Goal: Information Seeking & Learning: Check status

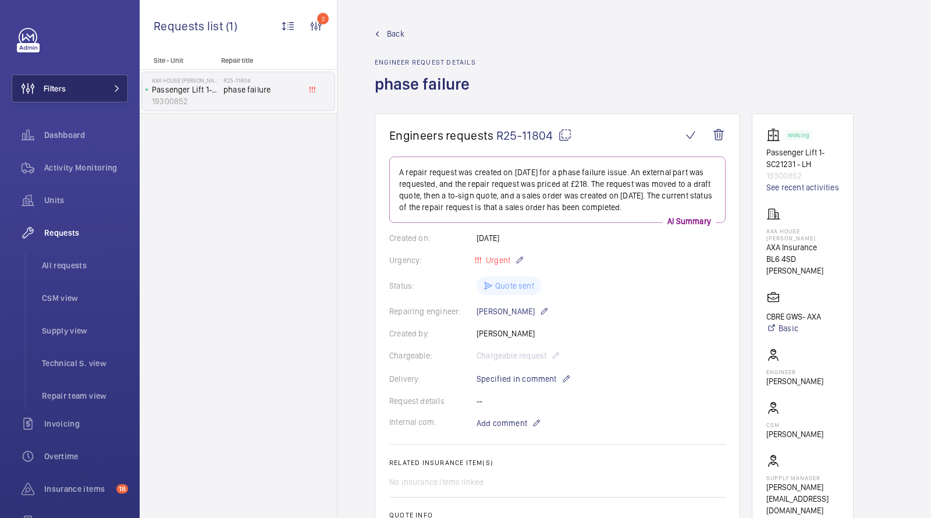
scroll to position [333, 0]
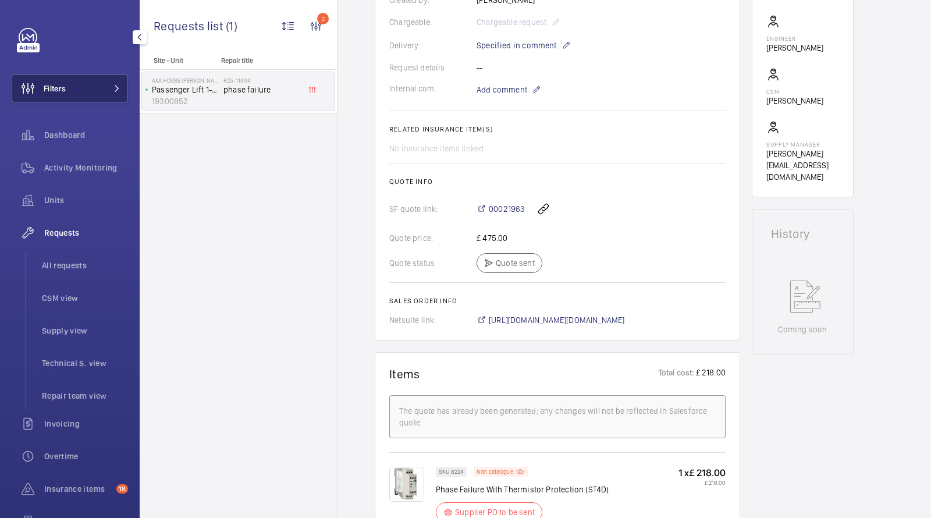
click at [96, 94] on button "Filters" at bounding box center [70, 88] width 116 height 28
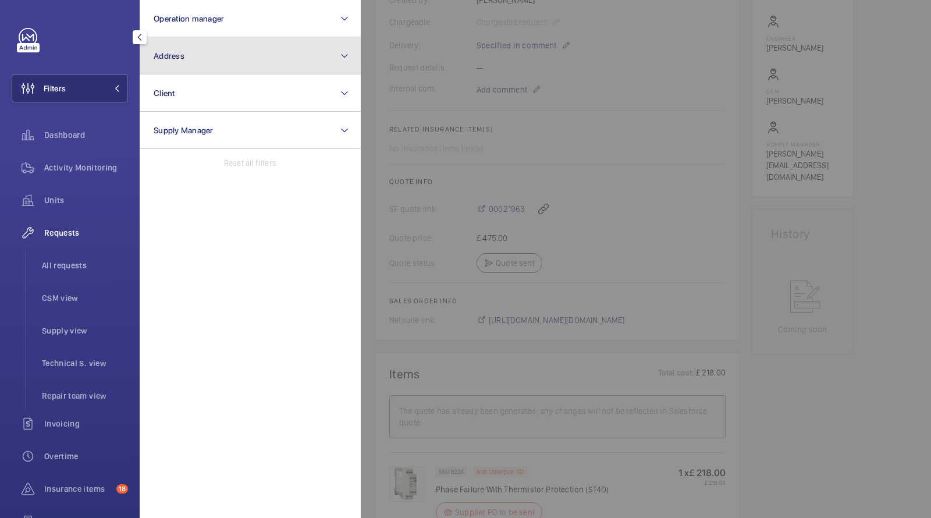
click at [180, 66] on button "Address" at bounding box center [250, 55] width 221 height 37
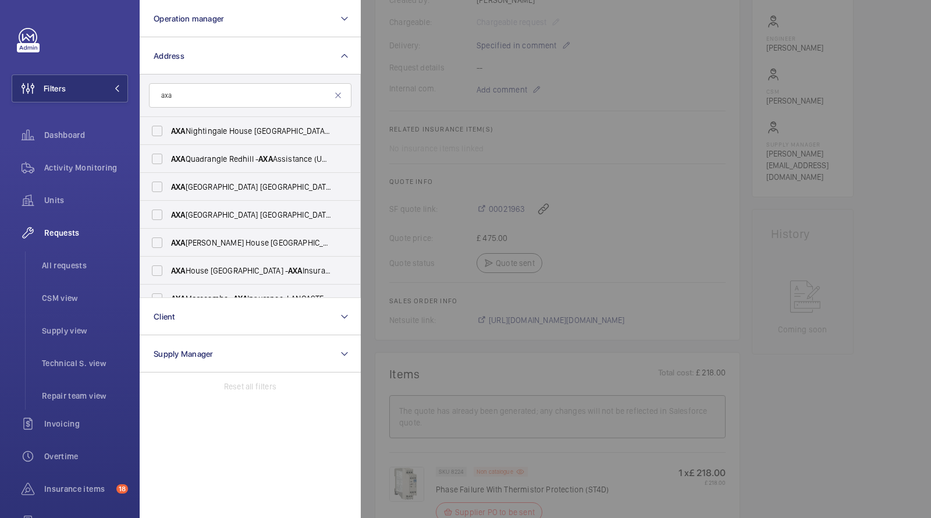
type input "axa"
drag, startPoint x: 191, startPoint y: 101, endPoint x: 121, endPoint y: 94, distance: 70.2
click at [122, 94] on wm-front-sidebar-menu-filter "Filters Operation manager Address axa AXA Nightingale House [GEOGRAPHIC_DATA] -…" at bounding box center [70, 88] width 116 height 28
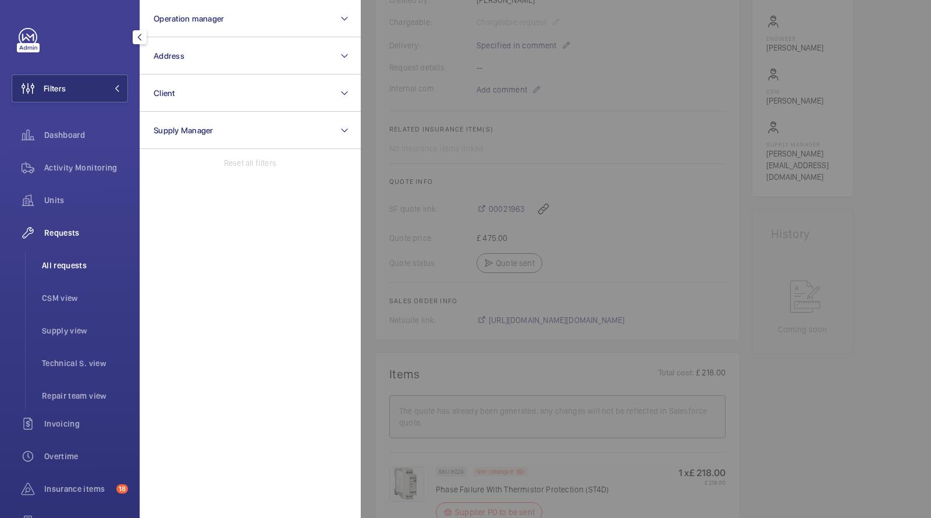
click at [80, 269] on span "All requests" at bounding box center [85, 265] width 86 height 12
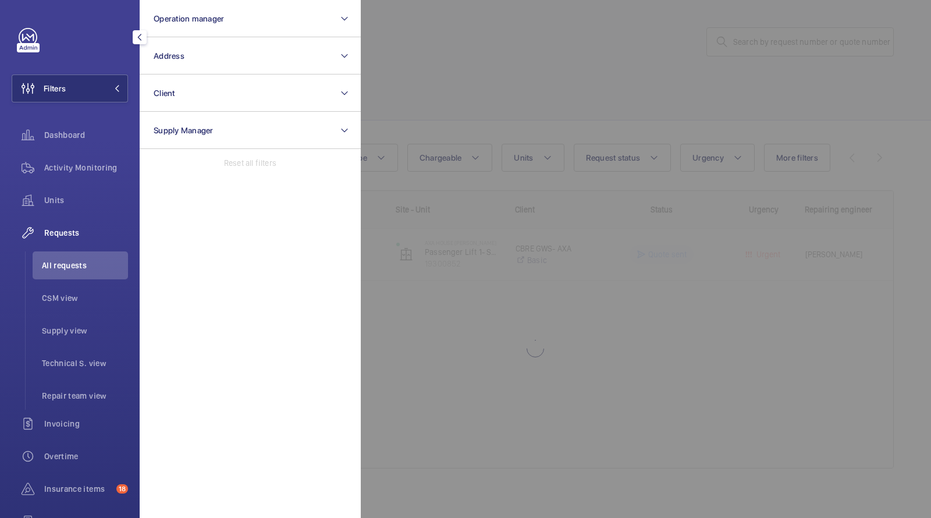
click at [459, 84] on div at bounding box center [826, 259] width 931 height 518
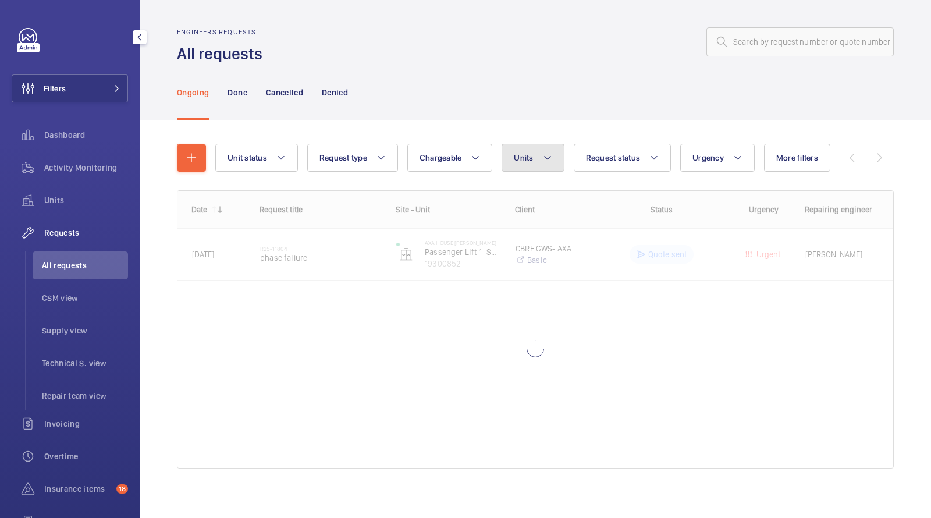
click at [526, 155] on span "Units" at bounding box center [523, 157] width 19 height 9
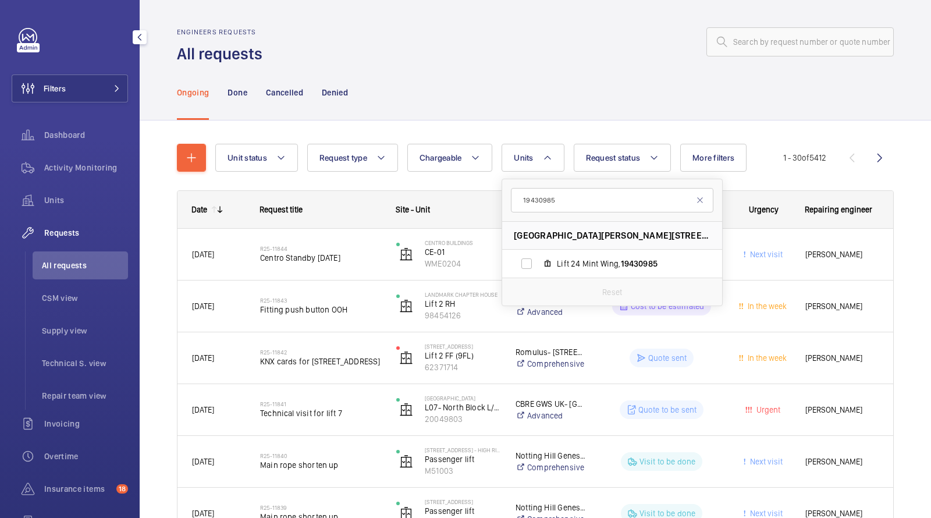
type input "19430985"
click at [578, 265] on span "Lift 24 Mint Wing, 19430985" at bounding box center [624, 264] width 135 height 12
click at [538, 265] on input "Lift 24 Mint Wing, 19430985" at bounding box center [526, 263] width 23 height 23
checkbox input "true"
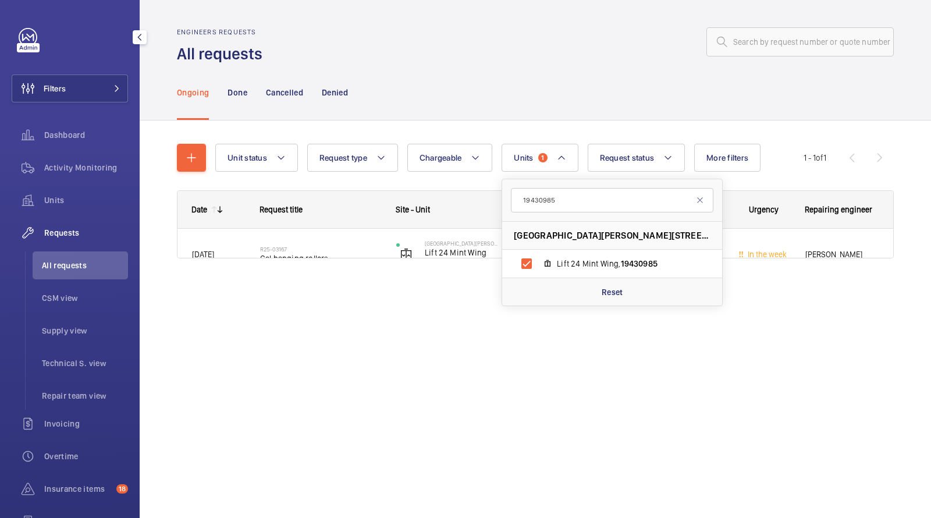
click at [540, 77] on div "Ongoing Done Cancelled Denied" at bounding box center [535, 92] width 717 height 55
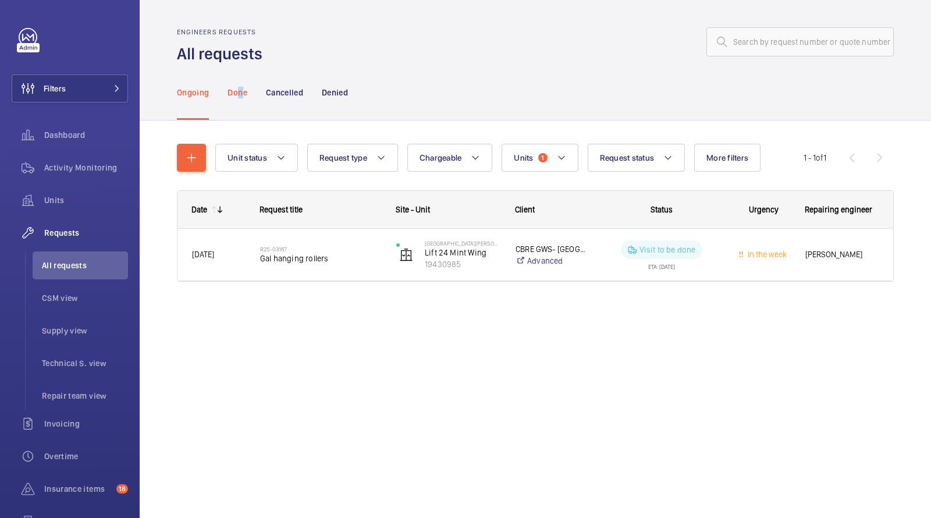
click at [240, 93] on p "Done" at bounding box center [236, 93] width 19 height 12
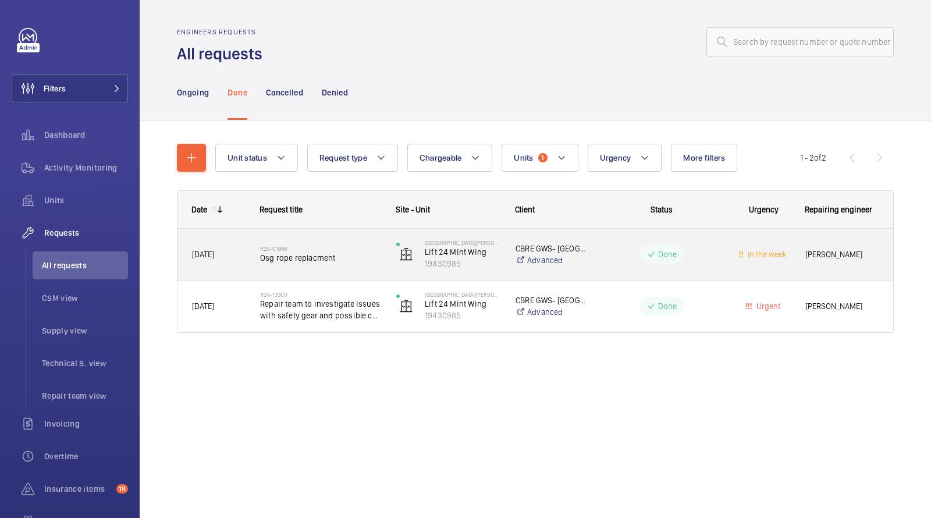
click at [314, 266] on div "R25-01966 Osg rope replacment" at bounding box center [320, 254] width 121 height 34
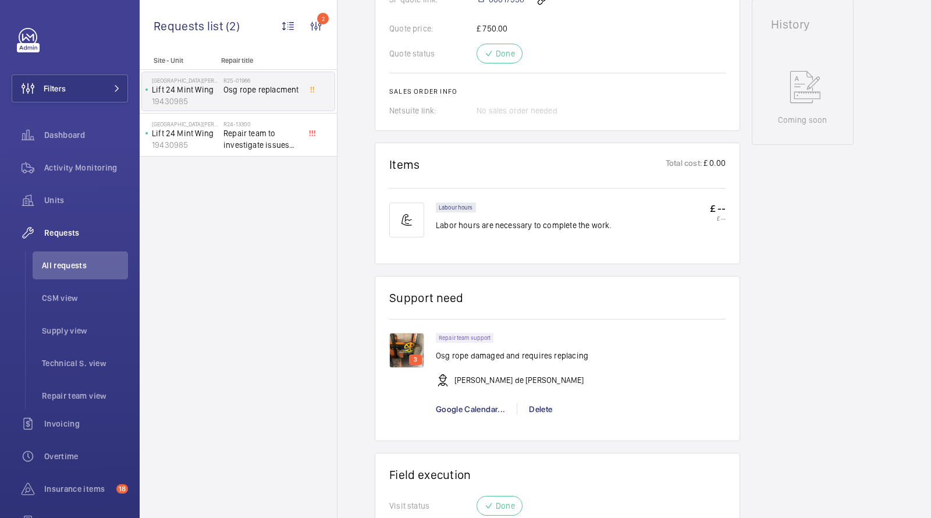
scroll to position [641, 0]
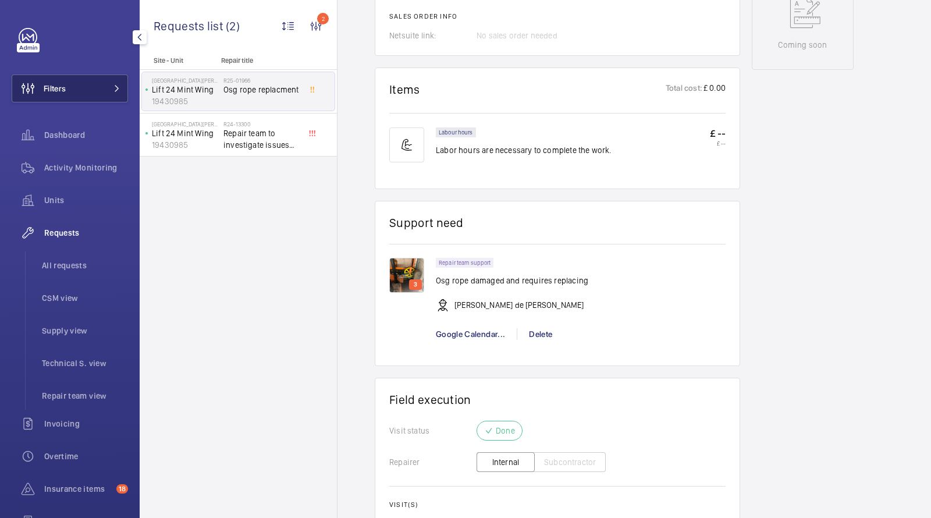
click at [78, 89] on button "Filters" at bounding box center [70, 88] width 116 height 28
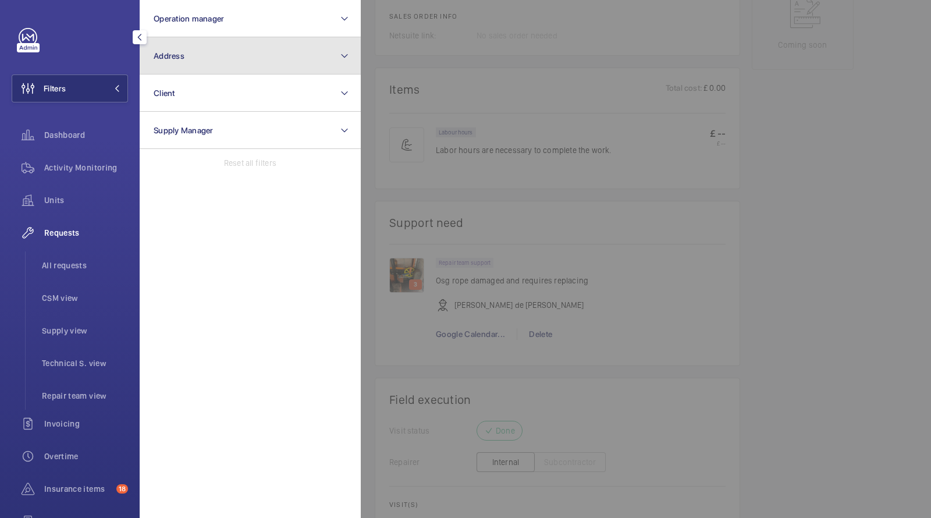
click at [188, 62] on button "Address" at bounding box center [250, 55] width 221 height 37
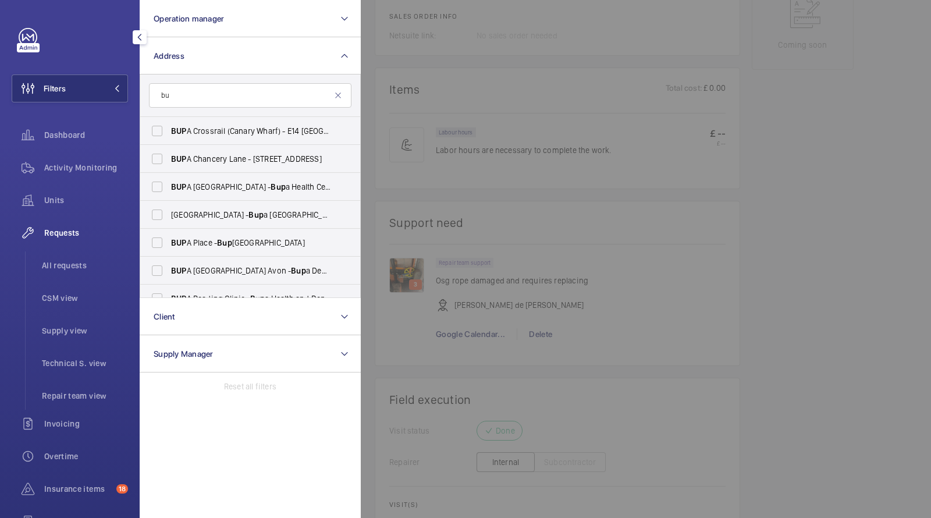
type input "b"
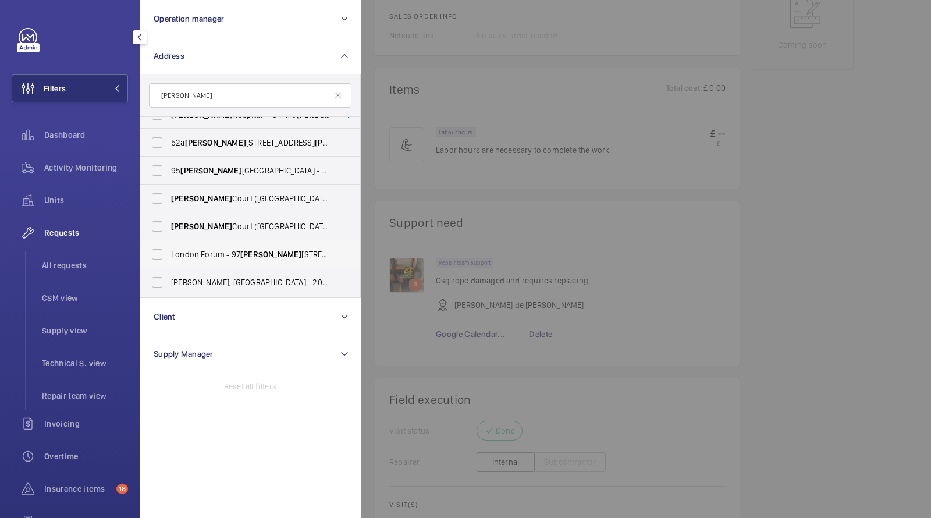
scroll to position [23, 0]
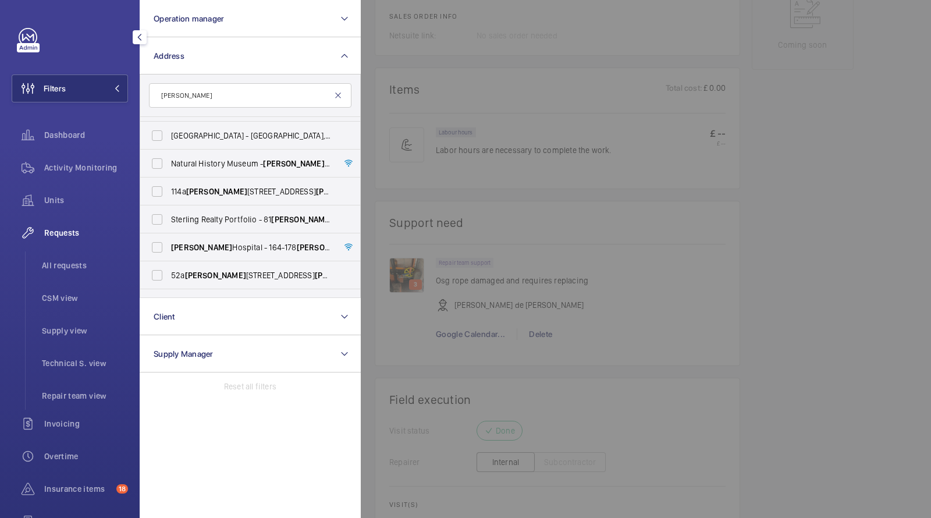
type input "[PERSON_NAME]"
click at [334, 94] on mat-icon at bounding box center [337, 95] width 9 height 9
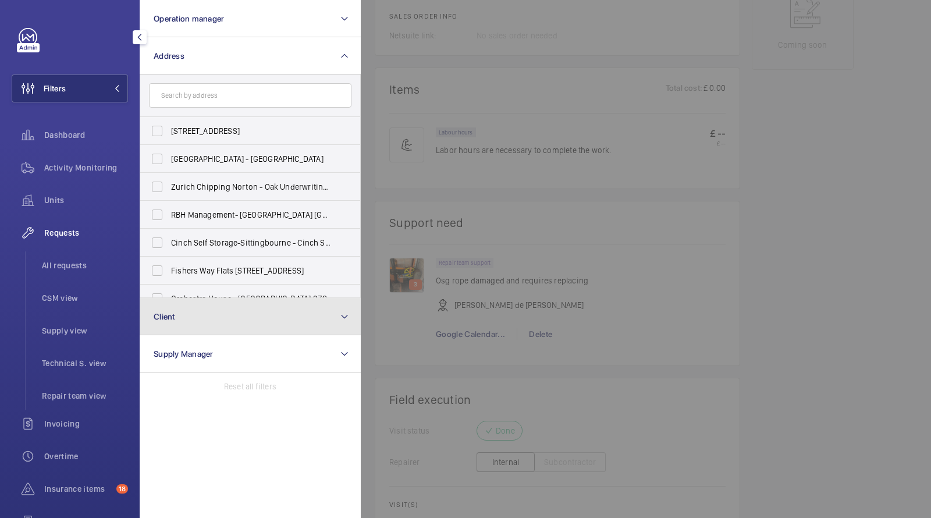
click at [219, 321] on button "Client" at bounding box center [250, 316] width 221 height 37
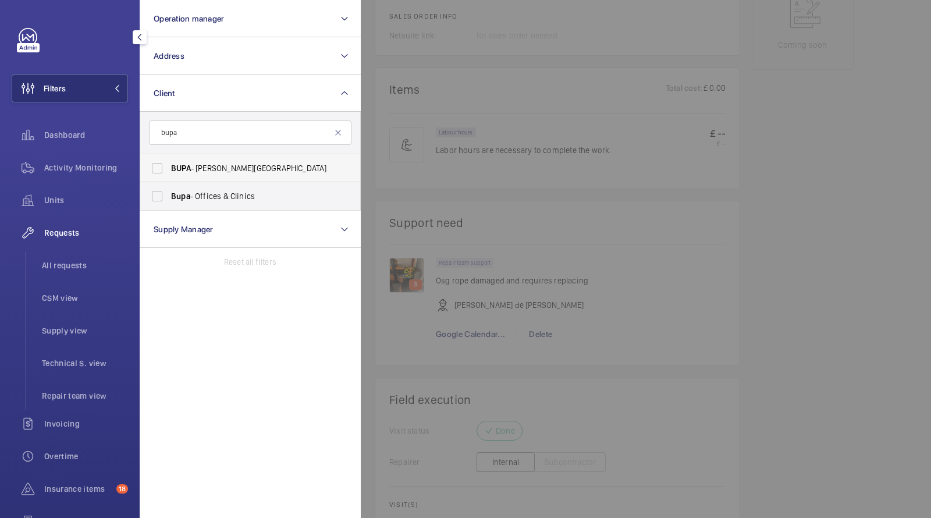
type input "bupa"
click at [216, 169] on span "BUPA - [PERSON_NAME][GEOGRAPHIC_DATA]" at bounding box center [251, 168] width 160 height 12
click at [169, 169] on input "BUPA - [PERSON_NAME][GEOGRAPHIC_DATA]" at bounding box center [156, 167] width 23 height 23
checkbox input "true"
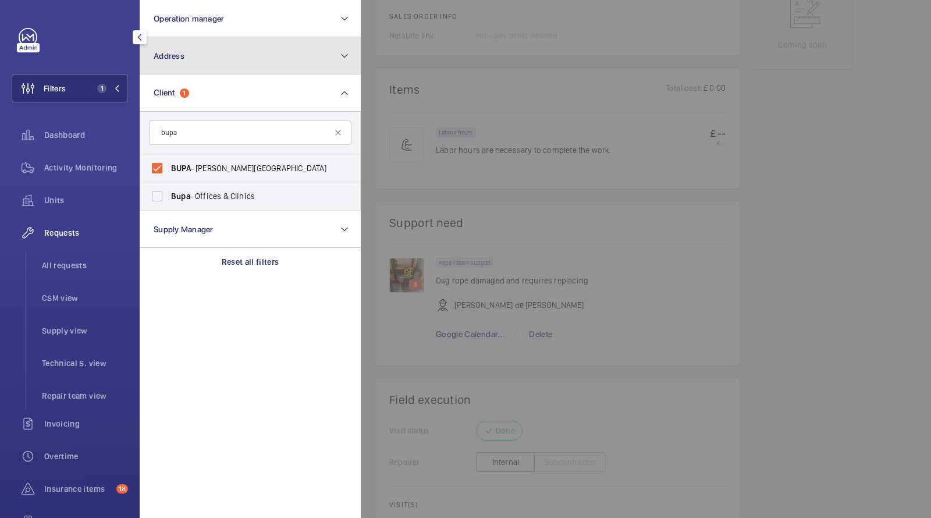
click at [213, 60] on button "Address" at bounding box center [250, 55] width 221 height 37
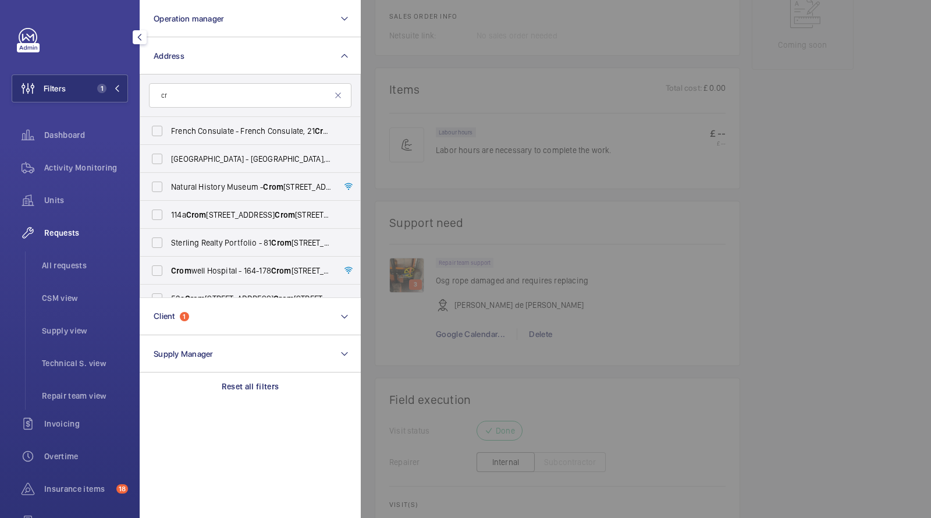
type input "c"
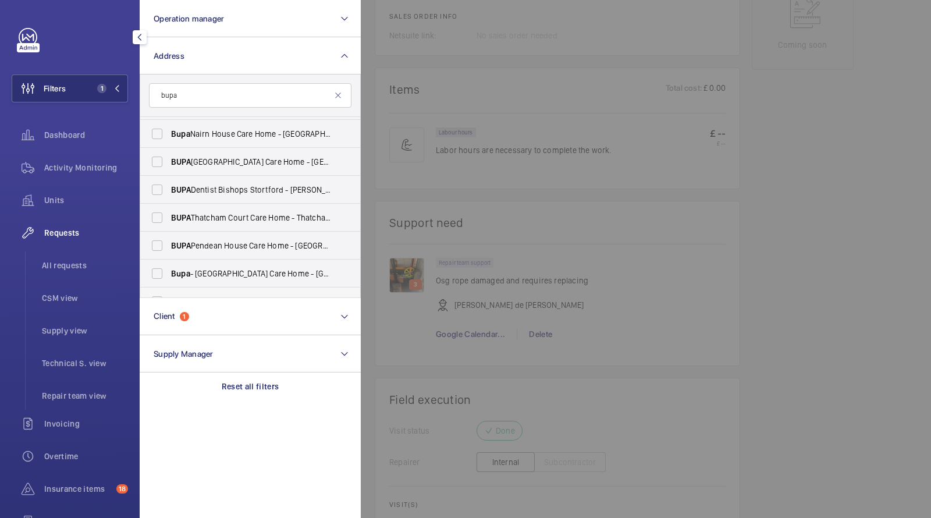
scroll to position [642, 0]
type input "bupa"
click at [517, 218] on div at bounding box center [826, 259] width 931 height 518
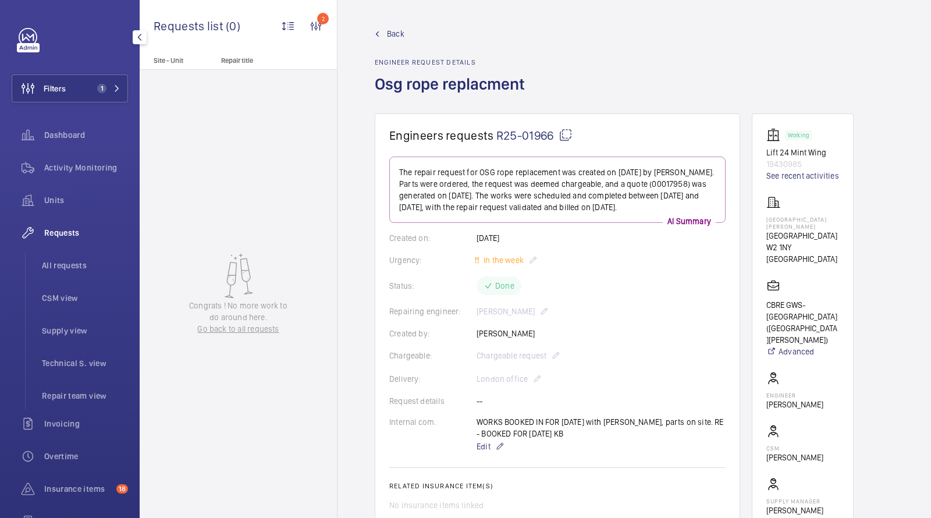
scroll to position [1, 0]
click at [94, 76] on button "Filters 1" at bounding box center [70, 88] width 116 height 28
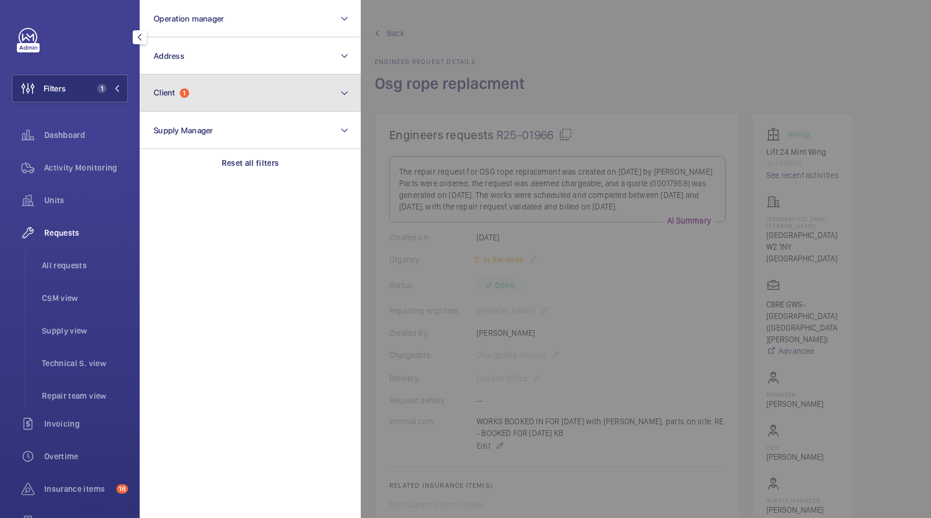
click at [201, 99] on button "Client 1" at bounding box center [250, 92] width 221 height 37
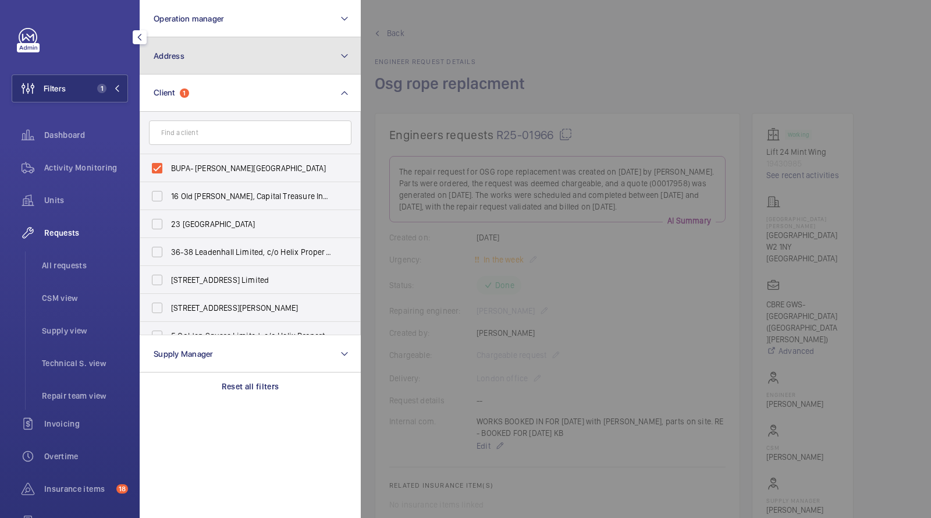
click at [224, 60] on button "Address" at bounding box center [250, 55] width 221 height 37
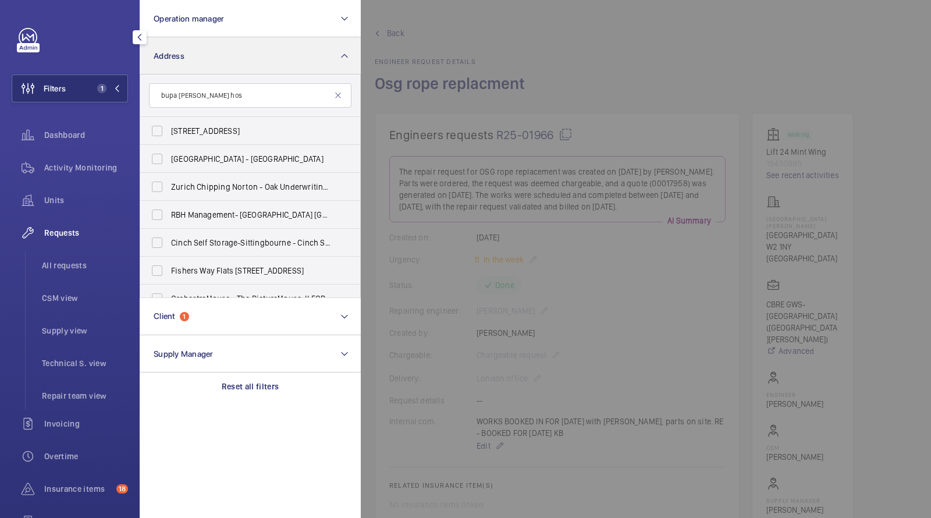
type input "bupa [PERSON_NAME] hosp"
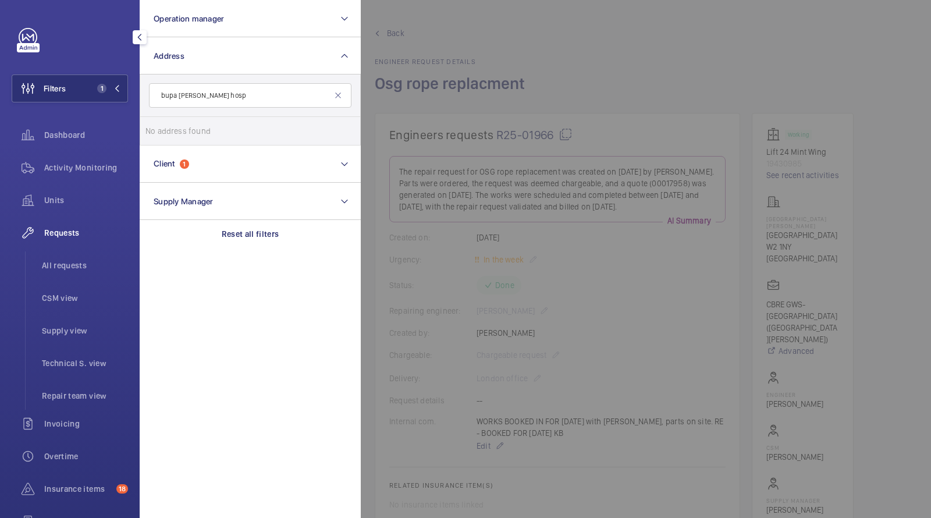
drag, startPoint x: 236, startPoint y: 96, endPoint x: 78, endPoint y: 48, distance: 165.4
click at [92, 67] on div "Filters 1 Operation manager Address bupa [PERSON_NAME] hosp No address found Re…" at bounding box center [70, 316] width 116 height 577
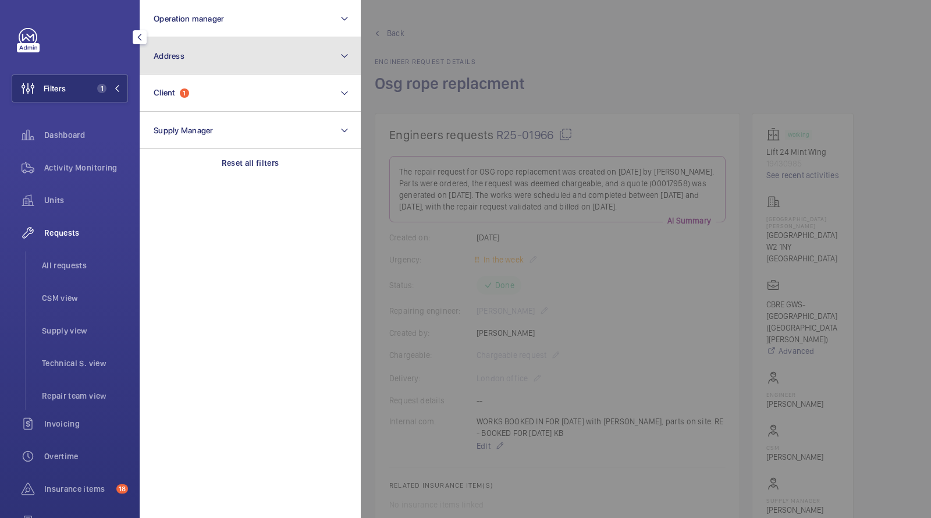
click at [188, 40] on button "Address" at bounding box center [250, 55] width 221 height 37
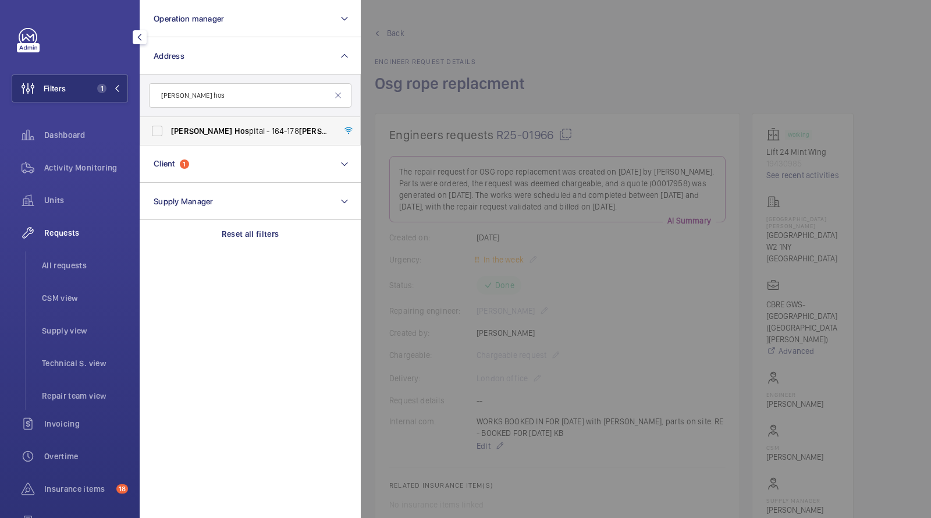
type input "[PERSON_NAME] hos"
click at [244, 127] on span "[PERSON_NAME] Hos pital - [STREET_ADDRESS][PERSON_NAME]" at bounding box center [251, 131] width 160 height 12
click at [169, 127] on input "[PERSON_NAME] Hos pital - [STREET_ADDRESS][PERSON_NAME]" at bounding box center [156, 130] width 23 height 23
checkbox input "true"
click at [49, 271] on li "All requests" at bounding box center [80, 265] width 95 height 28
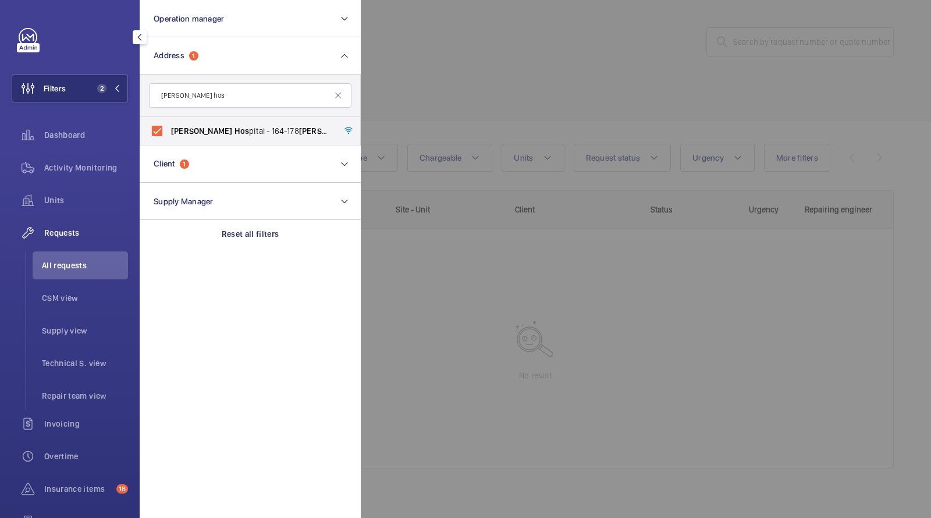
click at [548, 58] on div at bounding box center [826, 259] width 931 height 518
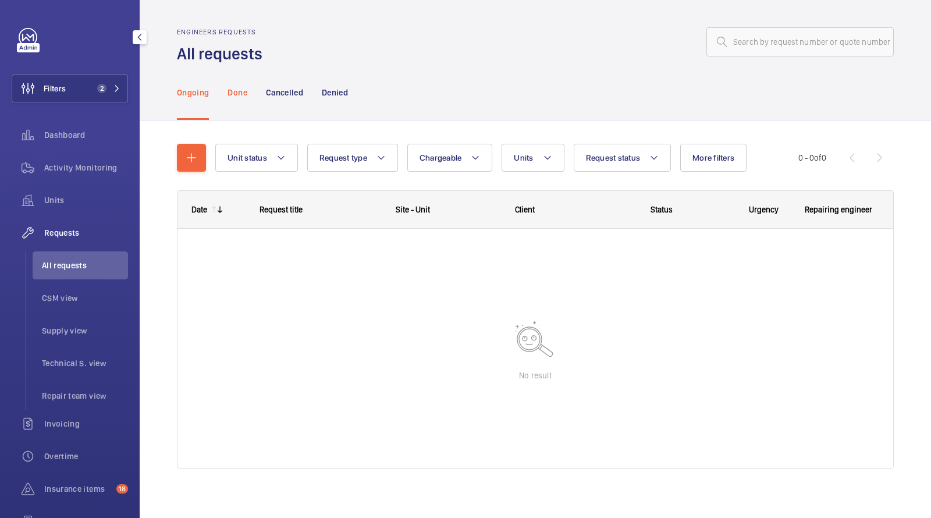
click at [233, 90] on p "Done" at bounding box center [236, 93] width 19 height 12
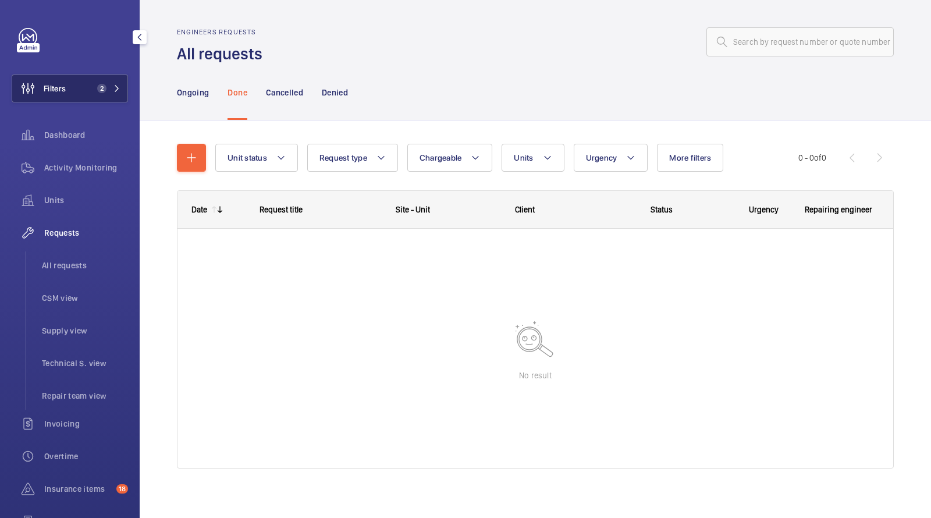
click at [108, 93] on button "Filters 2" at bounding box center [70, 88] width 116 height 28
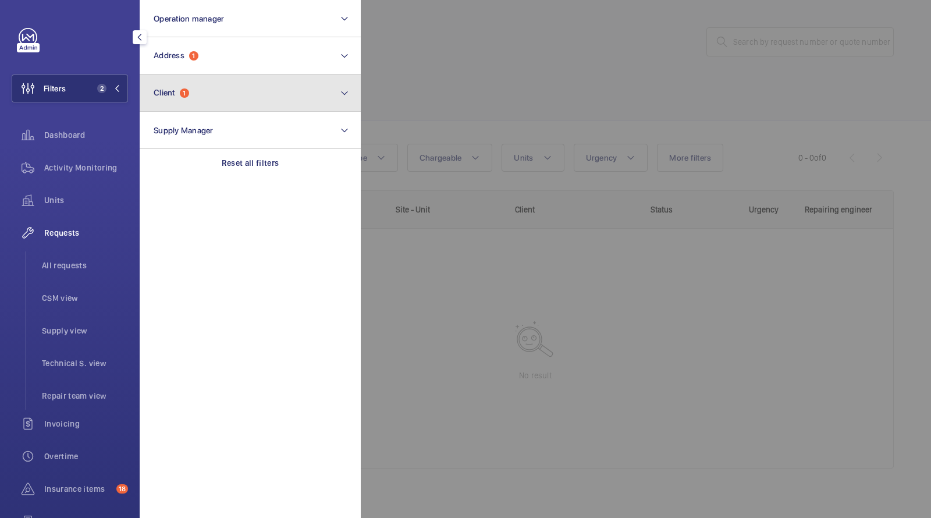
click at [219, 97] on button "Client 1" at bounding box center [250, 92] width 221 height 37
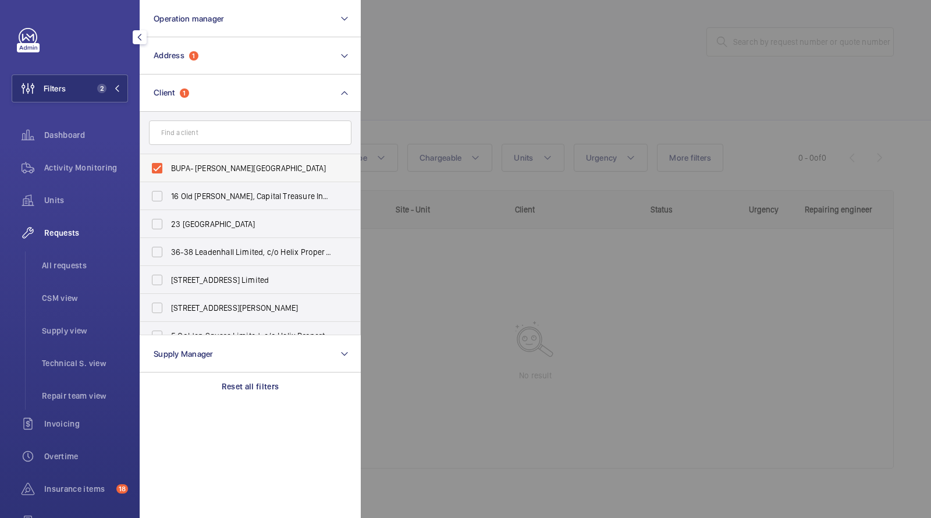
click at [229, 171] on span "BUPA- [PERSON_NAME][GEOGRAPHIC_DATA]" at bounding box center [251, 168] width 160 height 12
click at [169, 171] on input "BUPA- [PERSON_NAME][GEOGRAPHIC_DATA]" at bounding box center [156, 167] width 23 height 23
checkbox input "false"
click at [437, 73] on div at bounding box center [826, 259] width 931 height 518
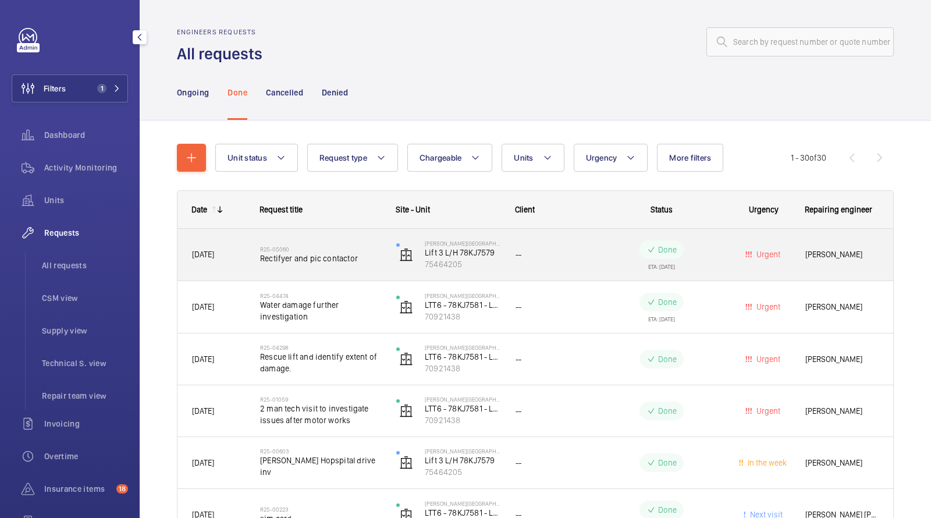
click at [283, 243] on div "R25-05060 Rectifyer and pic contactor" at bounding box center [320, 255] width 121 height 34
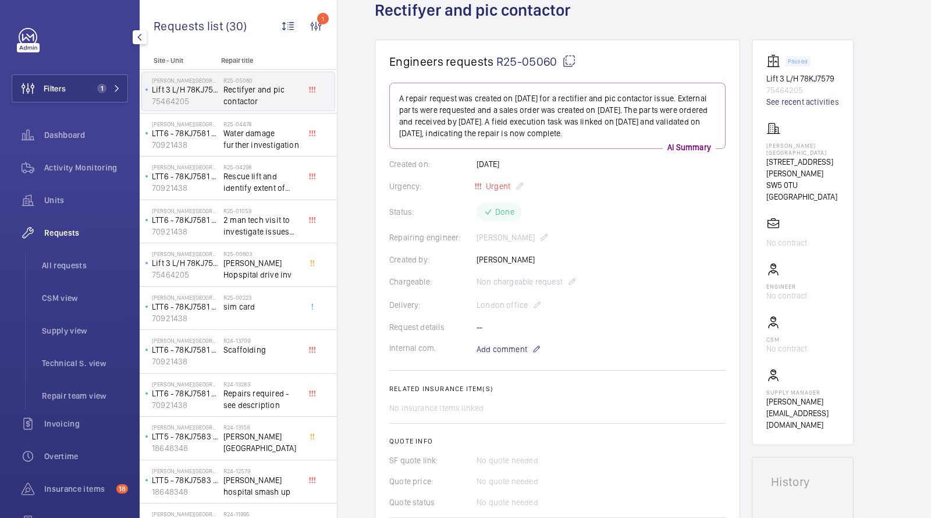
scroll to position [88, 0]
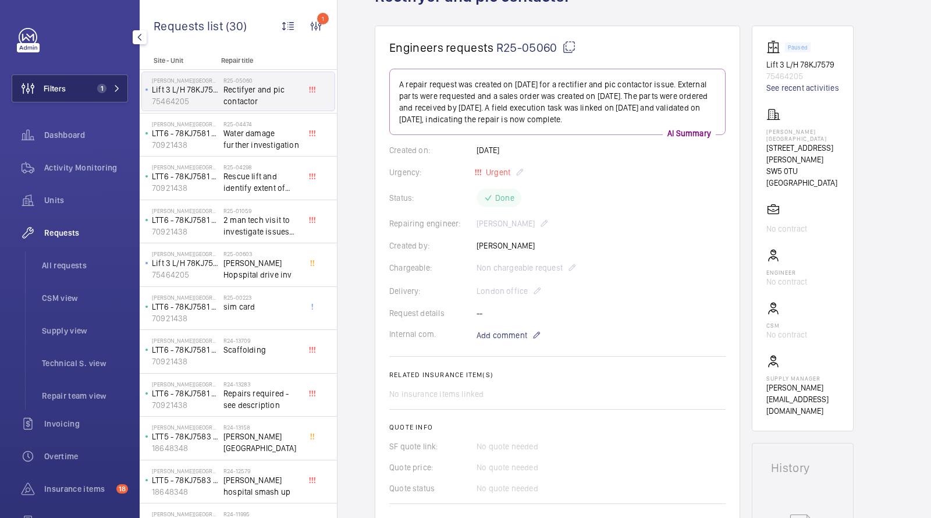
click at [112, 82] on button "Filters 1" at bounding box center [70, 88] width 116 height 28
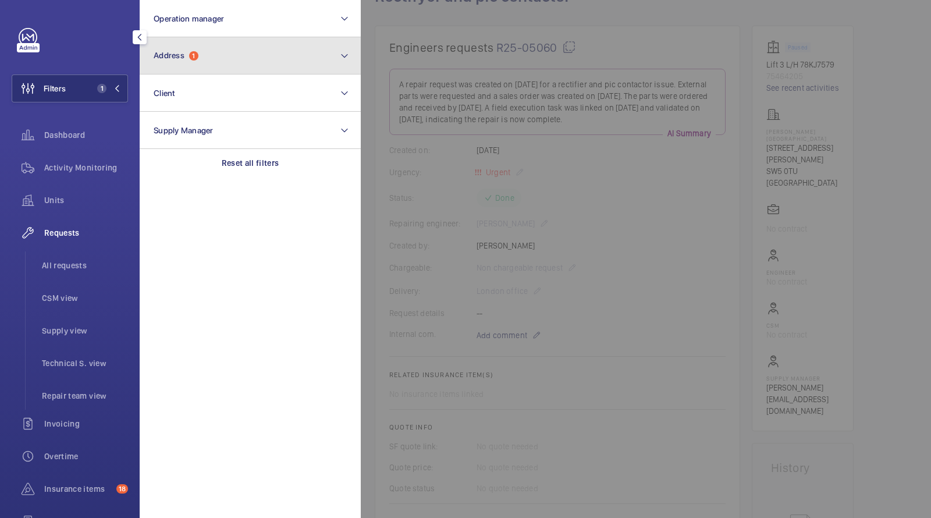
click at [186, 64] on button "Address 1" at bounding box center [250, 55] width 221 height 37
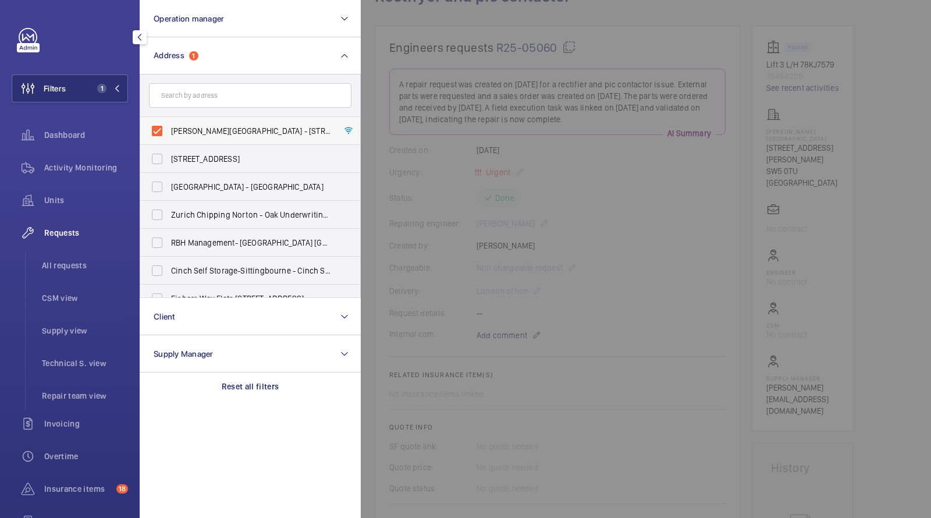
click at [195, 125] on span "[PERSON_NAME][GEOGRAPHIC_DATA] - [STREET_ADDRESS][PERSON_NAME]" at bounding box center [251, 131] width 160 height 12
click at [169, 124] on input "[PERSON_NAME][GEOGRAPHIC_DATA] - [STREET_ADDRESS][PERSON_NAME]" at bounding box center [156, 130] width 23 height 23
checkbox input "false"
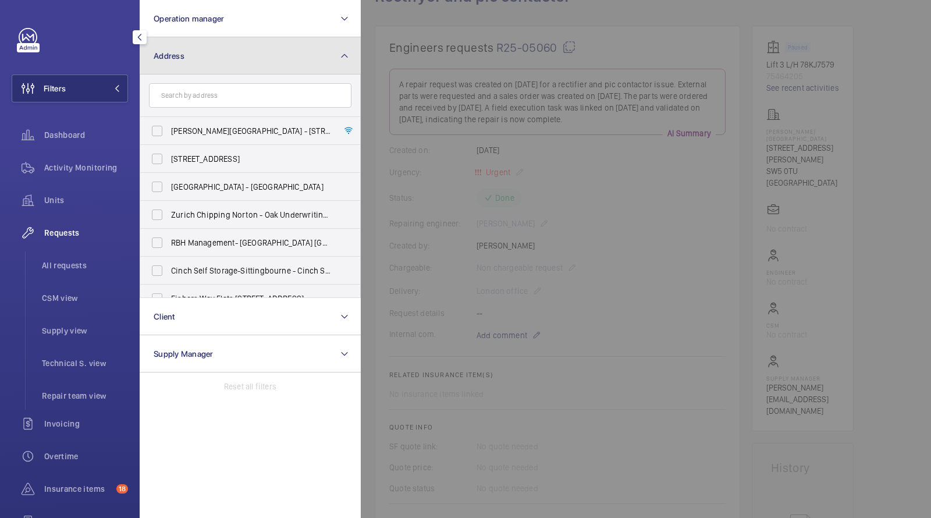
click at [190, 57] on button "Address" at bounding box center [250, 55] width 221 height 37
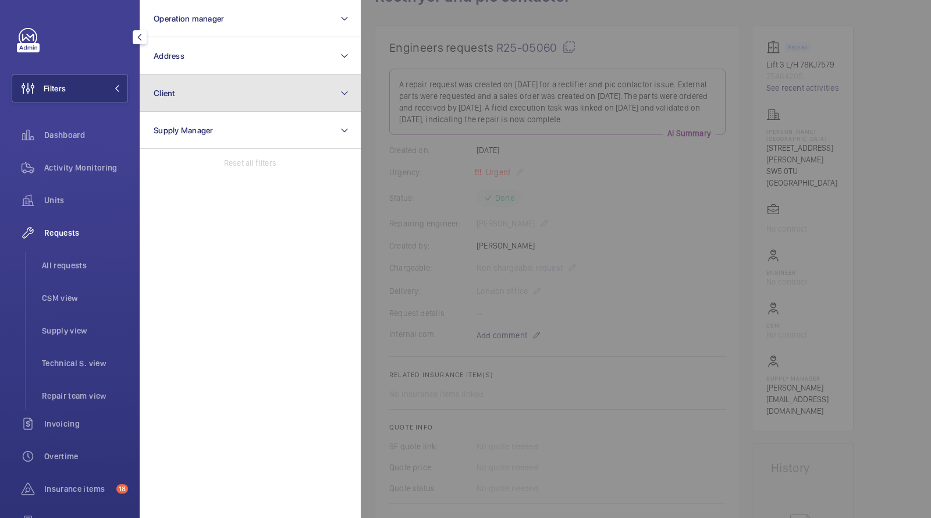
click at [201, 103] on button "Client" at bounding box center [250, 92] width 221 height 37
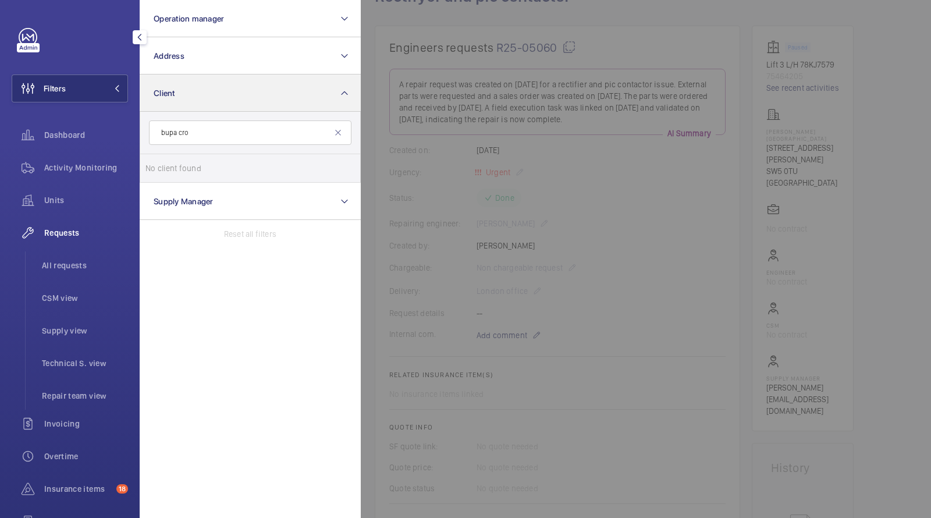
type input "bupa crom"
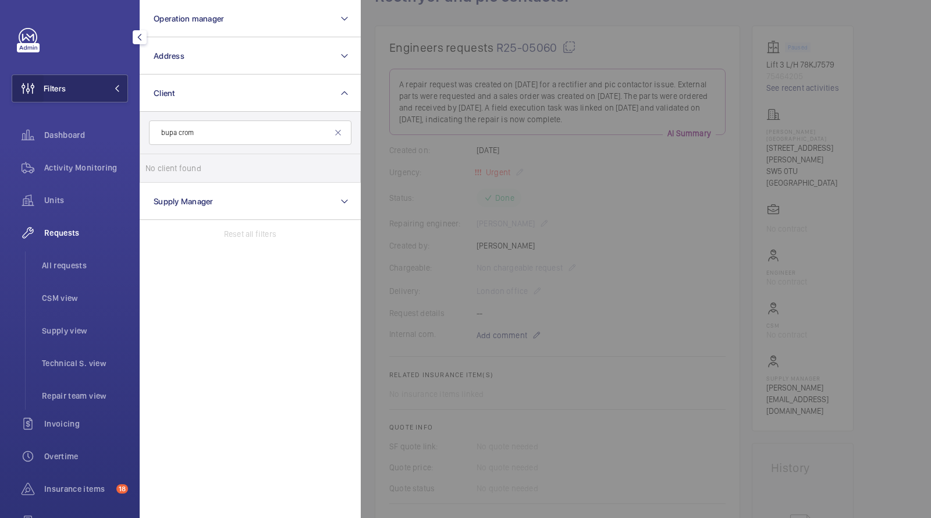
drag, startPoint x: 216, startPoint y: 137, endPoint x: 13, endPoint y: 82, distance: 210.4
click at [19, 87] on wm-front-sidebar-menu-filter "Filters Operation manager Address Client bupa crom No client found Reset Supply…" at bounding box center [70, 88] width 116 height 28
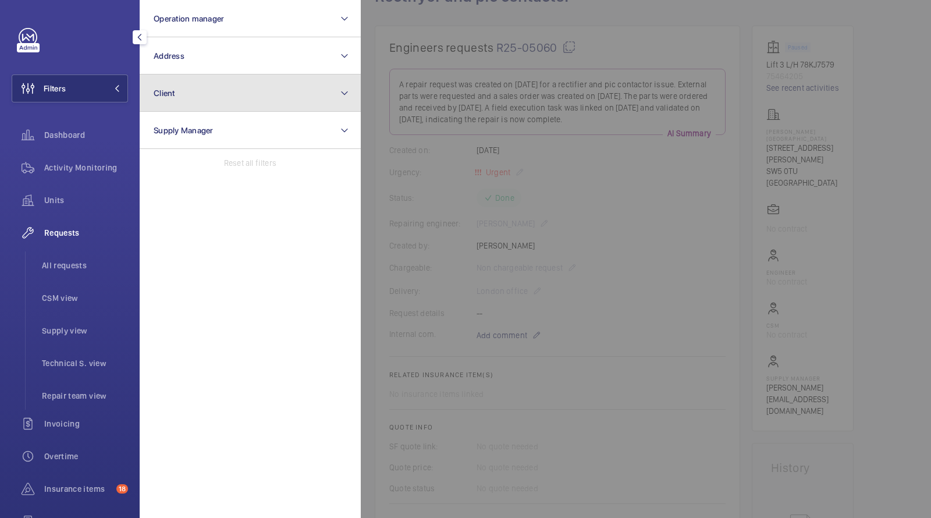
click at [226, 93] on button "Client" at bounding box center [250, 92] width 221 height 37
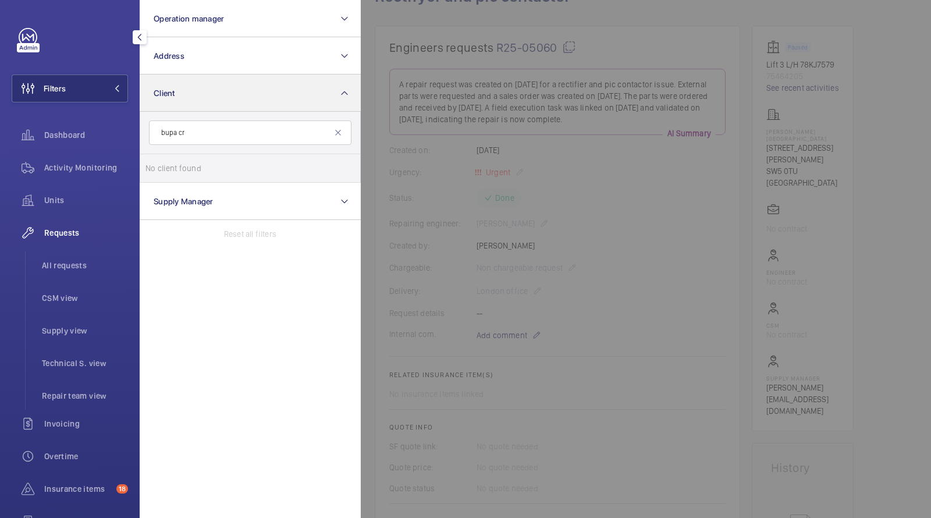
type input "bupa cro"
drag, startPoint x: 216, startPoint y: 136, endPoint x: 26, endPoint y: 19, distance: 222.8
click at [41, 47] on div "Filters Operation manager Address Client bupa cro No client found Reset Supply …" at bounding box center [70, 316] width 116 height 577
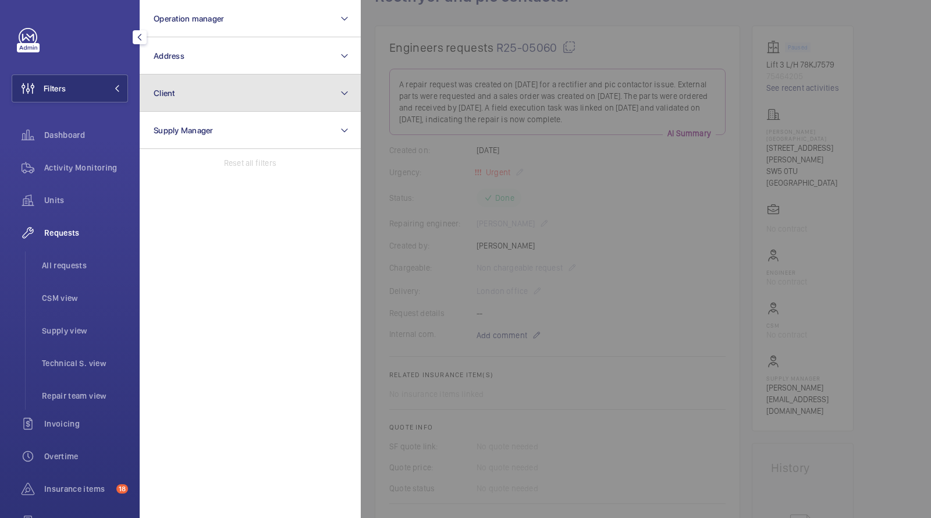
click at [183, 87] on button "Client" at bounding box center [250, 92] width 221 height 37
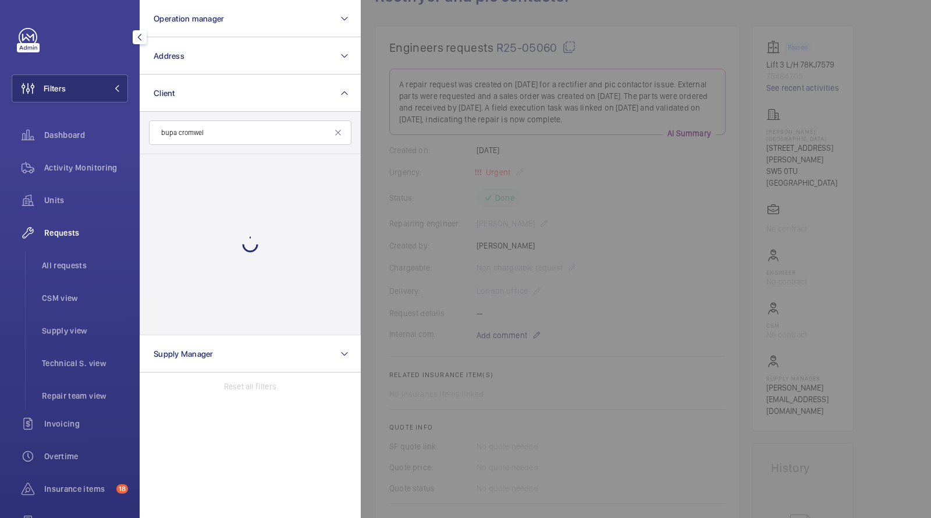
type input "bupa [PERSON_NAME]"
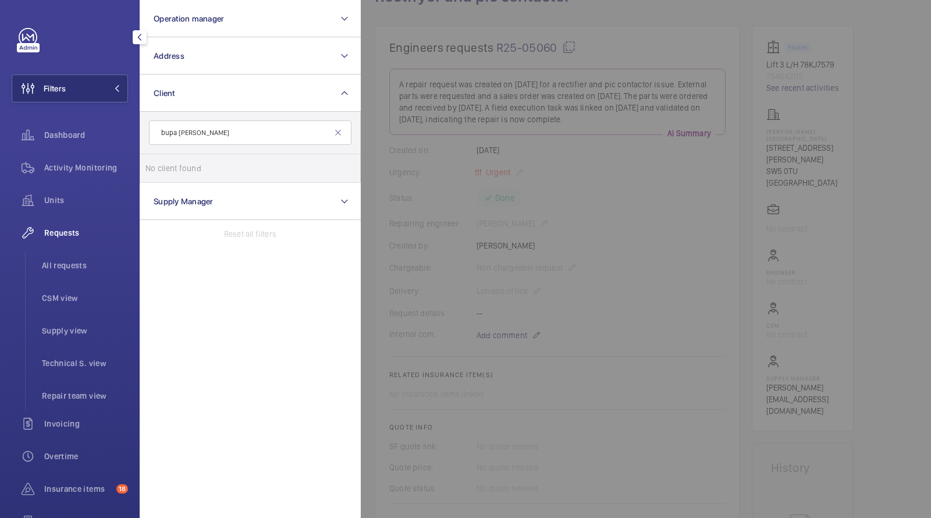
drag, startPoint x: 227, startPoint y: 129, endPoint x: 121, endPoint y: 120, distance: 106.3
click at [123, 120] on div "Filters Operation manager Address Client bupa [PERSON_NAME] No client found Res…" at bounding box center [70, 316] width 116 height 577
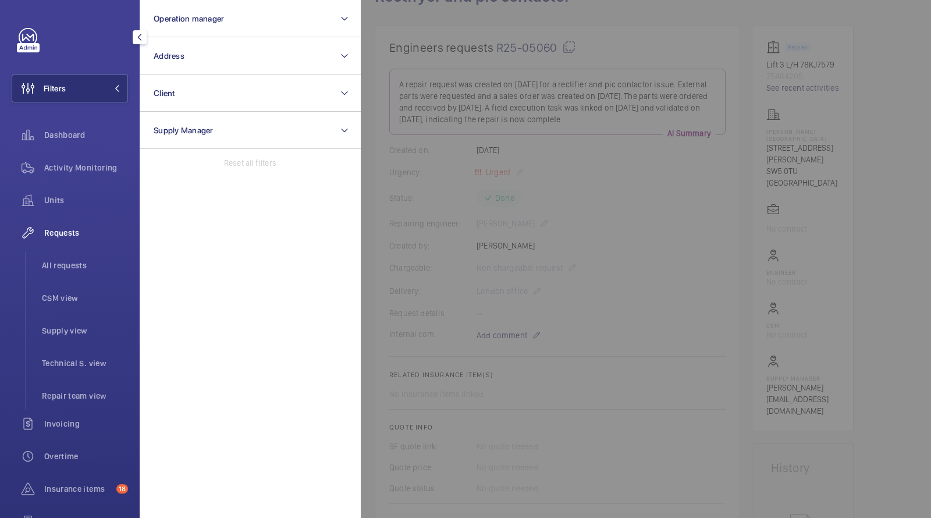
click at [490, 187] on div at bounding box center [826, 259] width 931 height 518
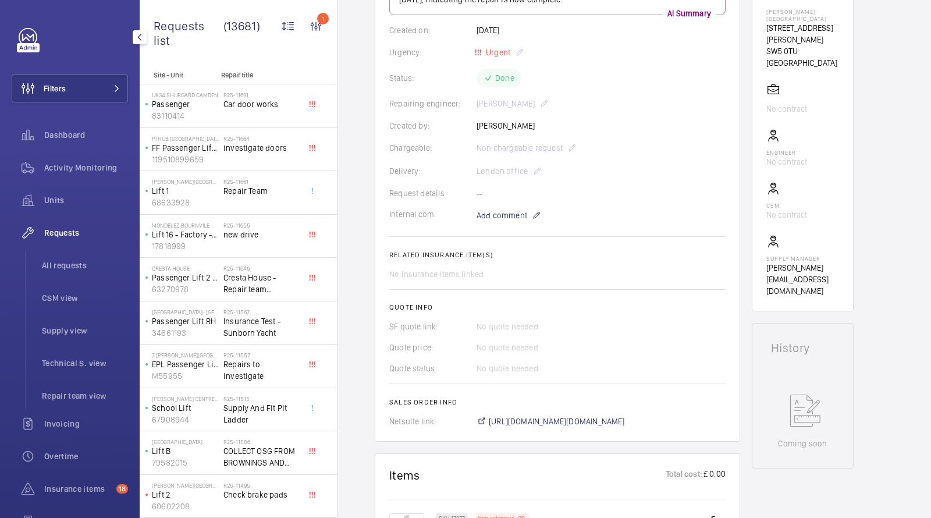
scroll to position [143, 0]
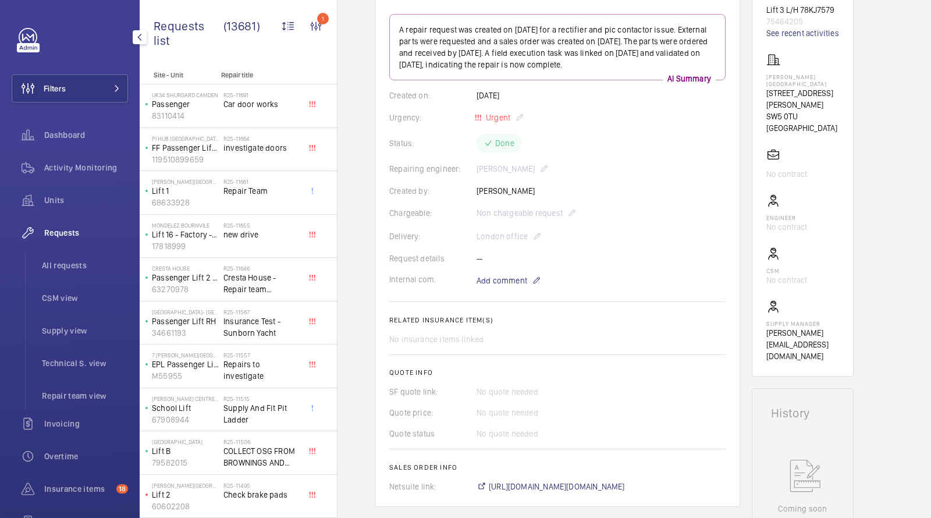
click at [63, 282] on ul "All requests CSM view Supply view Technical S. view Repair team view" at bounding box center [76, 330] width 103 height 158
click at [65, 268] on span "All requests" at bounding box center [85, 265] width 86 height 12
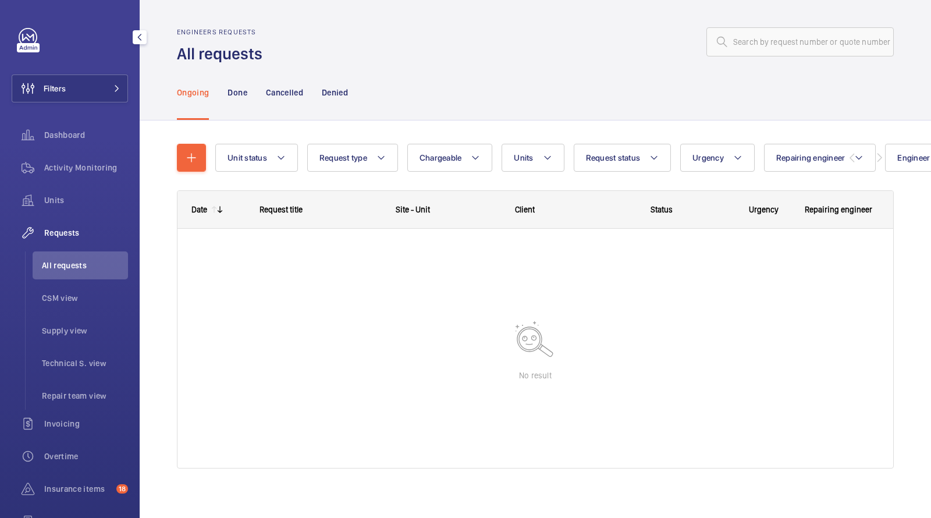
click at [493, 51] on div at bounding box center [581, 42] width 624 height 28
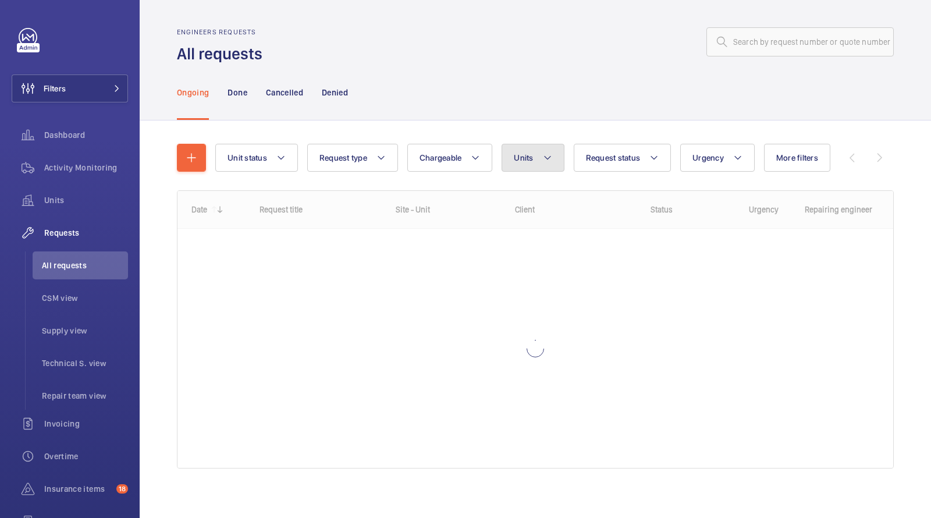
click at [538, 162] on button "Units" at bounding box center [532, 158] width 62 height 28
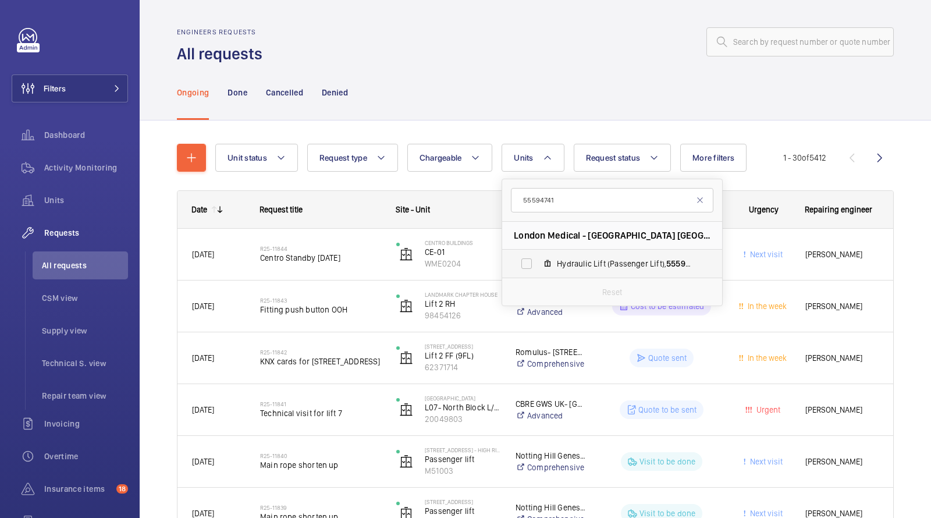
type input "55594741"
click at [563, 264] on span "Hydraulic Lift (Passenger Lift), 55594741" at bounding box center [624, 264] width 135 height 12
click at [538, 264] on input "Hydraulic Lift (Passenger Lift), 55594741" at bounding box center [526, 263] width 23 height 23
checkbox input "true"
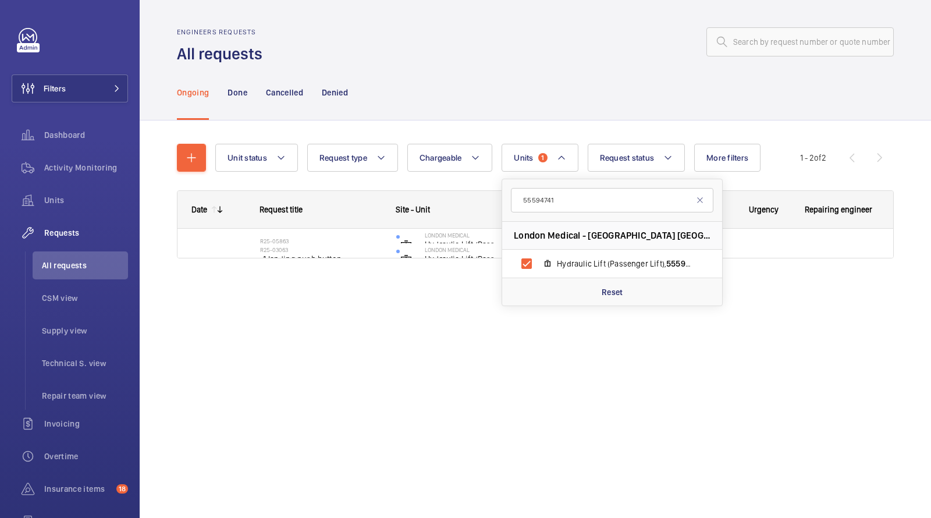
click at [556, 16] on wm-front-admin-header "Engineers requests All requests" at bounding box center [535, 32] width 791 height 65
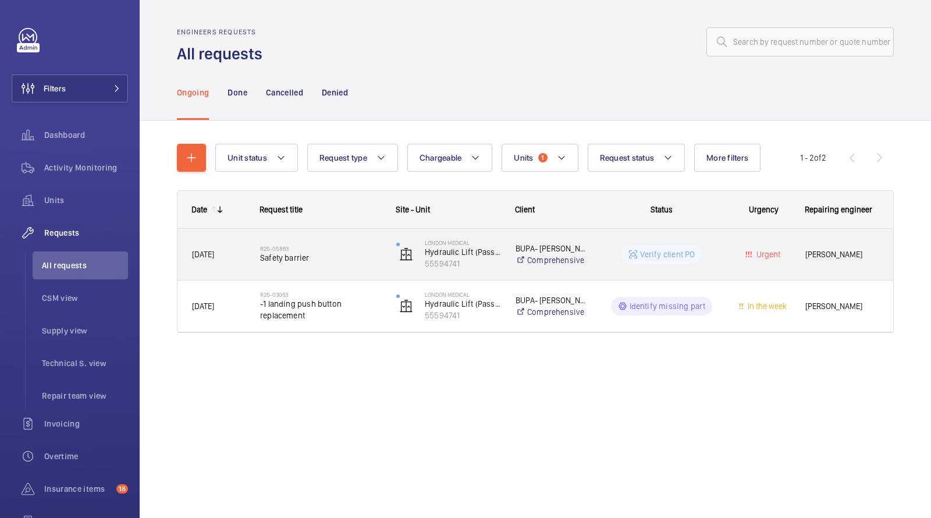
click at [305, 252] on span "Safety barrier" at bounding box center [320, 258] width 121 height 12
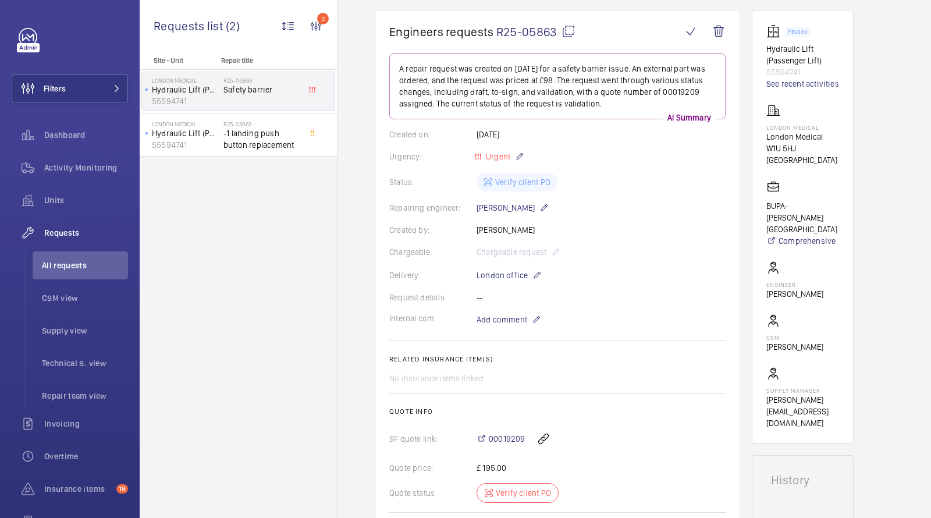
scroll to position [251, 0]
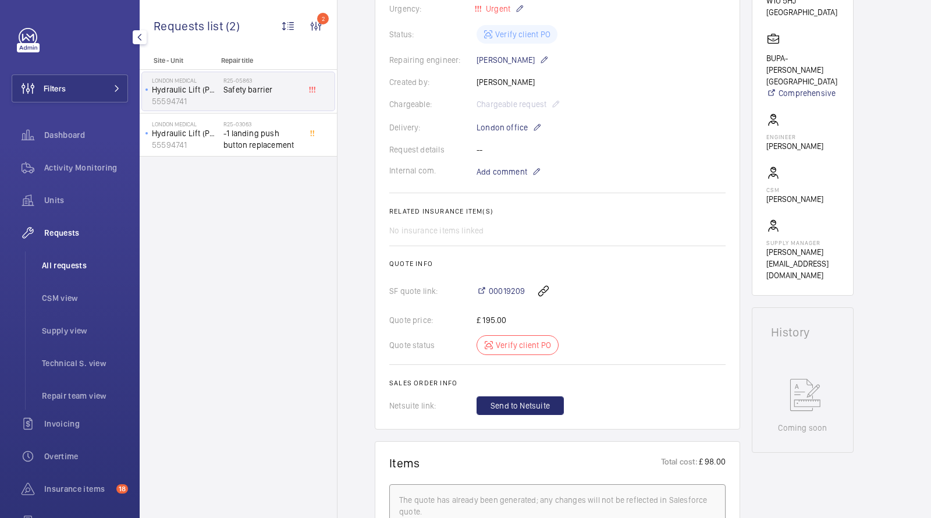
click at [86, 259] on li "All requests" at bounding box center [80, 265] width 95 height 28
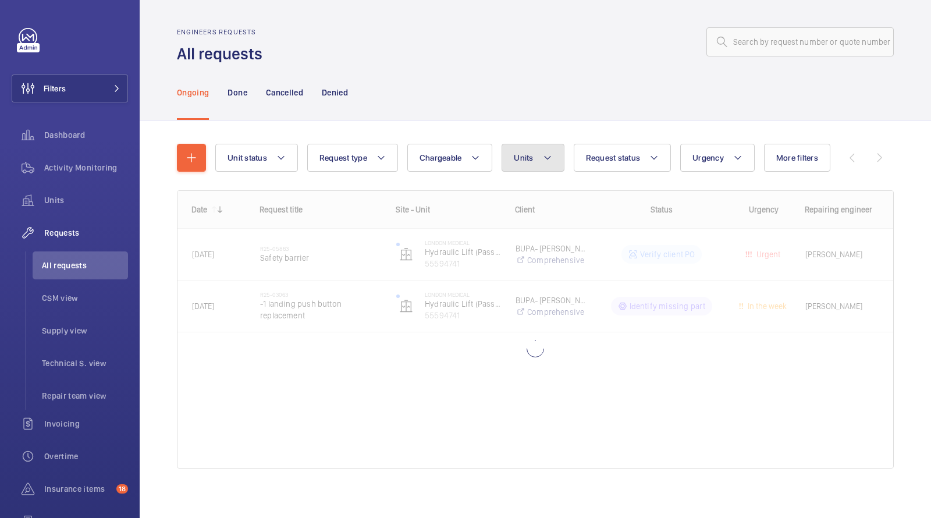
click at [524, 163] on button "Units" at bounding box center [532, 158] width 62 height 28
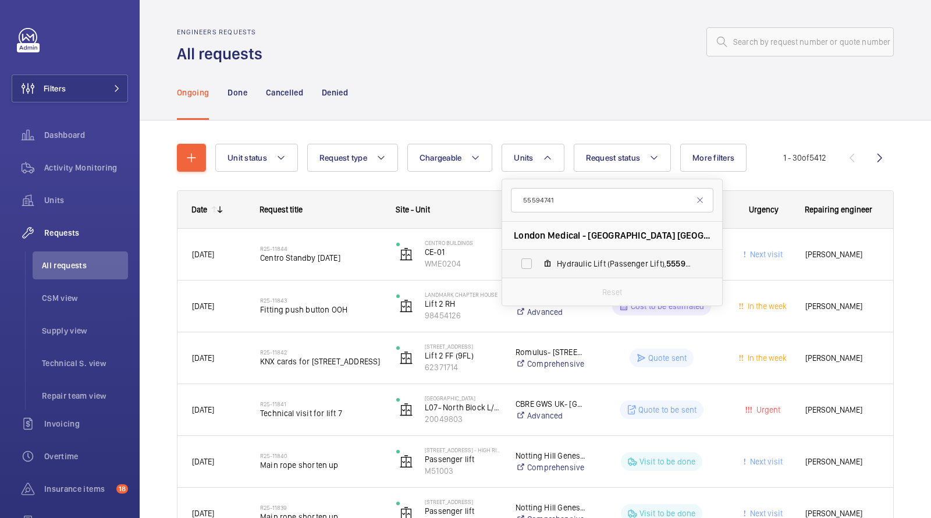
type input "55594741"
click at [549, 260] on mat-icon at bounding box center [547, 263] width 9 height 9
click at [538, 260] on input "Hydraulic Lift (Passenger Lift), 55594741" at bounding box center [526, 263] width 23 height 23
checkbox input "true"
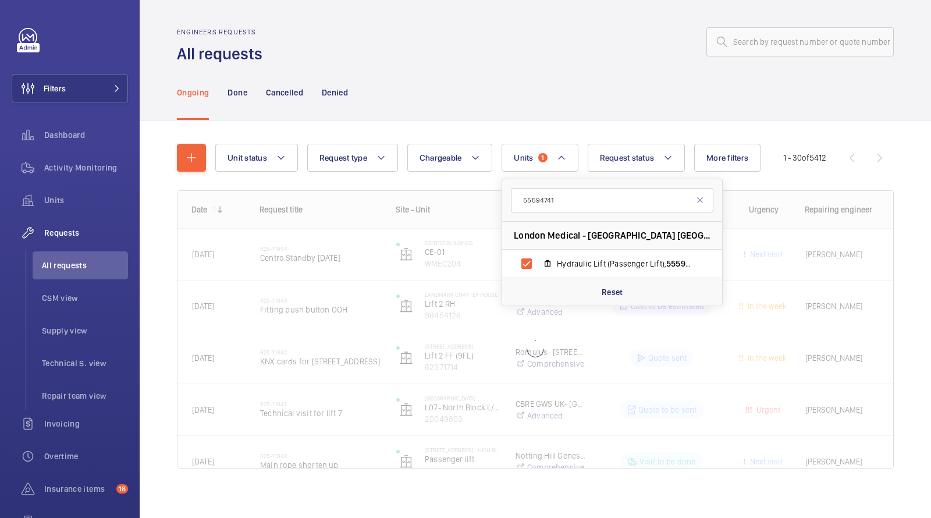
click at [519, 55] on div "Engineers requests All requests" at bounding box center [535, 46] width 717 height 37
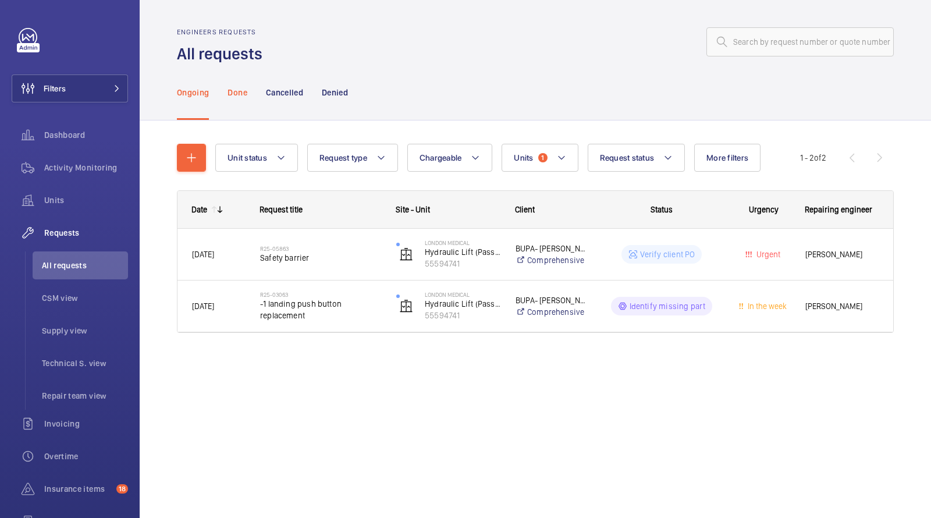
click at [244, 89] on p "Done" at bounding box center [236, 93] width 19 height 12
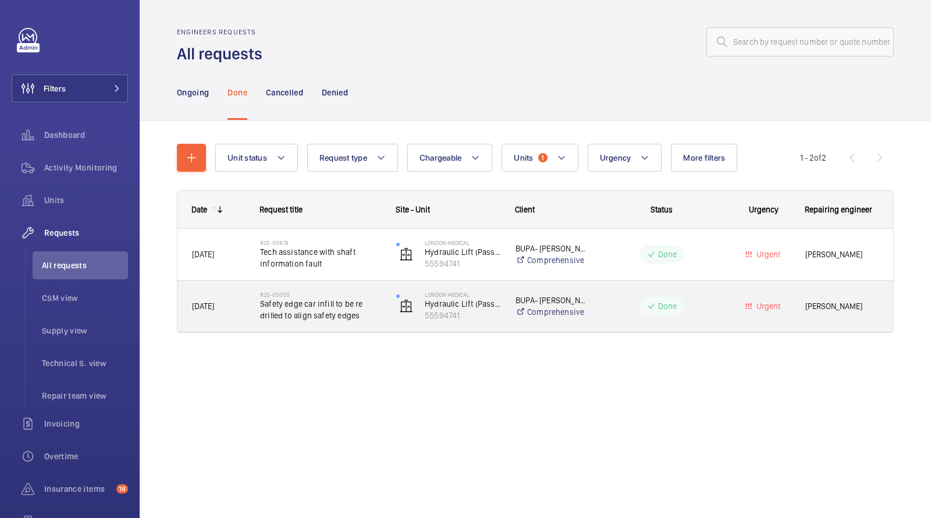
click at [338, 294] on h2 "R25-05050" at bounding box center [320, 294] width 121 height 7
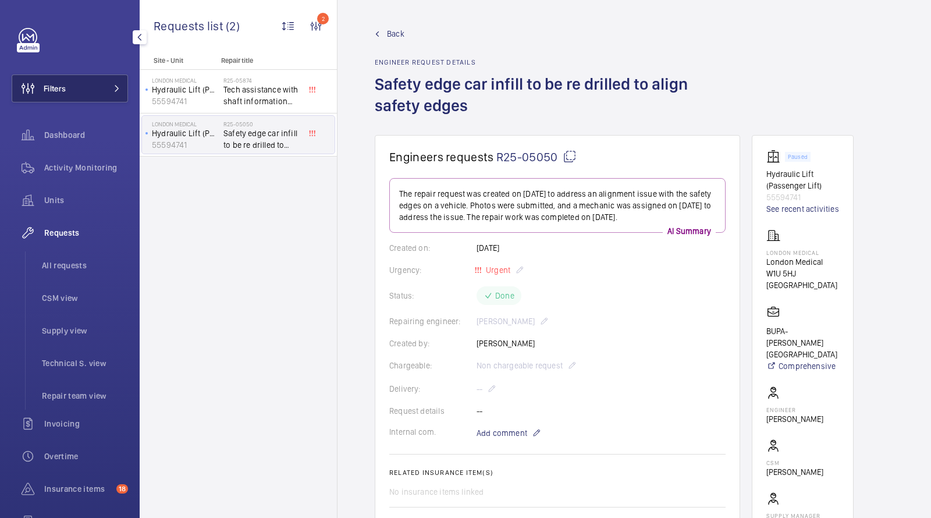
click at [98, 89] on button "Filters" at bounding box center [70, 88] width 116 height 28
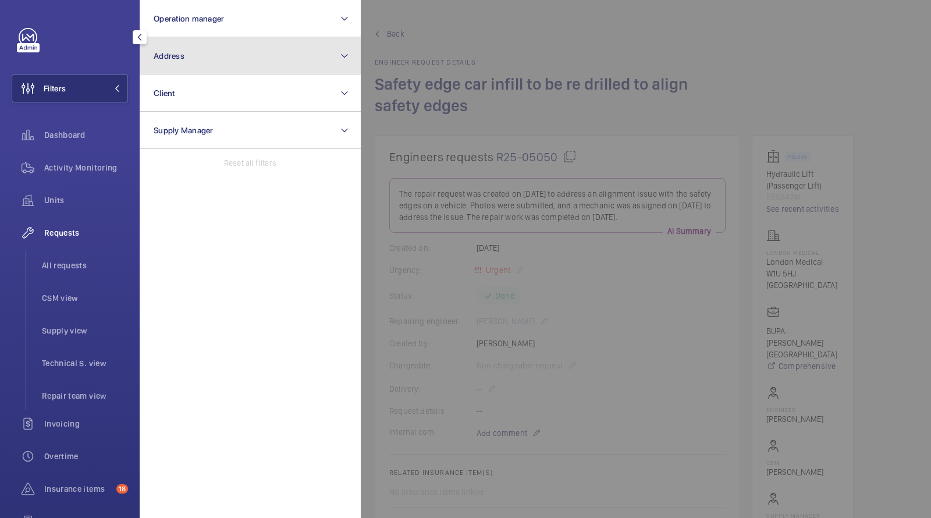
click at [200, 63] on button "Address" at bounding box center [250, 55] width 221 height 37
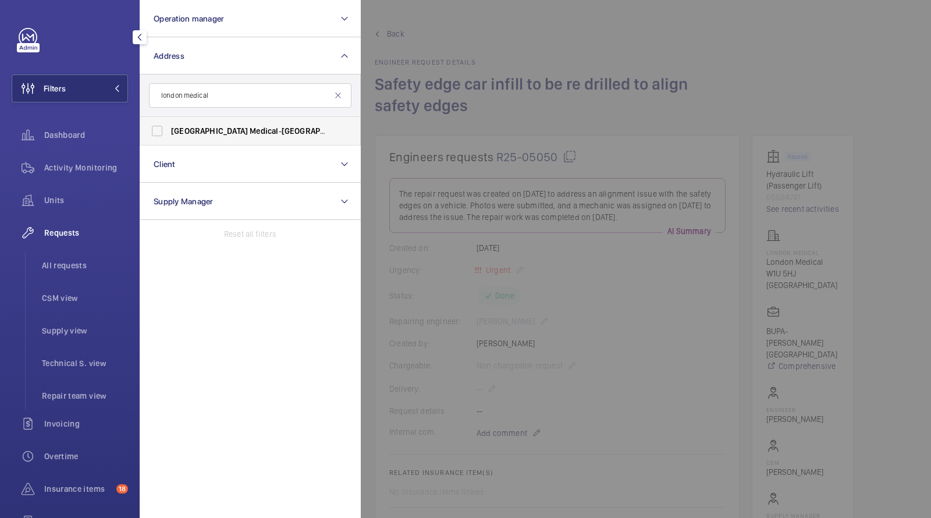
type input "london medical"
click at [250, 130] on span "Medical" at bounding box center [264, 130] width 29 height 9
click at [169, 130] on input "[GEOGRAPHIC_DATA]" at bounding box center [156, 130] width 23 height 23
checkbox input "true"
click at [55, 268] on span "All requests" at bounding box center [85, 265] width 86 height 12
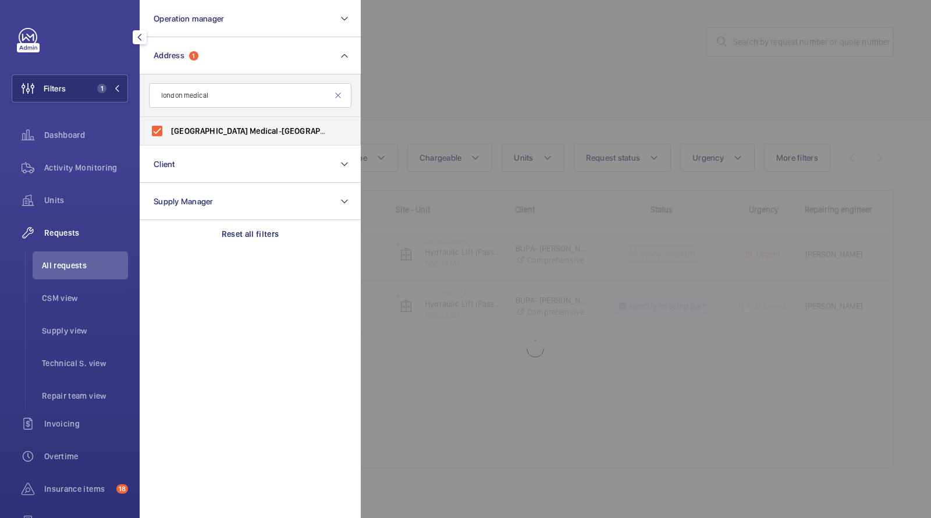
click at [491, 117] on div at bounding box center [826, 259] width 931 height 518
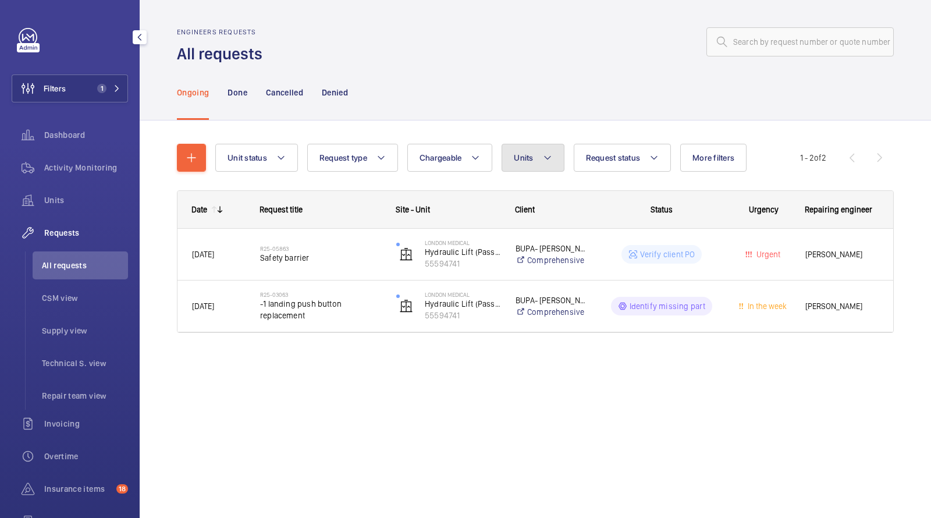
click at [526, 159] on span "Units" at bounding box center [523, 157] width 19 height 9
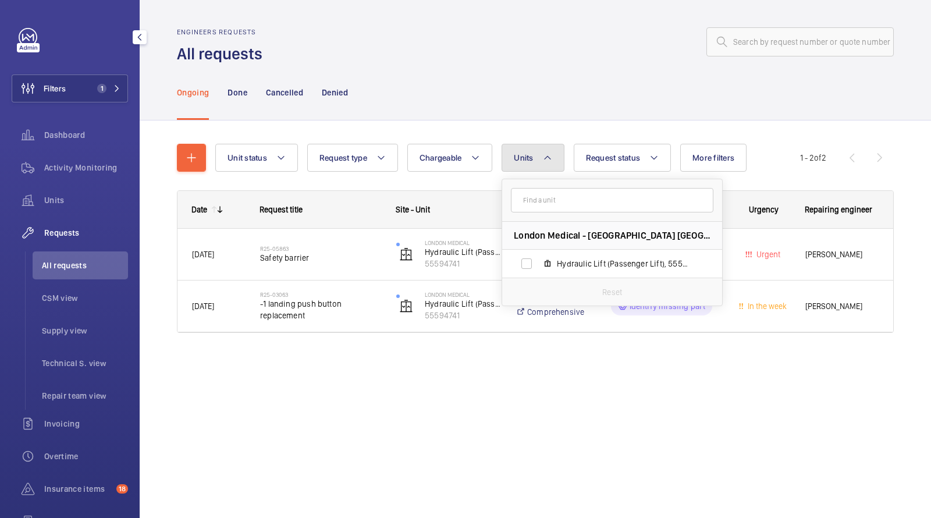
click at [529, 160] on span "Units" at bounding box center [523, 157] width 19 height 9
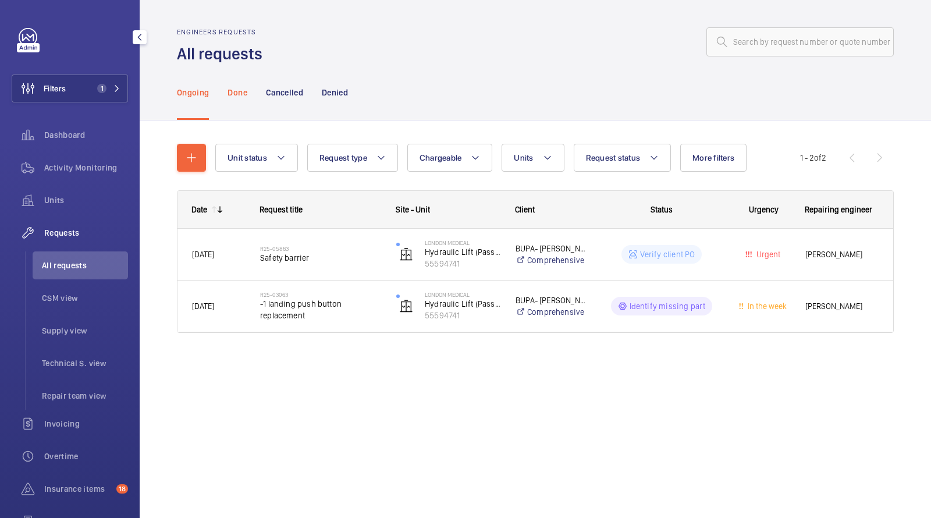
click at [232, 98] on div "Done" at bounding box center [236, 92] width 19 height 55
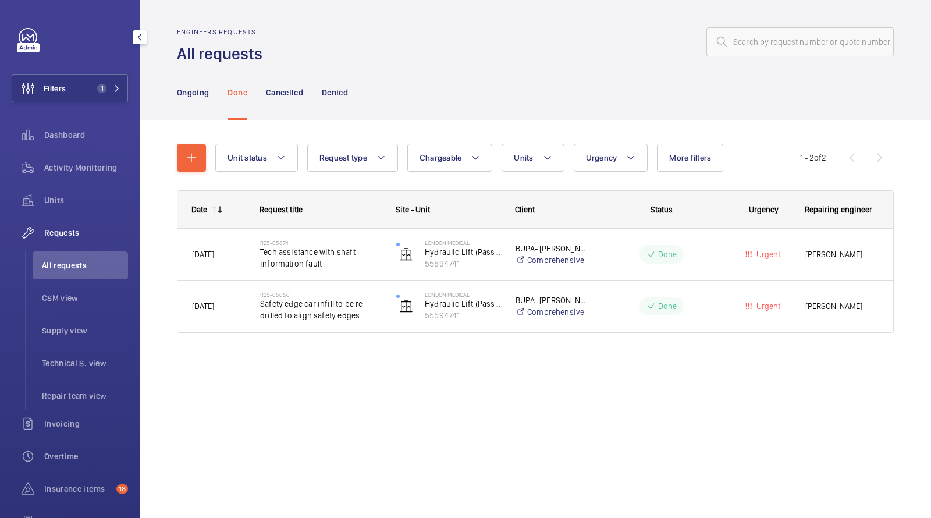
click at [315, 334] on div "Date Request title Site - Unit Client" at bounding box center [535, 275] width 717 height 170
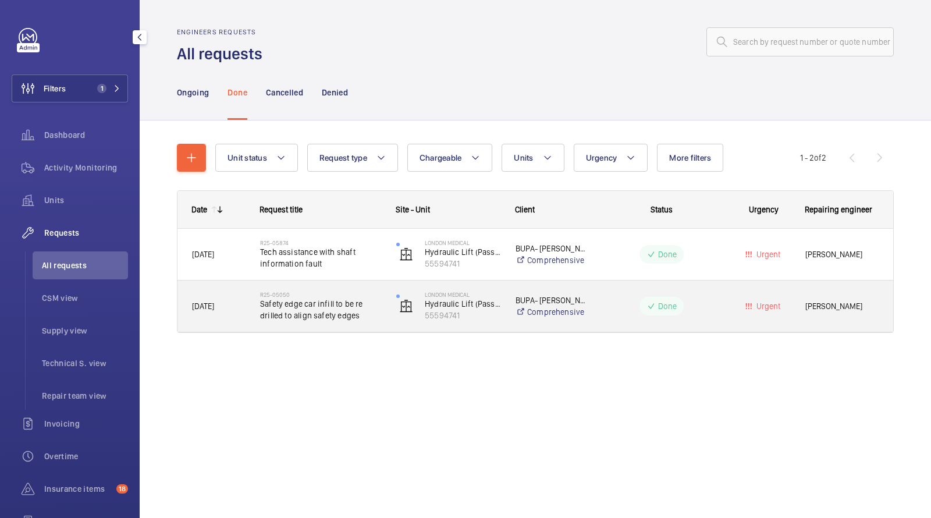
click at [315, 310] on span "Safety edge car infill to be re drilled to align safety edges" at bounding box center [320, 309] width 121 height 23
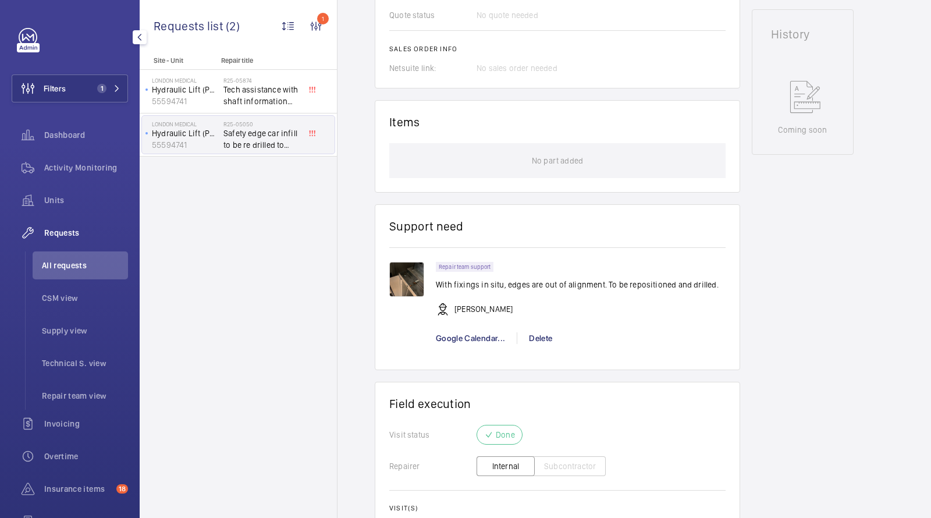
scroll to position [511, 0]
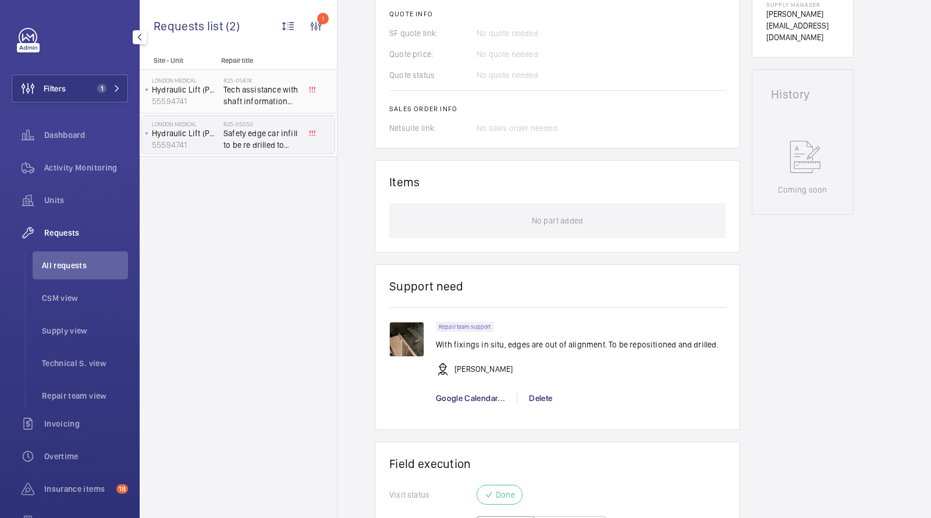
click at [264, 96] on span "Tech assistance with shaft information fault" at bounding box center [261, 95] width 77 height 23
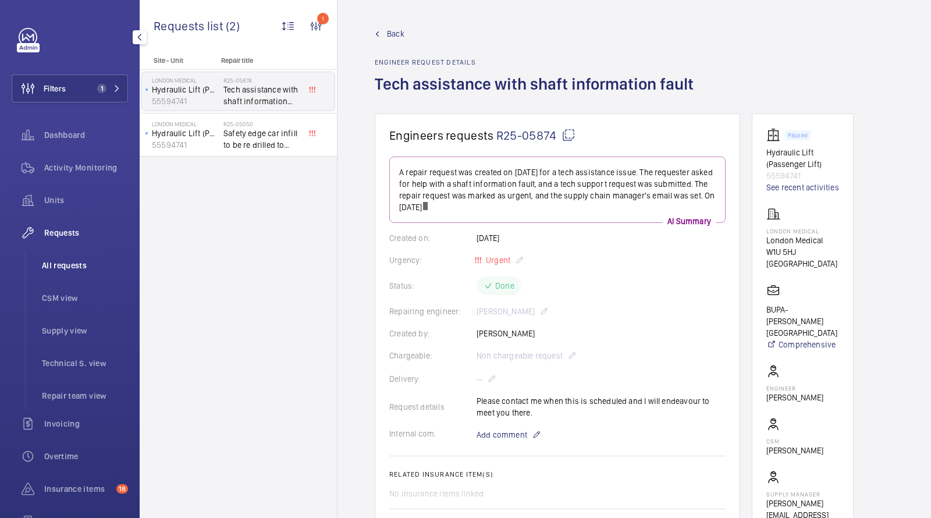
click at [78, 265] on span "All requests" at bounding box center [85, 265] width 86 height 12
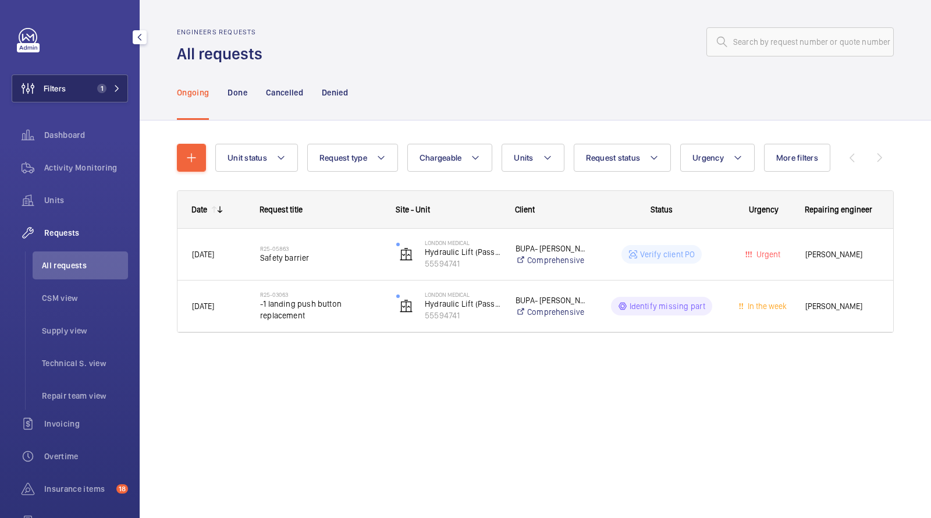
click at [95, 91] on span "1" at bounding box center [99, 88] width 14 height 9
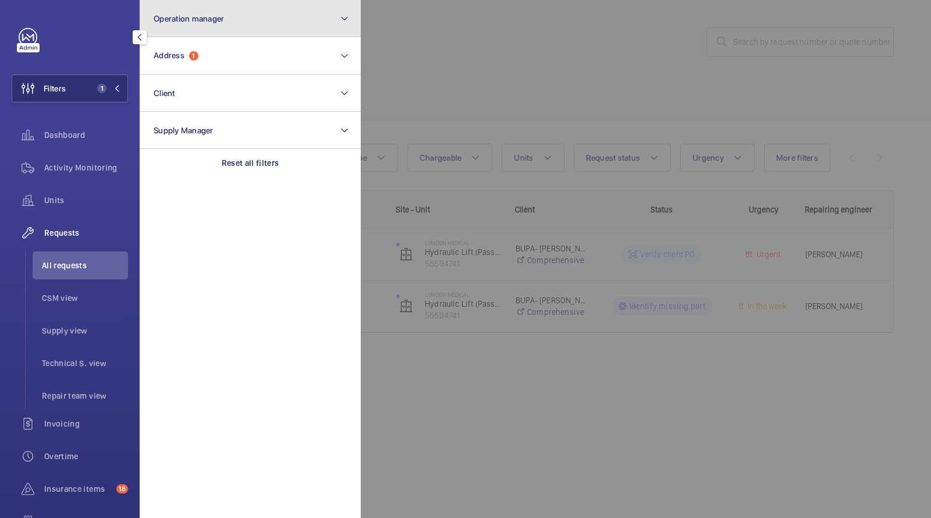
click at [251, 33] on button "Operation manager" at bounding box center [250, 18] width 221 height 37
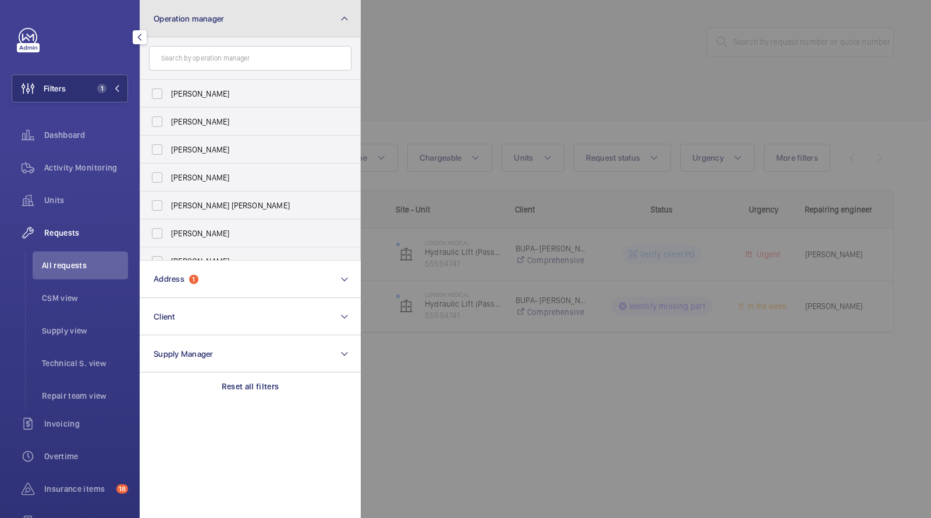
click at [207, 26] on button "Operation manager" at bounding box center [250, 18] width 221 height 37
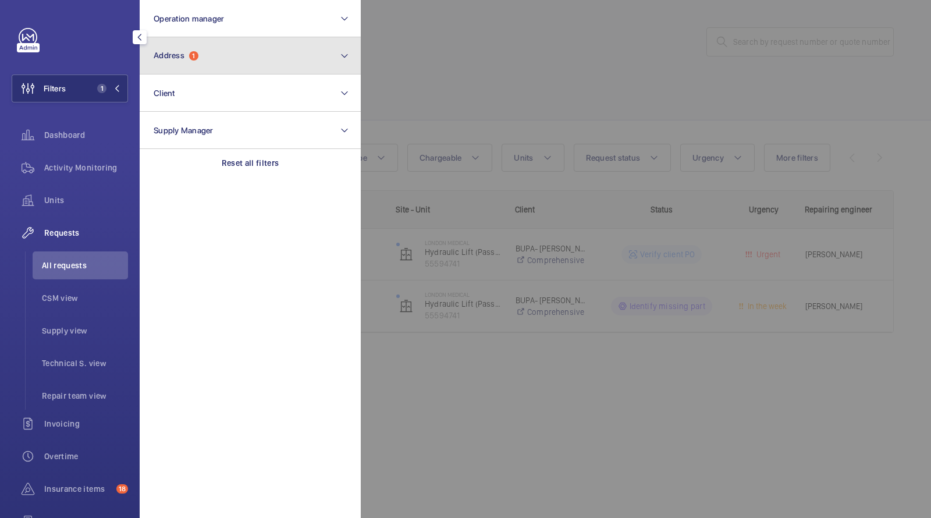
click at [195, 60] on span "1" at bounding box center [193, 55] width 9 height 9
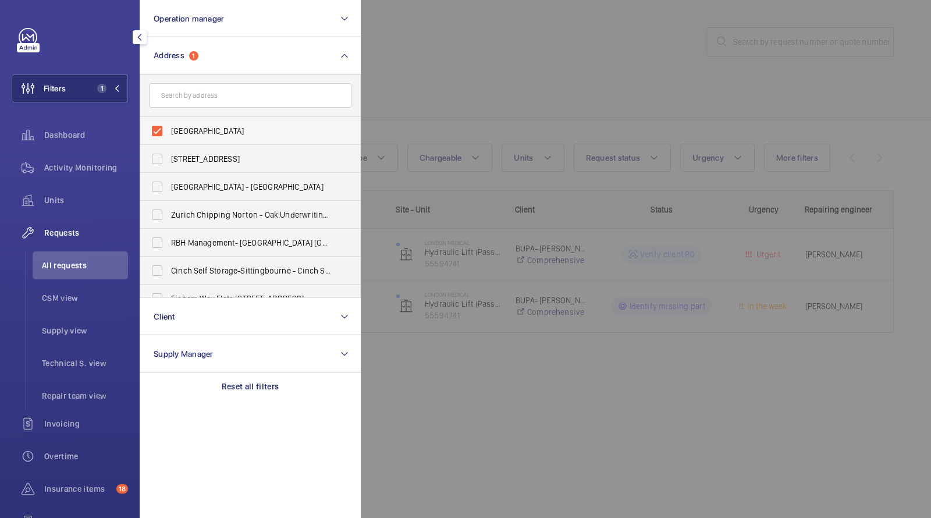
click at [295, 130] on span "[GEOGRAPHIC_DATA]" at bounding box center [251, 131] width 160 height 12
click at [169, 130] on input "[GEOGRAPHIC_DATA]" at bounding box center [156, 130] width 23 height 23
checkbox input "false"
click at [846, 3] on div at bounding box center [826, 259] width 931 height 518
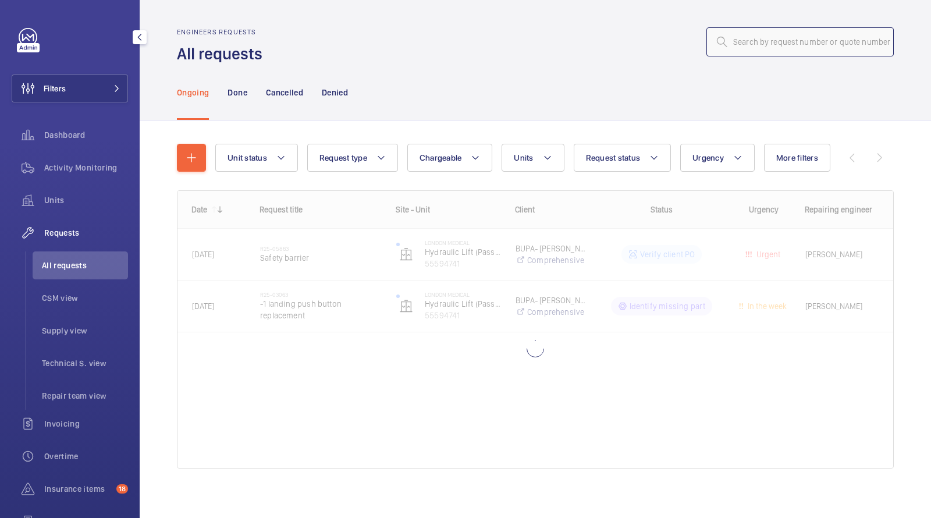
click at [804, 30] on input "text" at bounding box center [799, 41] width 187 height 29
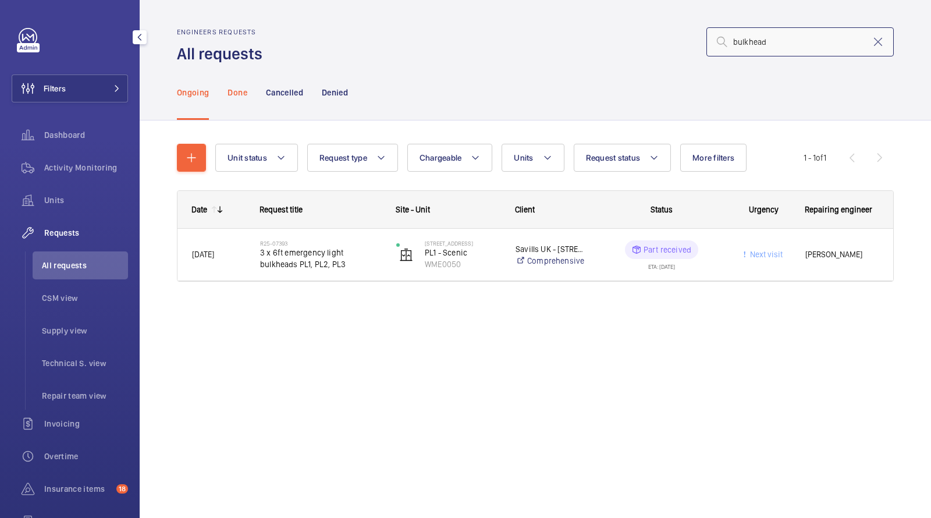
type input "bulkhead"
click at [239, 91] on p "Done" at bounding box center [236, 93] width 19 height 12
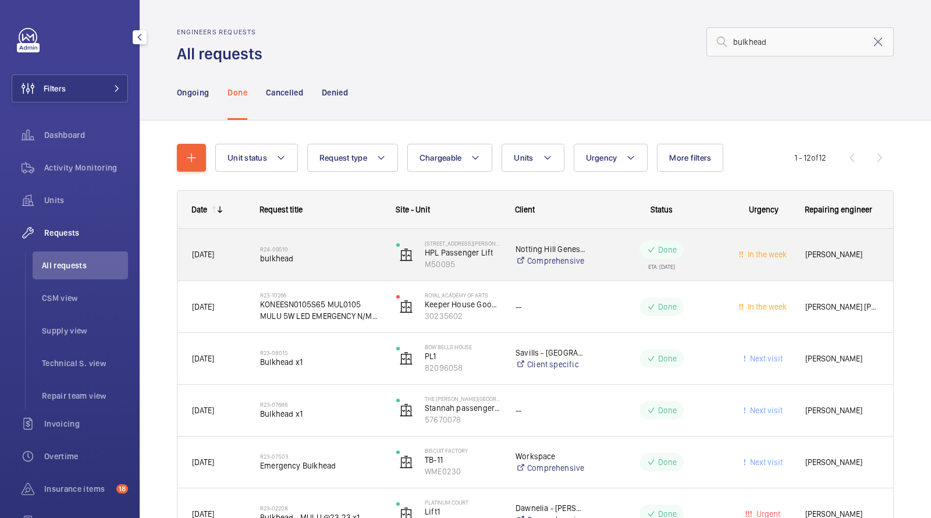
click at [325, 256] on span "bulkhead" at bounding box center [320, 258] width 121 height 12
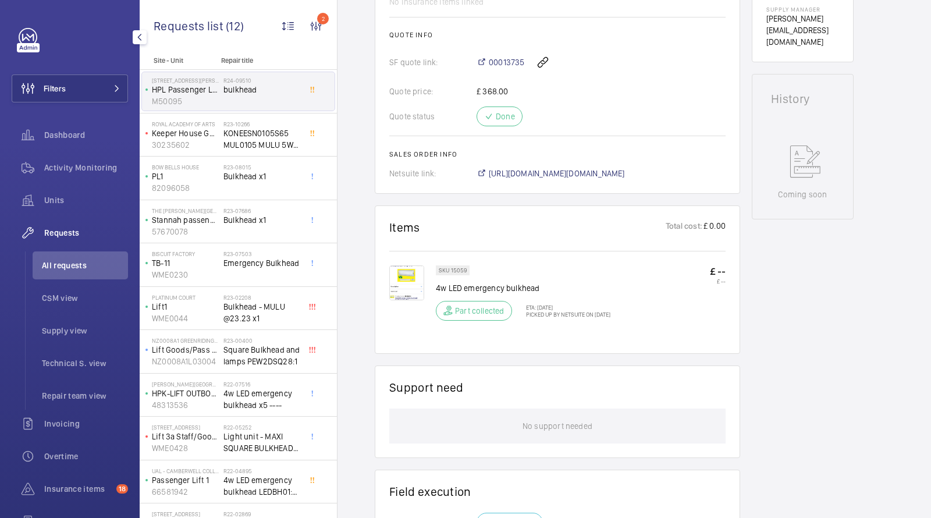
scroll to position [480, 0]
click at [255, 138] on span "KONEESN0105S65 MUL0105 MULU 5W LED EMERGENCY N/M BULKHEAD" at bounding box center [261, 138] width 77 height 23
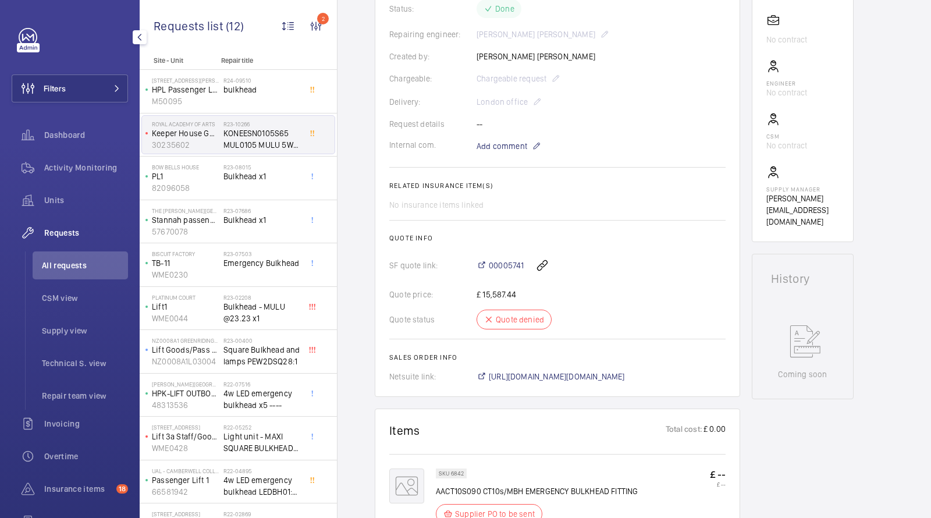
scroll to position [312, 0]
click at [269, 181] on span "Bulkhead x1" at bounding box center [261, 176] width 77 height 12
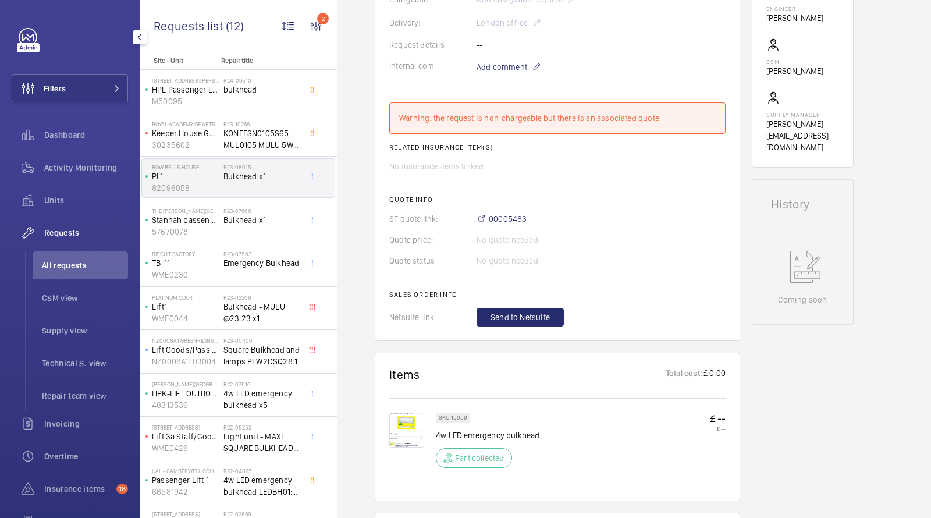
scroll to position [377, 0]
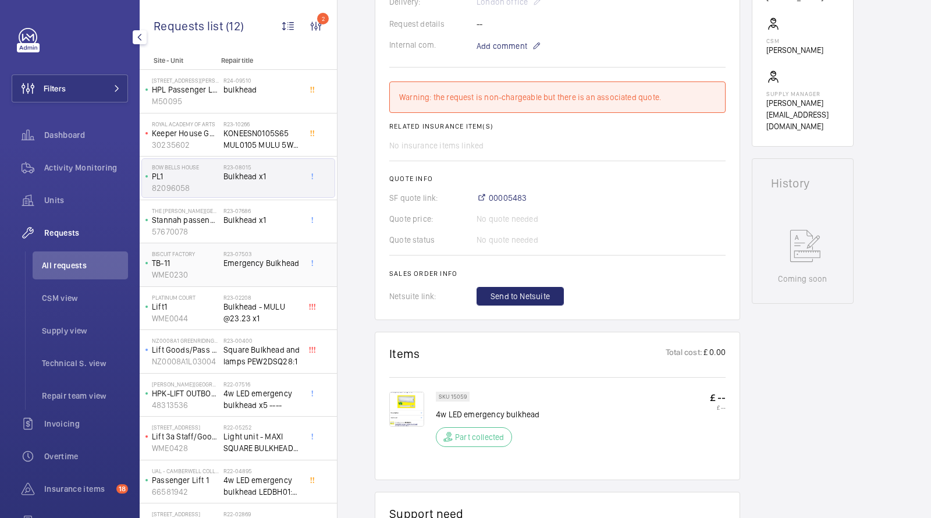
click at [242, 259] on span "Emergency Bulkhead" at bounding box center [261, 263] width 77 height 12
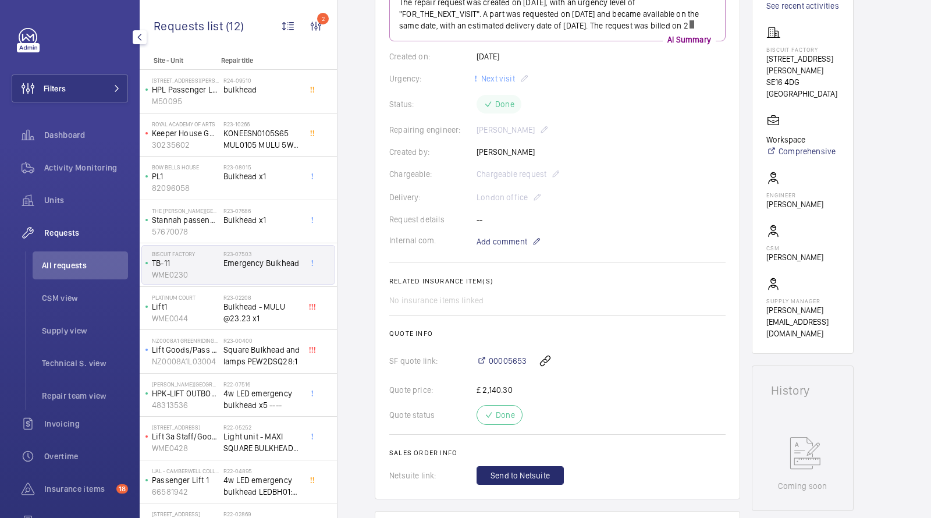
scroll to position [170, 0]
click at [248, 301] on span "Bulkhead - MULU @23.23 x1" at bounding box center [261, 312] width 77 height 23
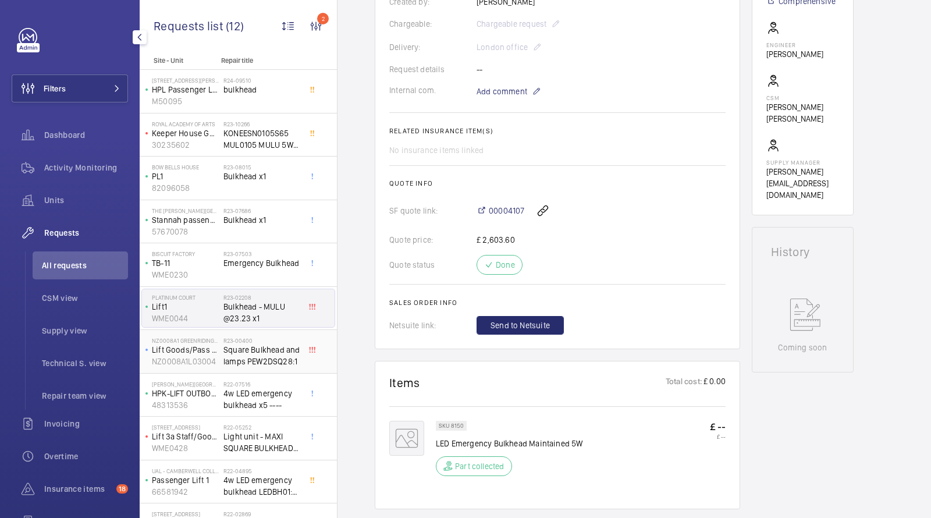
scroll to position [343, 0]
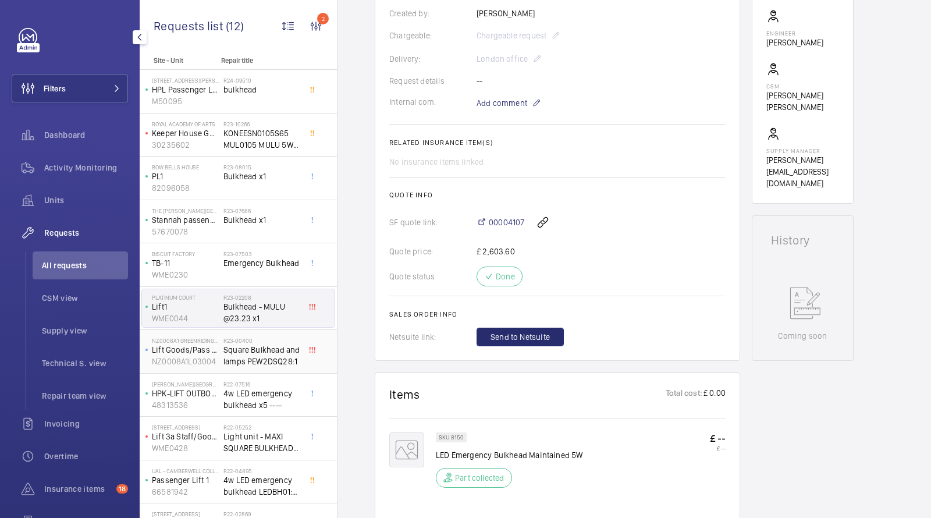
click at [242, 349] on span "Square Bulkhead and lamps PEW2DSQ28:1" at bounding box center [261, 355] width 77 height 23
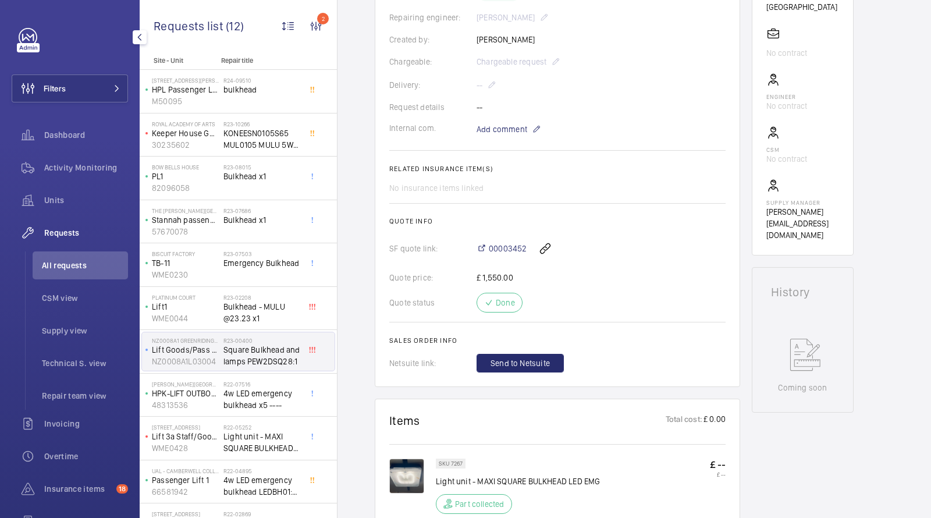
scroll to position [283, 0]
click at [244, 389] on span "4w LED emergency bulkhead x5 ----" at bounding box center [261, 398] width 77 height 23
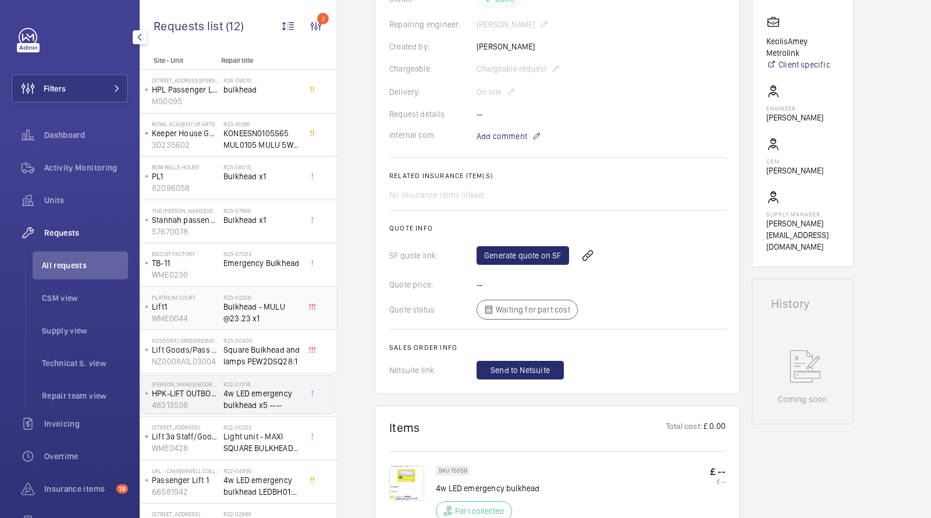
scroll to position [272, 0]
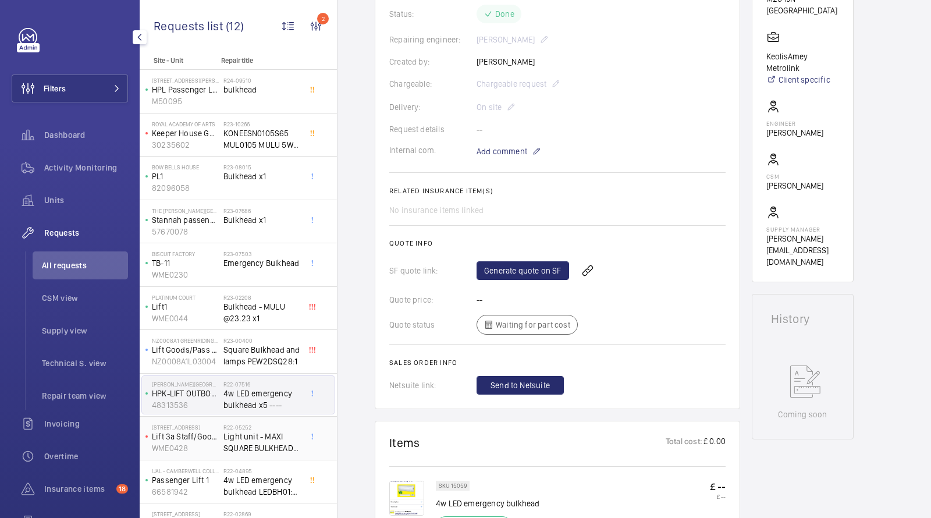
click at [250, 437] on span "Light unit - MAXI SQUARE BULKHEAD LED EMG >[DOMAIN_NAME][URL] x1" at bounding box center [261, 441] width 77 height 23
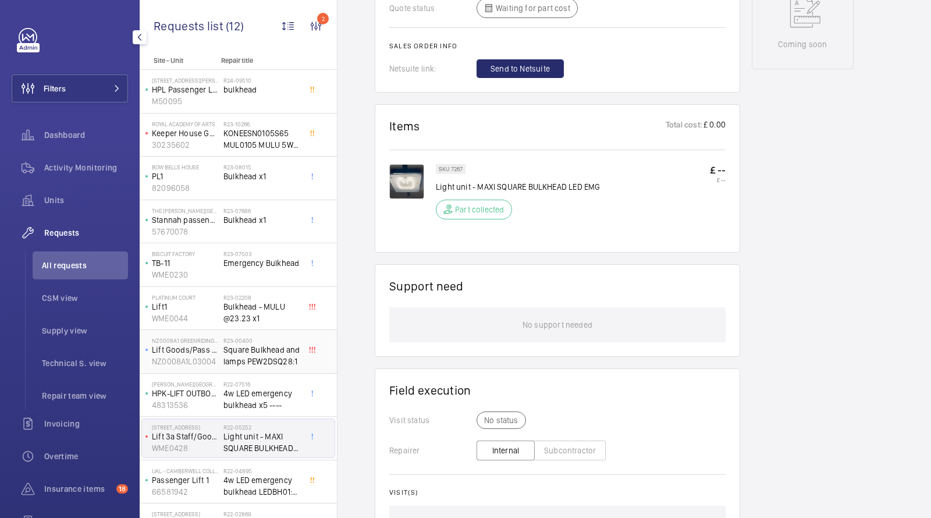
scroll to position [69, 0]
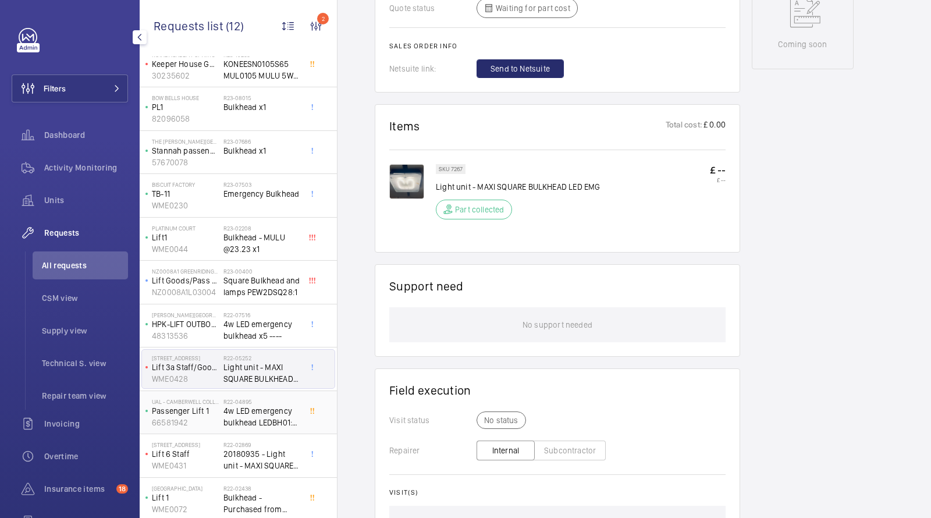
click at [224, 399] on h2 "R22-04895" at bounding box center [261, 401] width 77 height 7
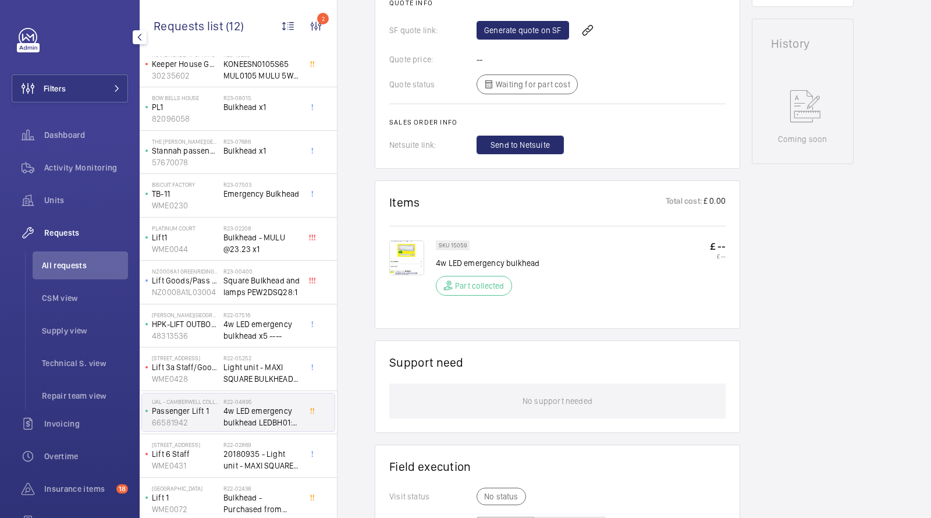
scroll to position [513, 0]
click at [233, 455] on span "20180935 - Light unit - MAXI SQUARE BULKHEAD LED EMG - >>[DOMAIN_NAME][URL] x1" at bounding box center [261, 459] width 77 height 23
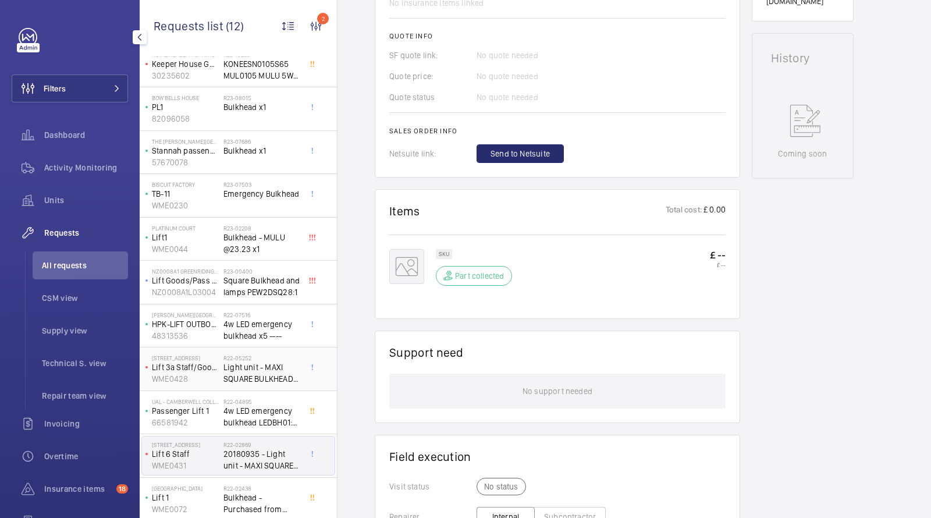
scroll to position [512, 0]
click at [247, 494] on span "Bulkhead - Purchased from Screwfix on spendesk card." at bounding box center [261, 503] width 77 height 23
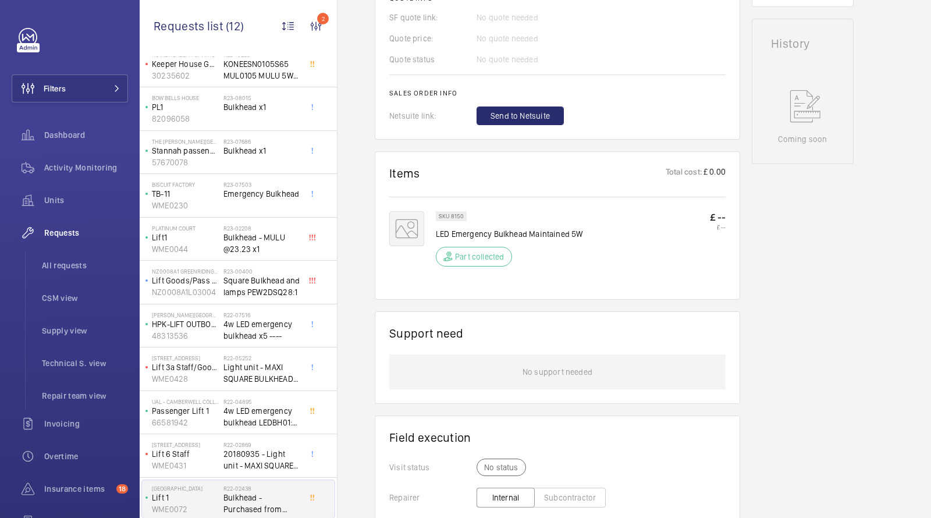
scroll to position [539, 0]
click at [92, 92] on button "Filters" at bounding box center [70, 88] width 116 height 28
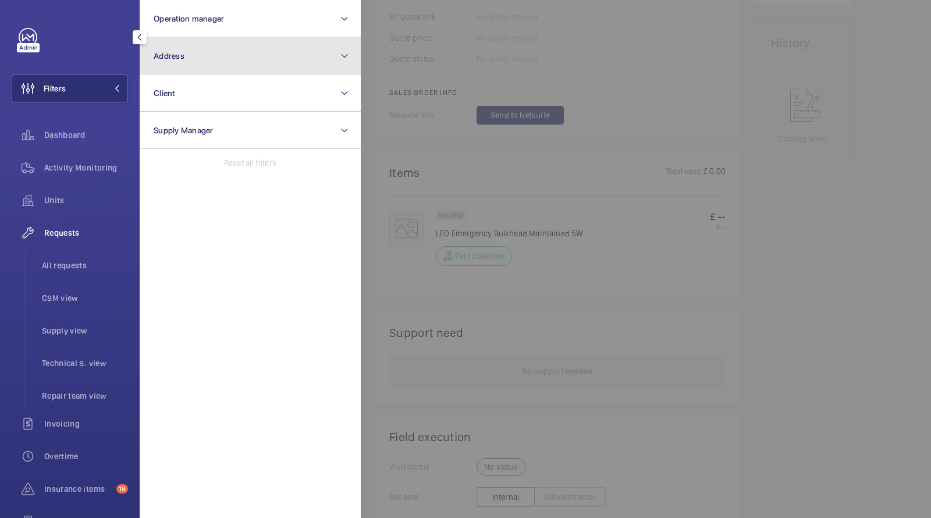
click at [209, 54] on button "Address" at bounding box center [250, 55] width 221 height 37
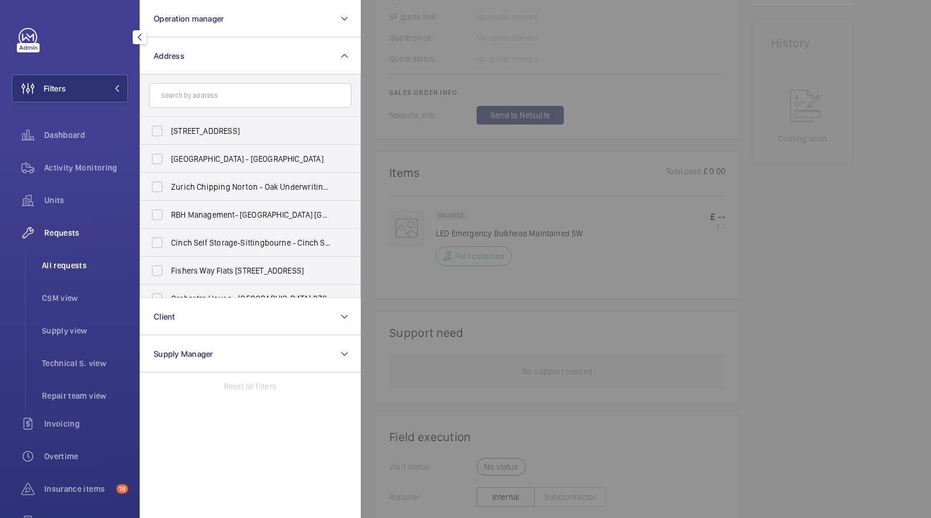
click at [72, 269] on span "All requests" at bounding box center [85, 265] width 86 height 12
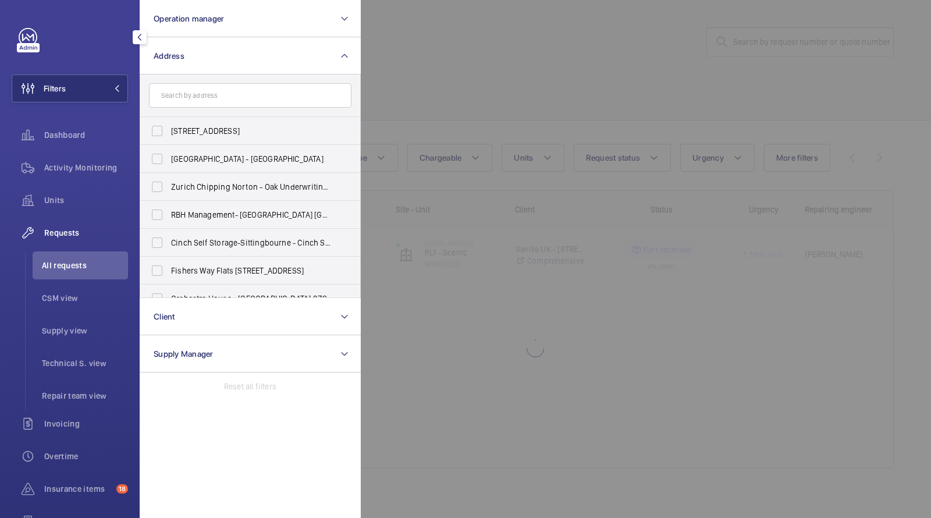
click at [632, 94] on div at bounding box center [826, 259] width 931 height 518
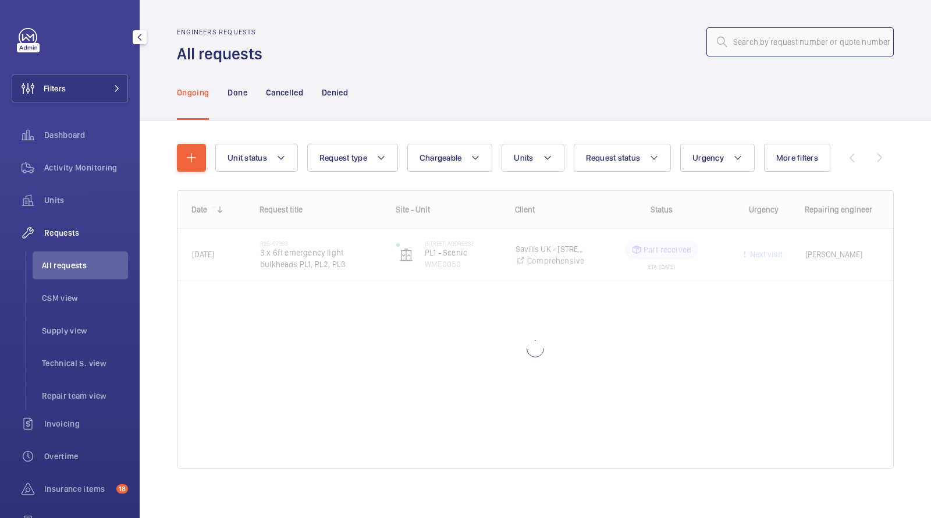
click at [827, 41] on input "text" at bounding box center [799, 41] width 187 height 29
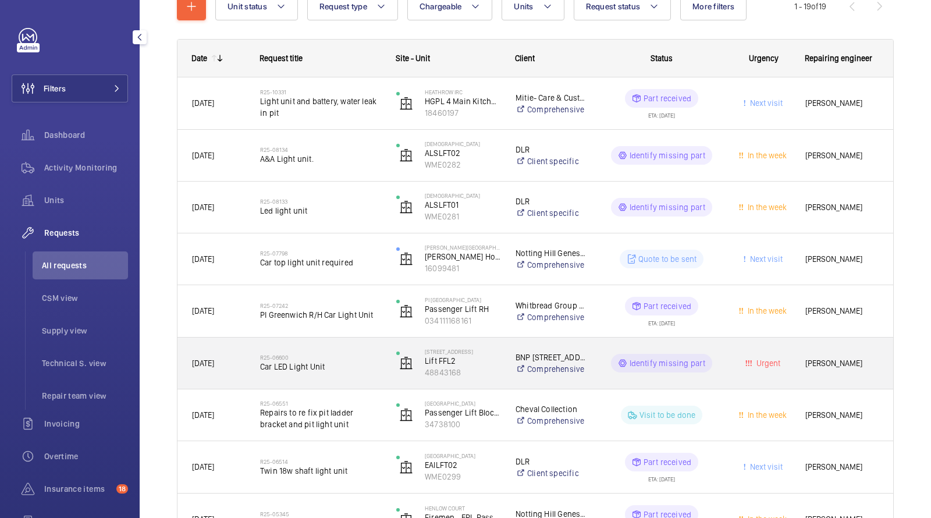
scroll to position [164, 0]
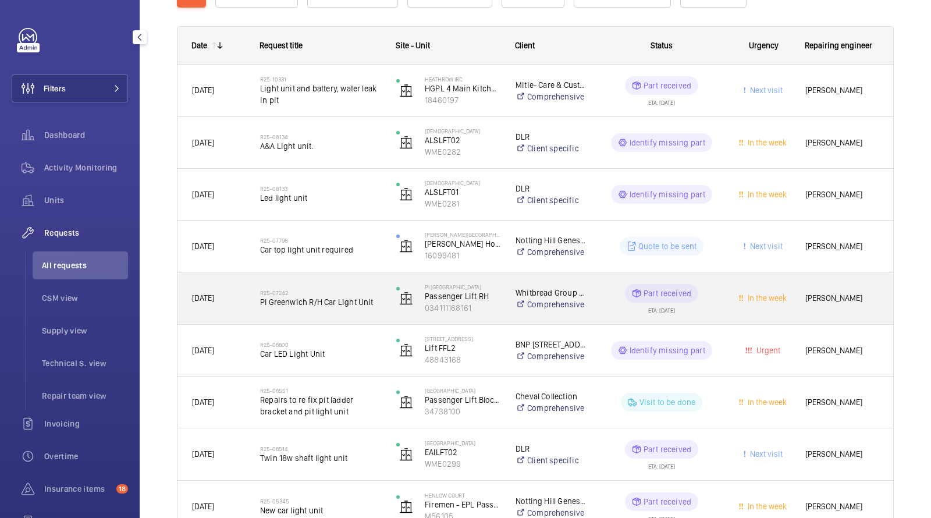
type input "light unit"
click at [319, 300] on span "PI Greenwich R/H Car Light Unit" at bounding box center [320, 302] width 121 height 12
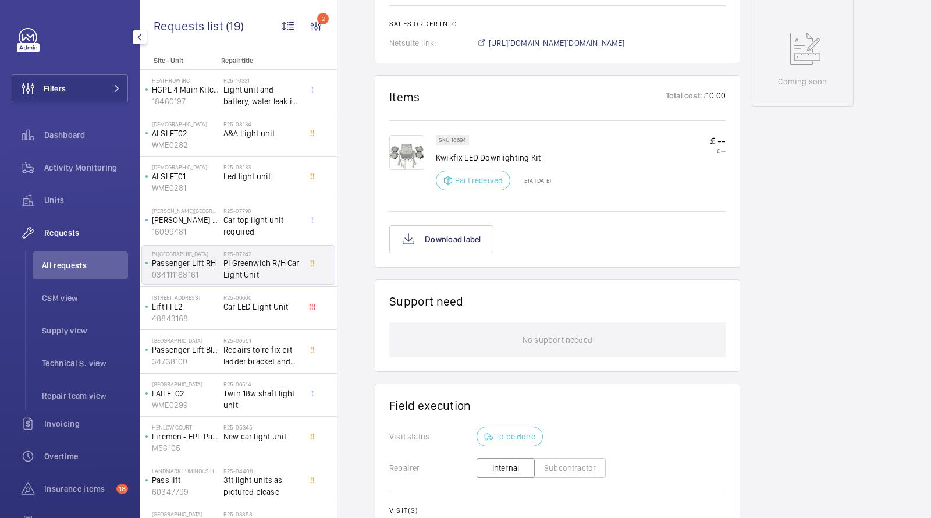
scroll to position [546, 0]
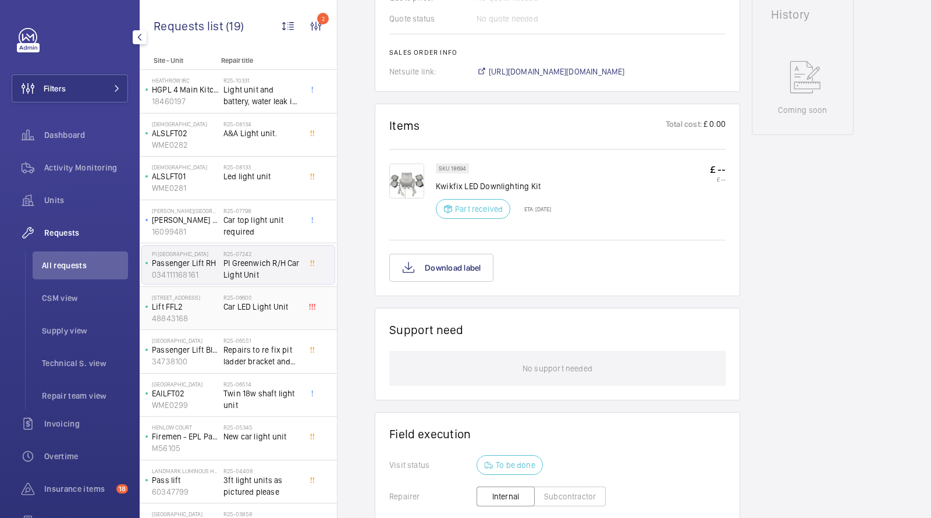
click at [237, 305] on span "Car LED Light Unit" at bounding box center [261, 307] width 77 height 12
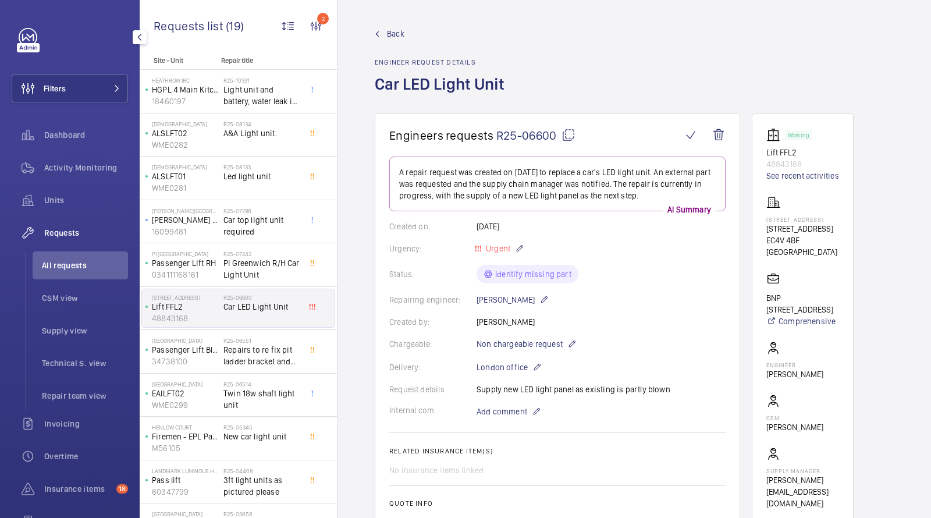
scroll to position [66, 0]
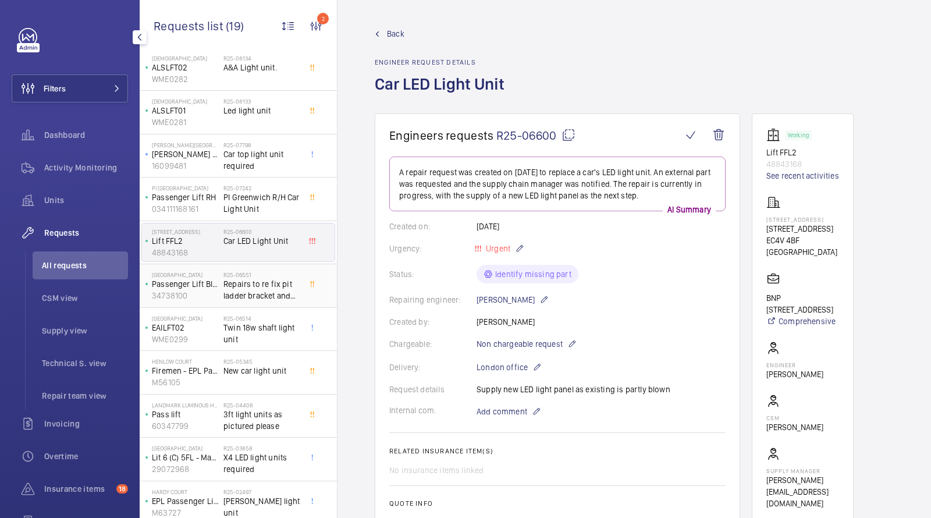
click at [250, 280] on span "Repairs to re fix pit ladder bracket and pit light unit" at bounding box center [261, 289] width 77 height 23
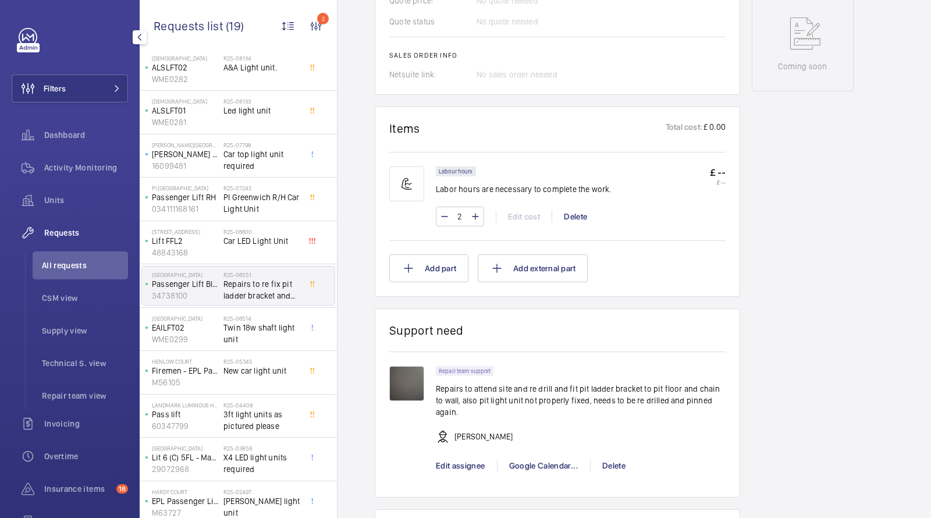
scroll to position [656, 0]
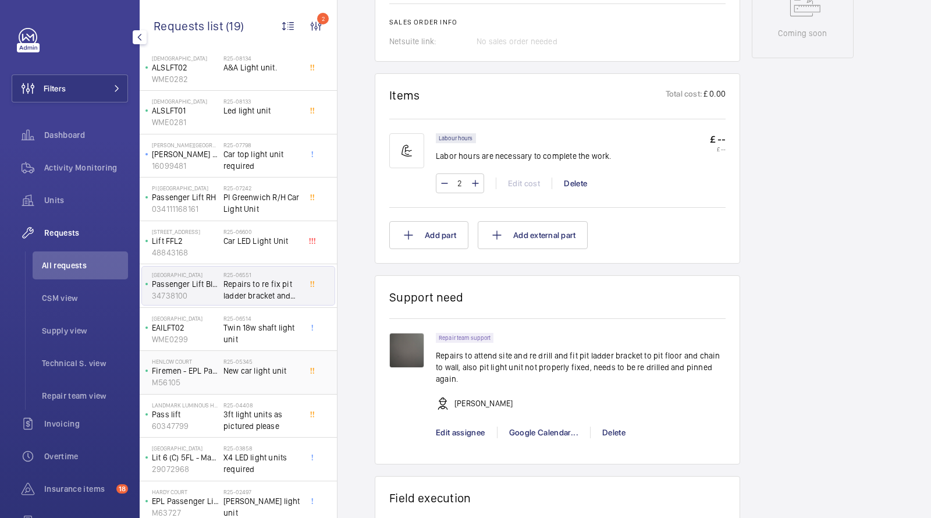
click at [233, 382] on div "R25-05345 New car light unit" at bounding box center [261, 375] width 77 height 34
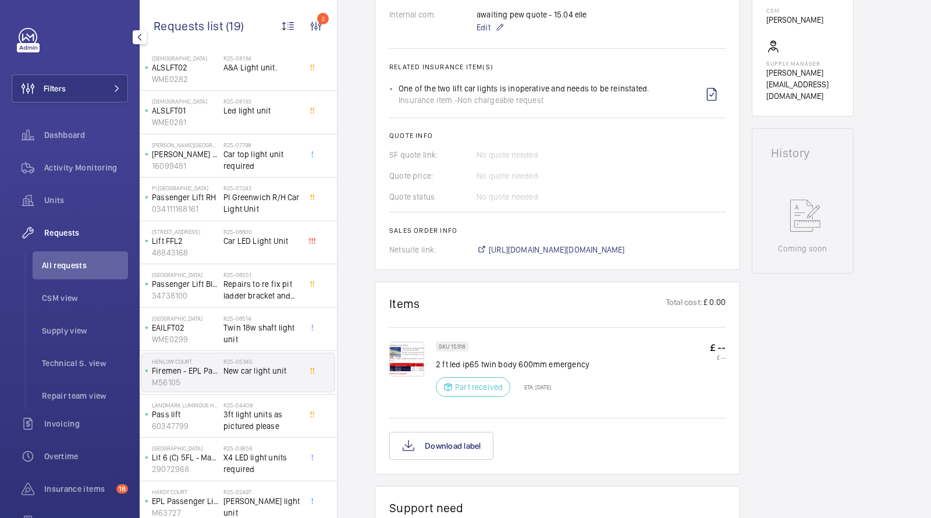
scroll to position [410, 0]
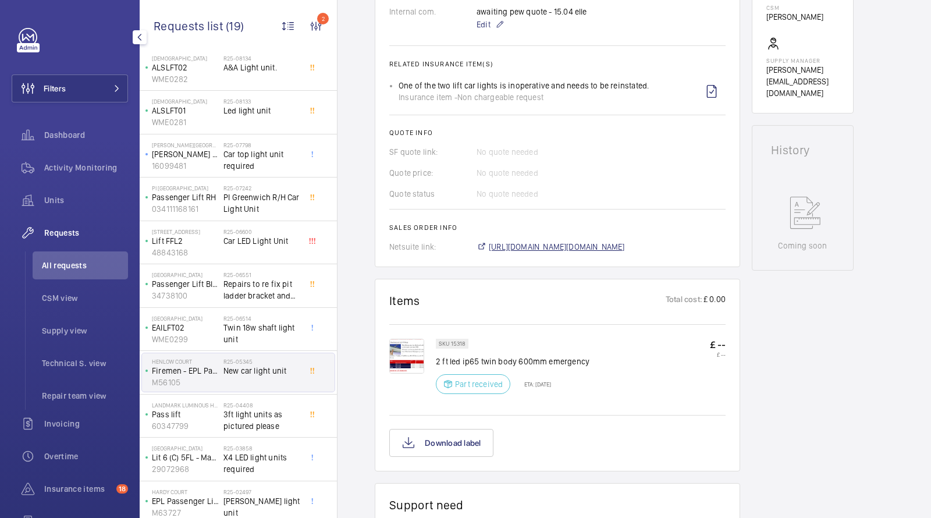
click at [542, 248] on span "[URL][DOMAIN_NAME][DOMAIN_NAME]" at bounding box center [557, 247] width 136 height 12
click at [60, 271] on span "All requests" at bounding box center [85, 265] width 86 height 12
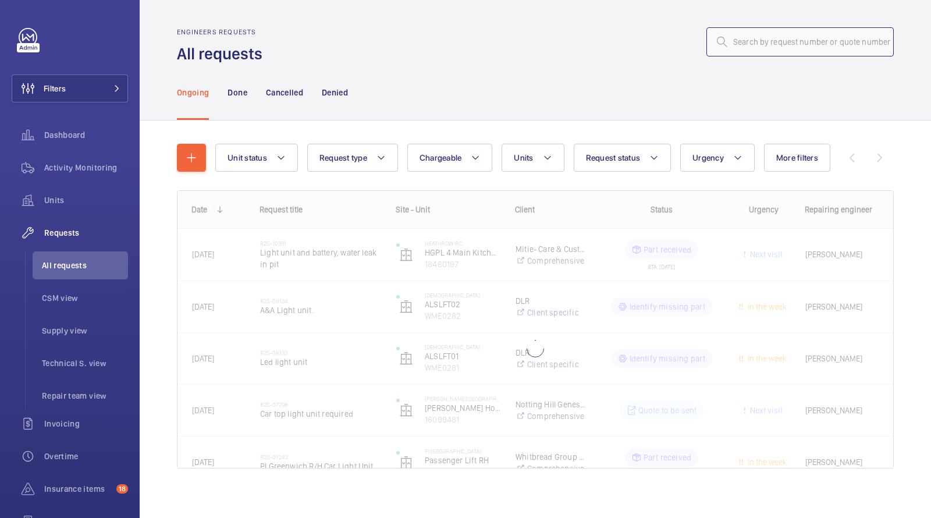
click at [788, 43] on input "text" at bounding box center [799, 41] width 187 height 29
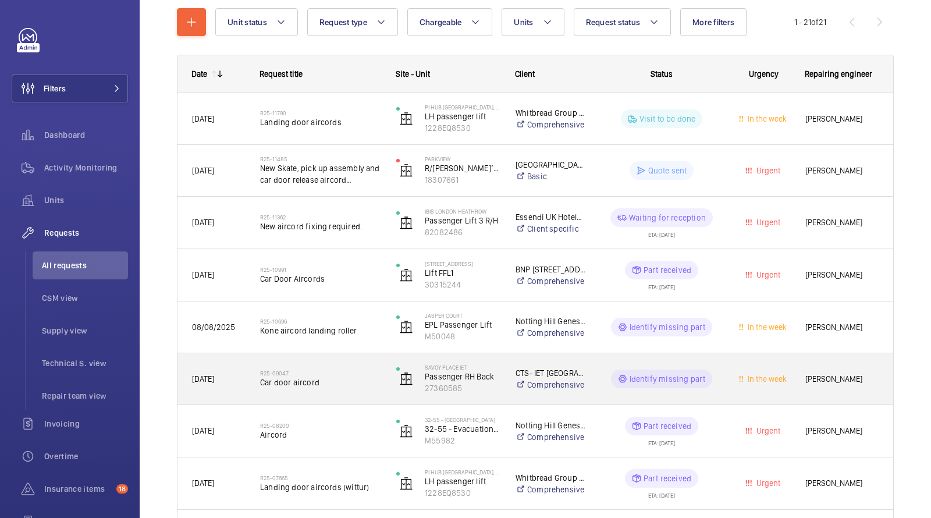
scroll to position [137, 0]
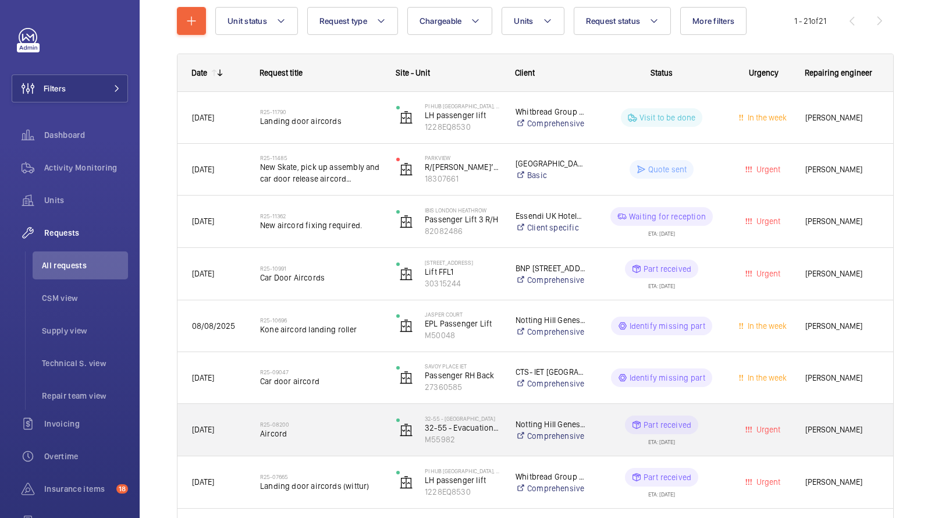
type input "aircord"
click at [308, 431] on span "Aircord" at bounding box center [320, 434] width 121 height 12
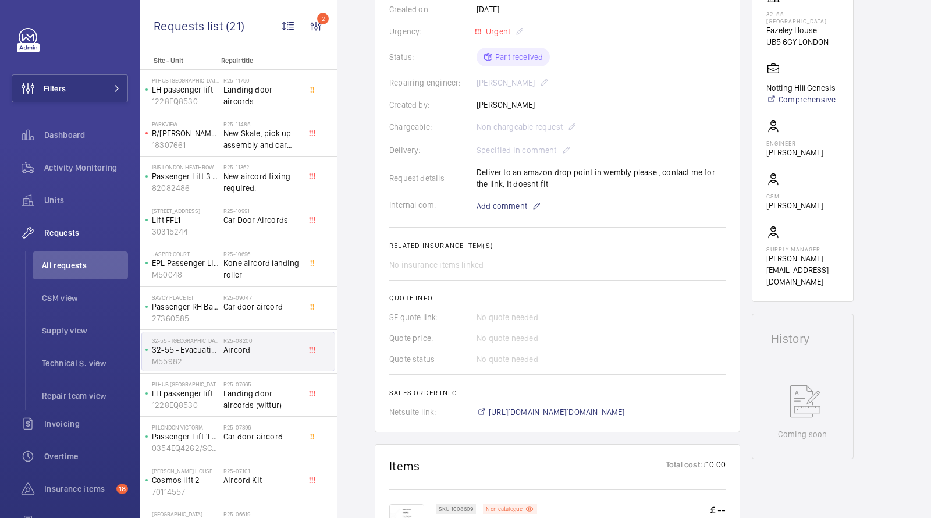
scroll to position [356, 0]
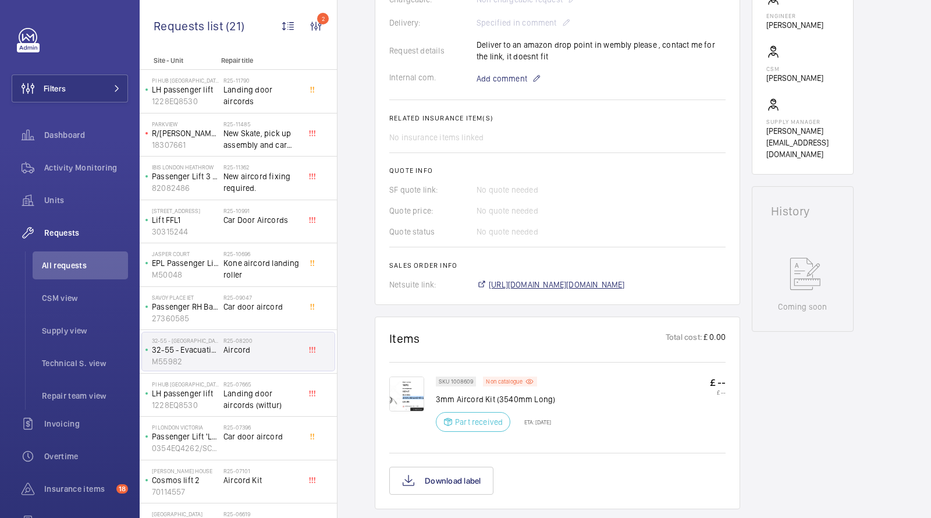
click at [544, 284] on span "[URL][DOMAIN_NAME][DOMAIN_NAME]" at bounding box center [557, 285] width 136 height 12
click at [68, 258] on li "All requests" at bounding box center [80, 265] width 95 height 28
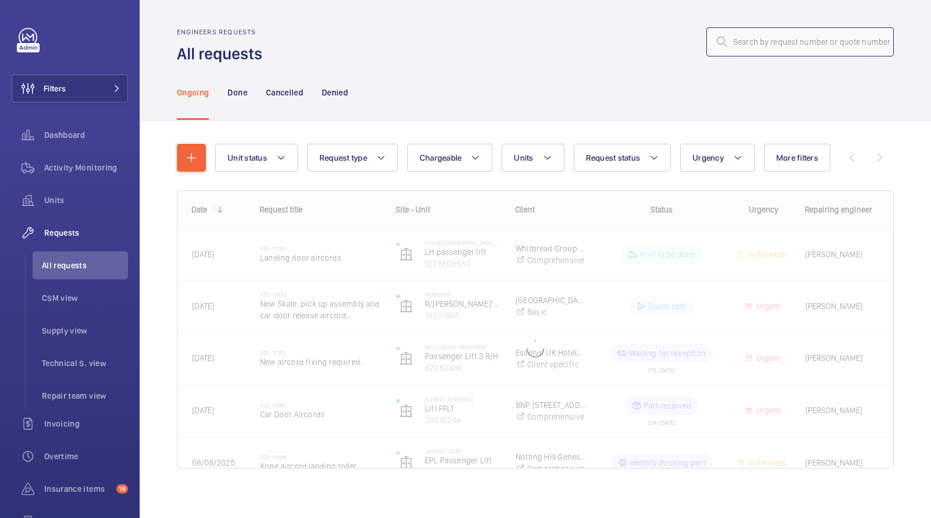
click at [821, 54] on input "text" at bounding box center [799, 41] width 187 height 29
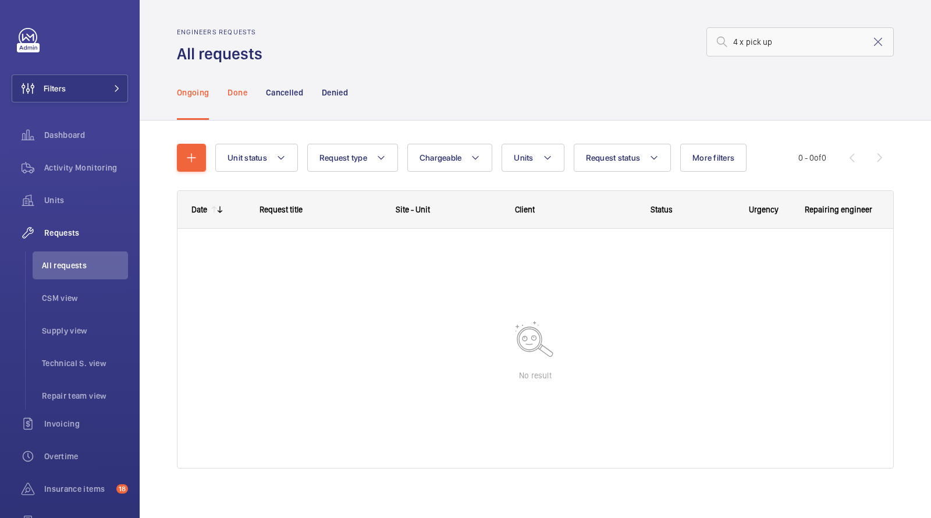
click at [234, 88] on p "Done" at bounding box center [236, 93] width 19 height 12
drag, startPoint x: 787, startPoint y: 38, endPoint x: 648, endPoint y: 38, distance: 138.5
click at [649, 38] on div "4 x pick up" at bounding box center [581, 42] width 624 height 28
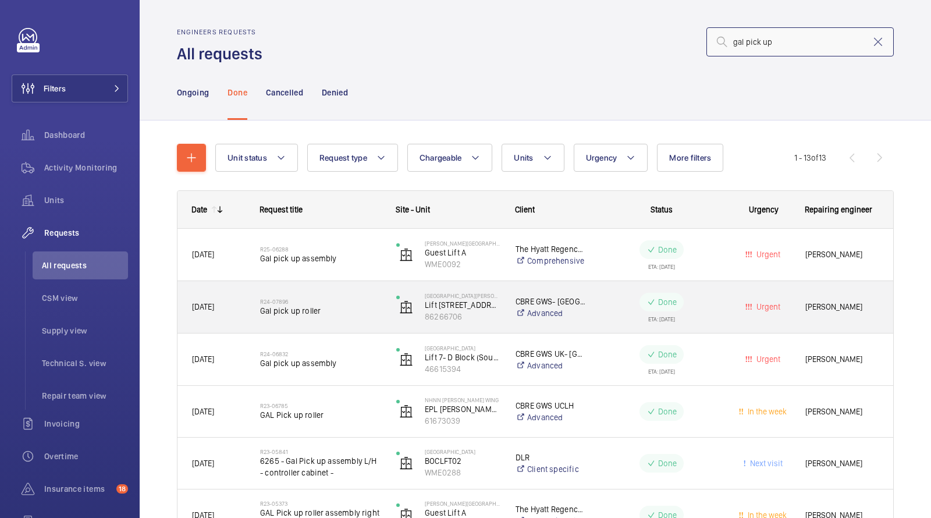
type input "gal pick up"
click at [337, 307] on span "Gal pick up roller" at bounding box center [320, 311] width 121 height 12
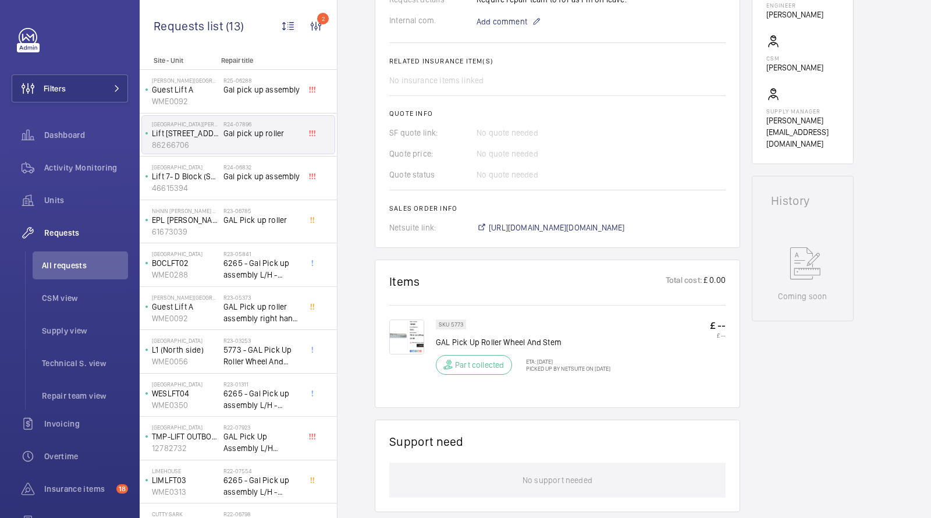
scroll to position [413, 0]
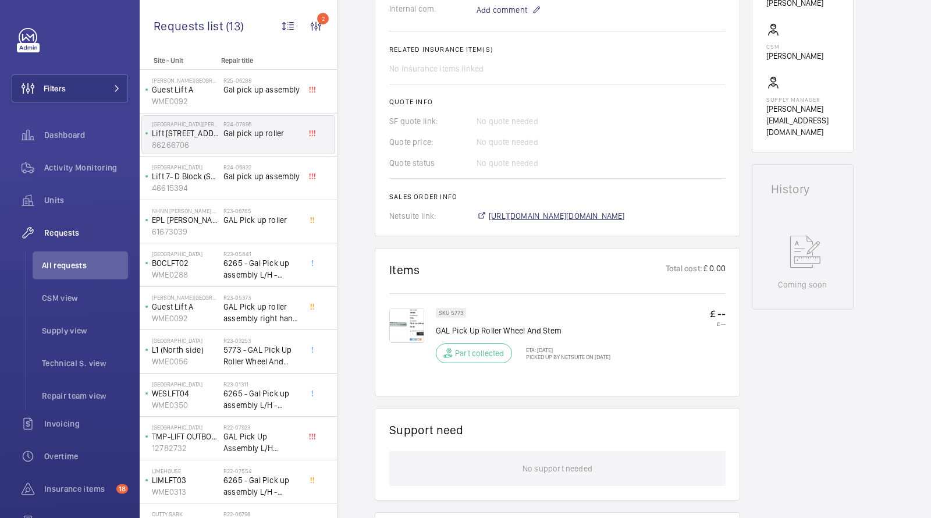
click at [539, 213] on span "[URL][DOMAIN_NAME][DOMAIN_NAME]" at bounding box center [557, 216] width 136 height 12
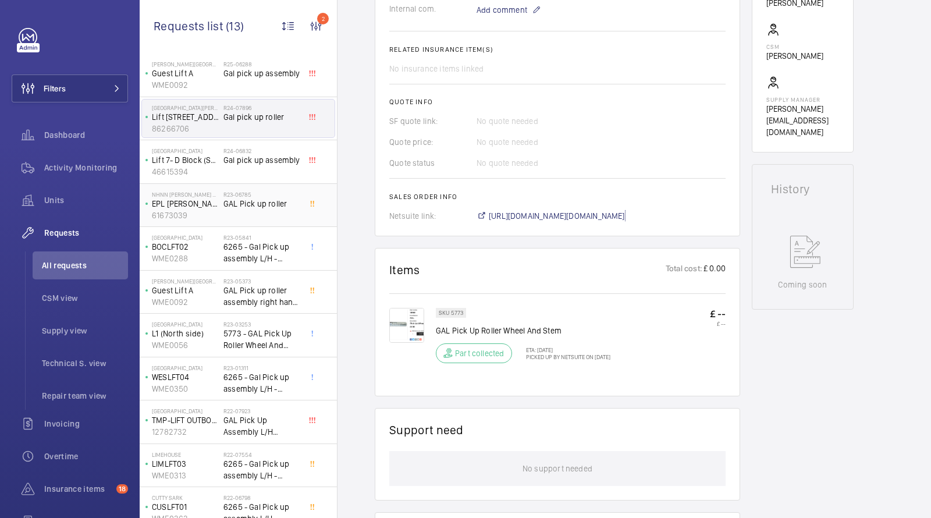
scroll to position [20, 0]
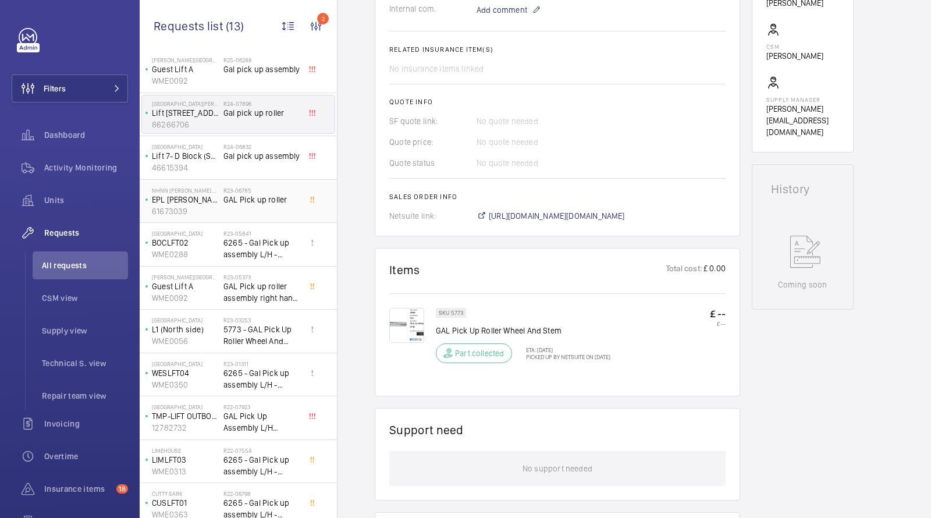
click at [255, 206] on div "R23-06785 GAL Pick up roller" at bounding box center [261, 204] width 77 height 34
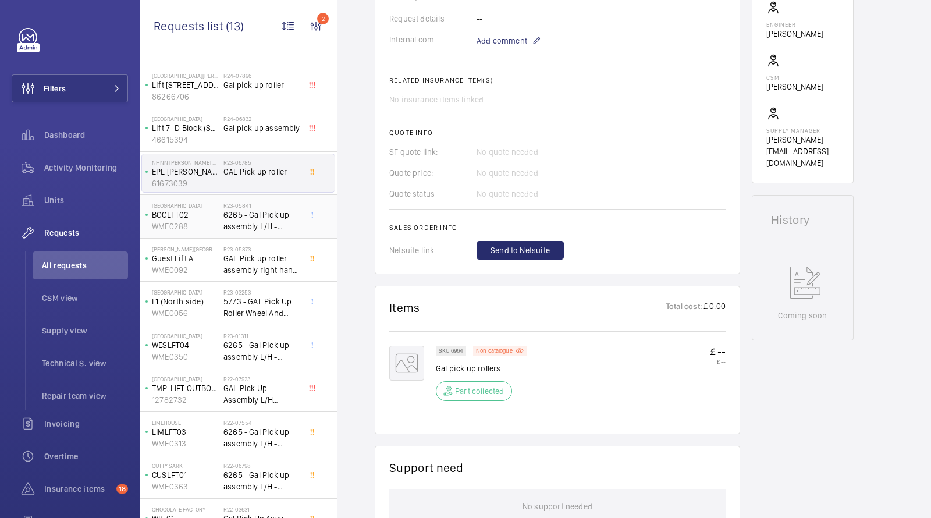
scroll to position [54, 0]
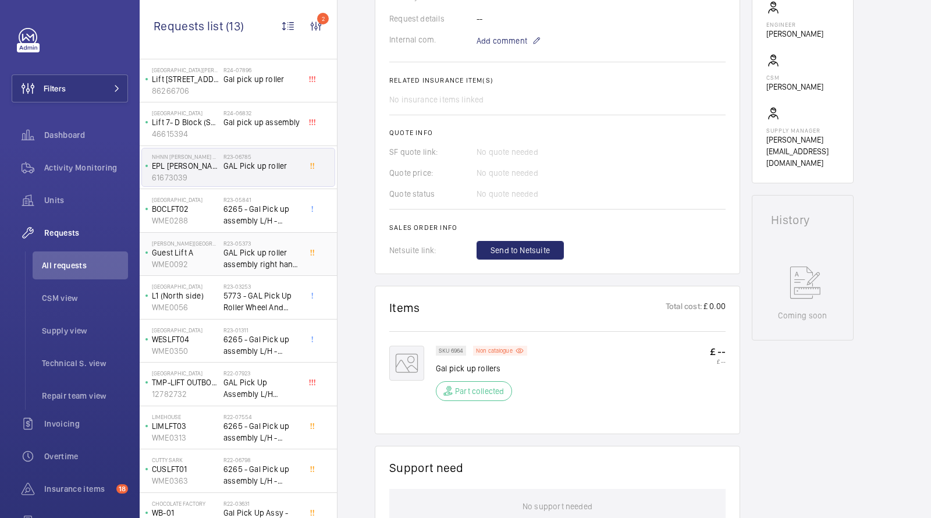
click at [259, 258] on span "GAL Pick up roller assembly right hand 6089203 - Site spares replacement" at bounding box center [261, 258] width 77 height 23
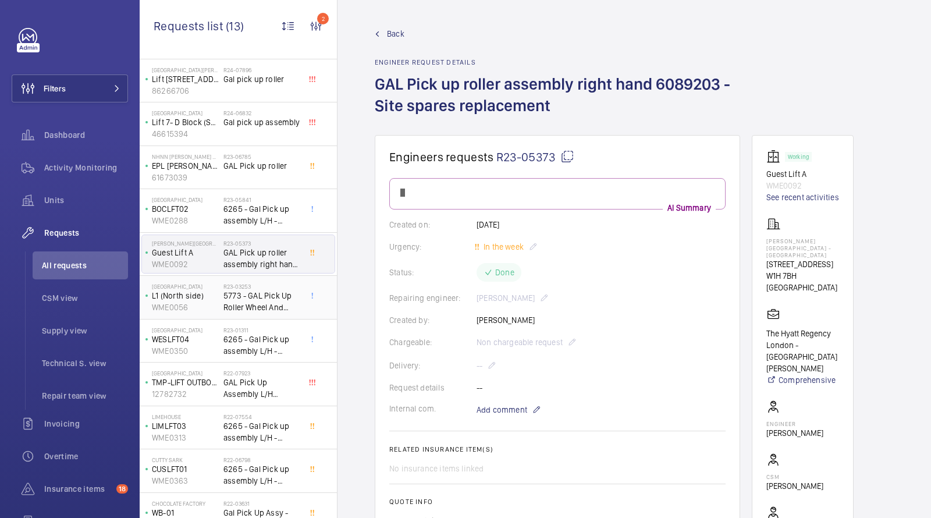
click at [252, 300] on span "5773 - GAL Pick Up Roller Wheel And Stem -" at bounding box center [261, 301] width 77 height 23
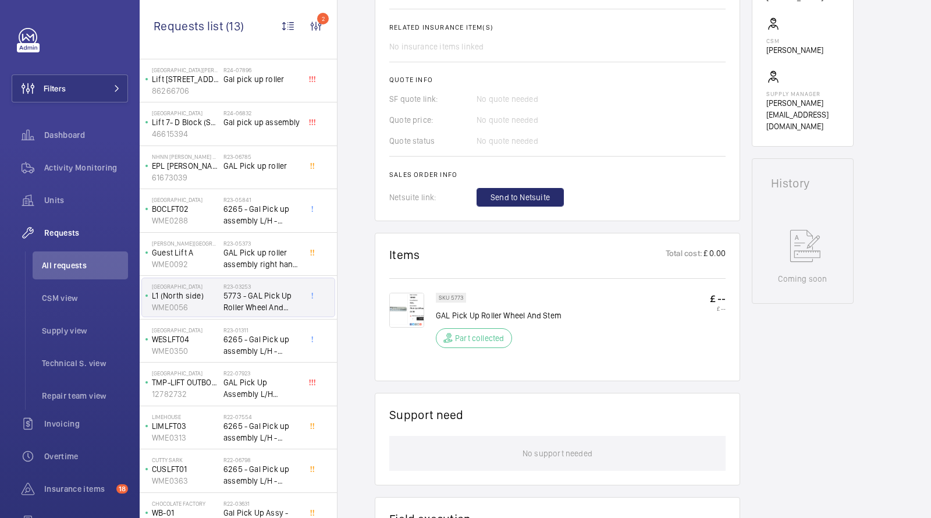
scroll to position [394, 0]
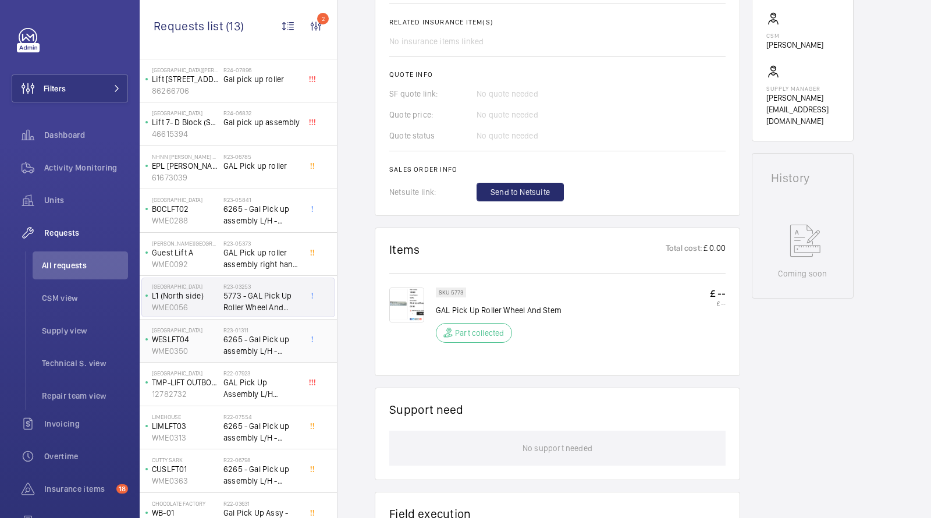
click at [261, 348] on span "6265 - Gal Pick up assembly L/H - controller cabinet - N0 GAL STOPPING GAL ROLL…" at bounding box center [261, 344] width 77 height 23
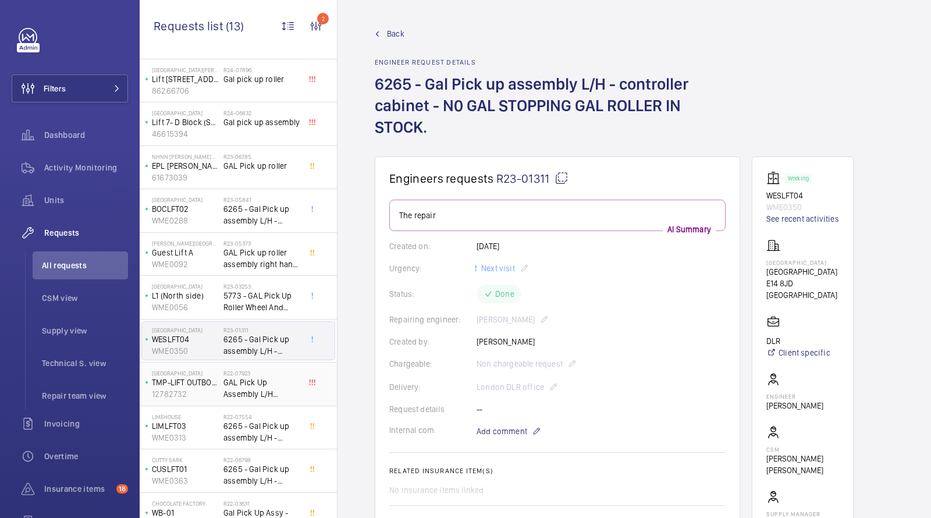
click at [258, 387] on span "GAL Pick Up Assembly L/H 6089013 x2" at bounding box center [261, 387] width 77 height 23
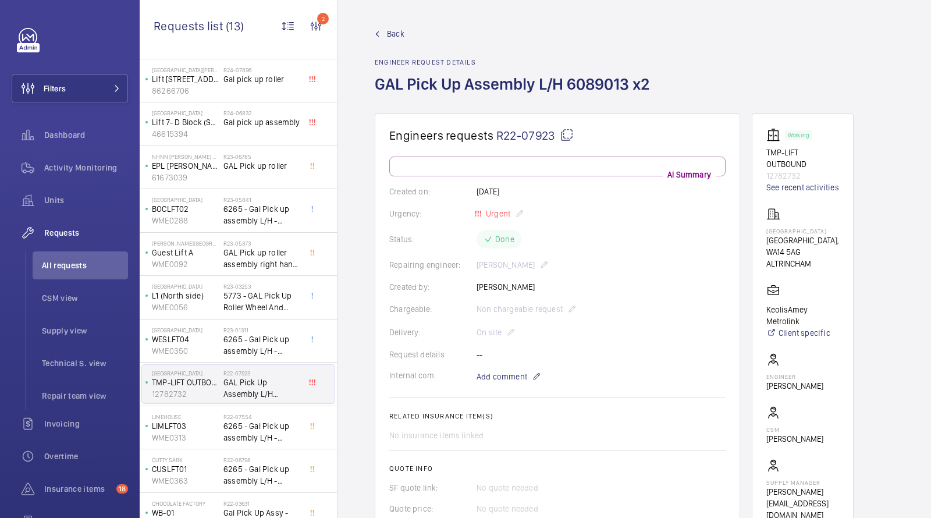
scroll to position [112, 0]
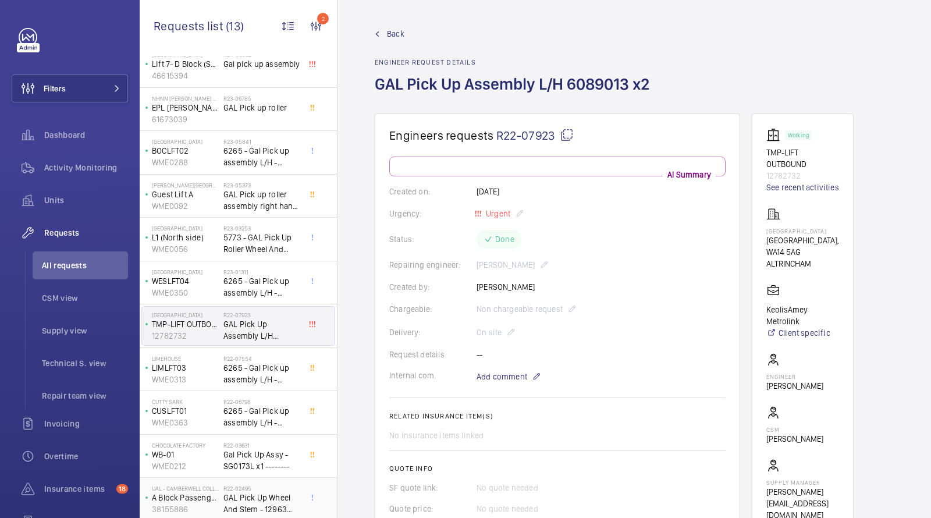
click at [258, 497] on span "GAL Pick Up Wheel And Stem - 12963 @£8.50 x3" at bounding box center [261, 503] width 77 height 23
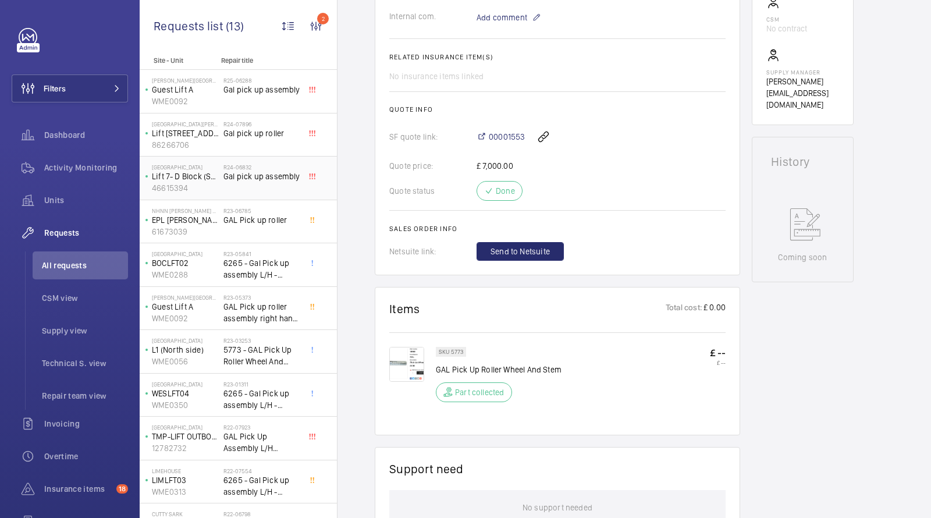
click at [257, 178] on span "Gal pick up assembly" at bounding box center [261, 176] width 77 height 12
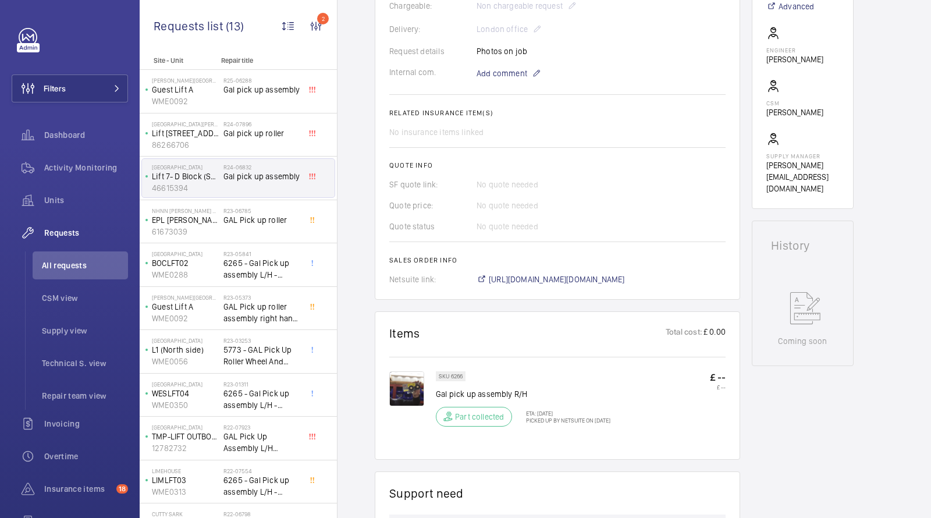
scroll to position [402, 0]
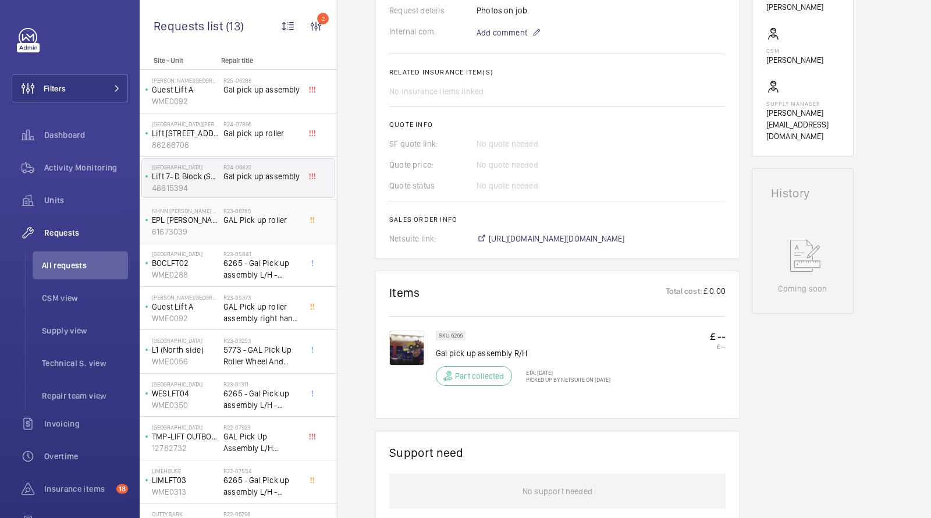
click at [230, 207] on h2 "R23-06785" at bounding box center [261, 210] width 77 height 7
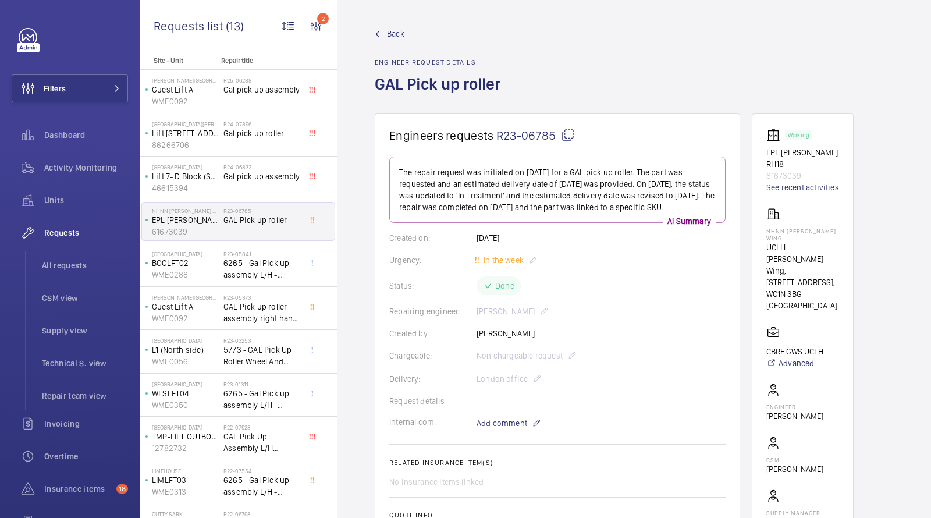
click at [392, 29] on span "Back" at bounding box center [395, 34] width 17 height 12
click at [400, 37] on span "Back" at bounding box center [395, 34] width 17 height 12
click at [396, 35] on span "Back" at bounding box center [395, 34] width 17 height 12
click at [76, 266] on span "All requests" at bounding box center [85, 265] width 86 height 12
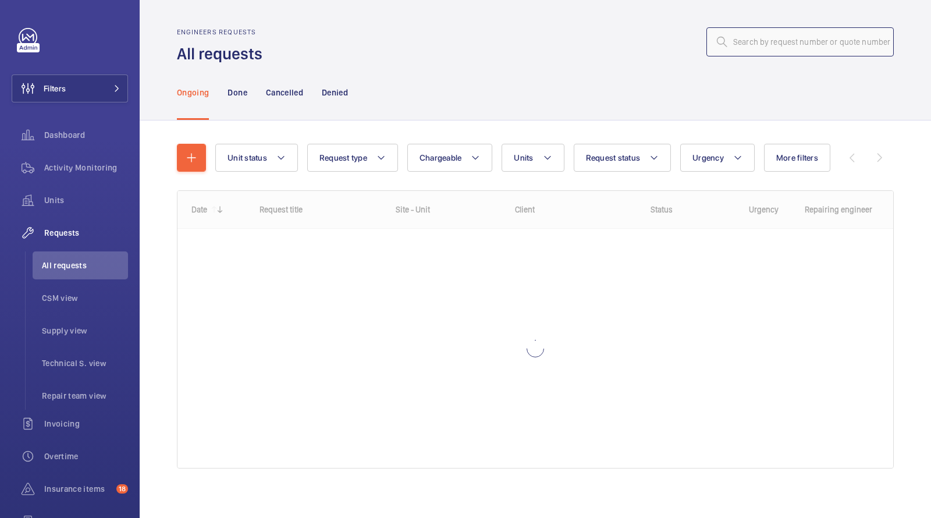
click at [802, 37] on input "text" at bounding box center [799, 41] width 187 height 29
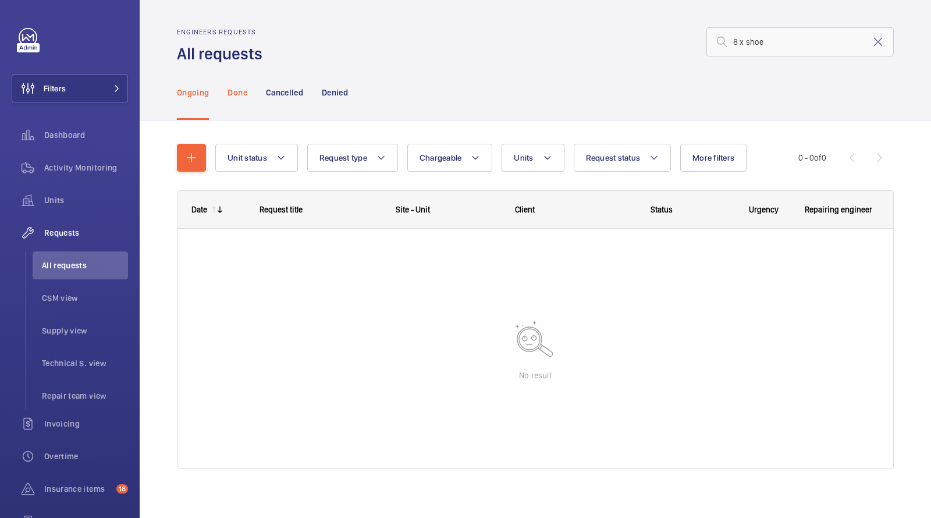
click at [243, 95] on p "Done" at bounding box center [236, 93] width 19 height 12
drag, startPoint x: 788, startPoint y: 44, endPoint x: 575, endPoint y: 30, distance: 213.4
click at [585, 40] on div "8 x shoe" at bounding box center [581, 42] width 624 height 28
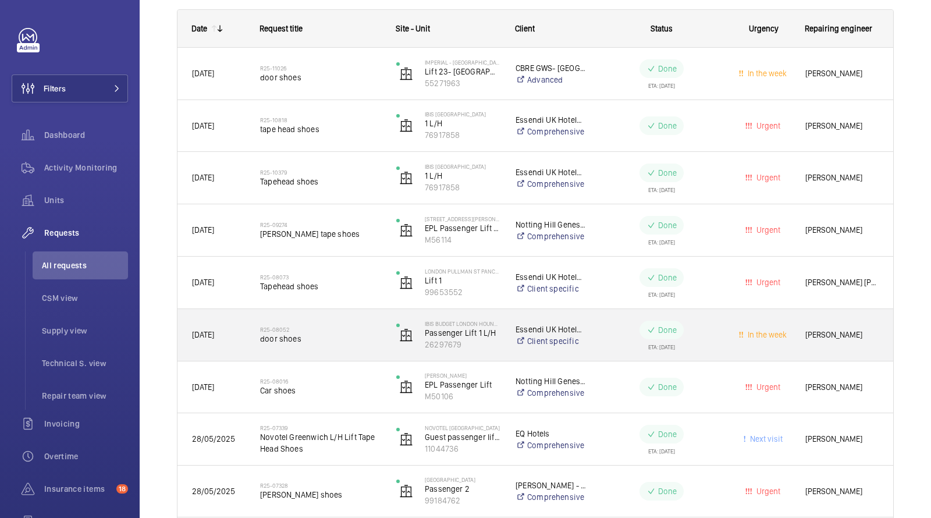
scroll to position [182, 0]
type input "shoes"
click at [292, 332] on span "door shoes" at bounding box center [320, 338] width 121 height 12
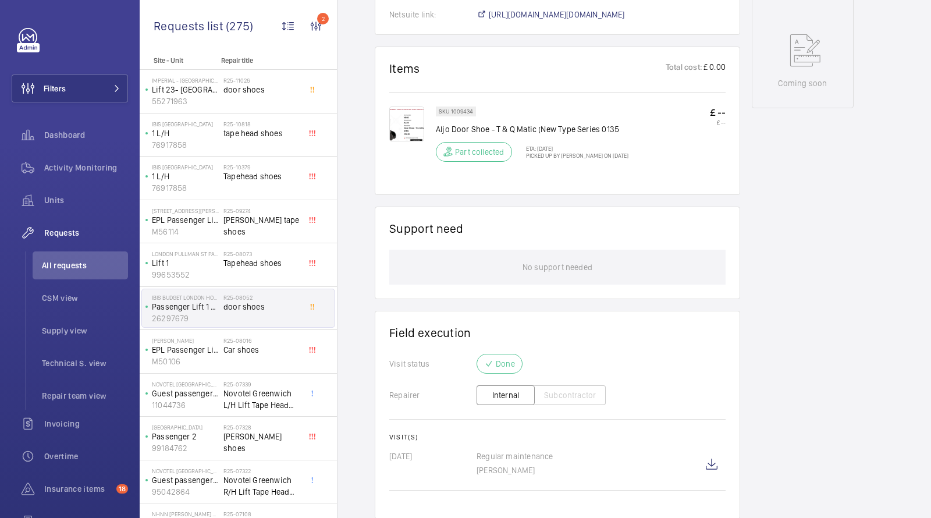
scroll to position [586, 0]
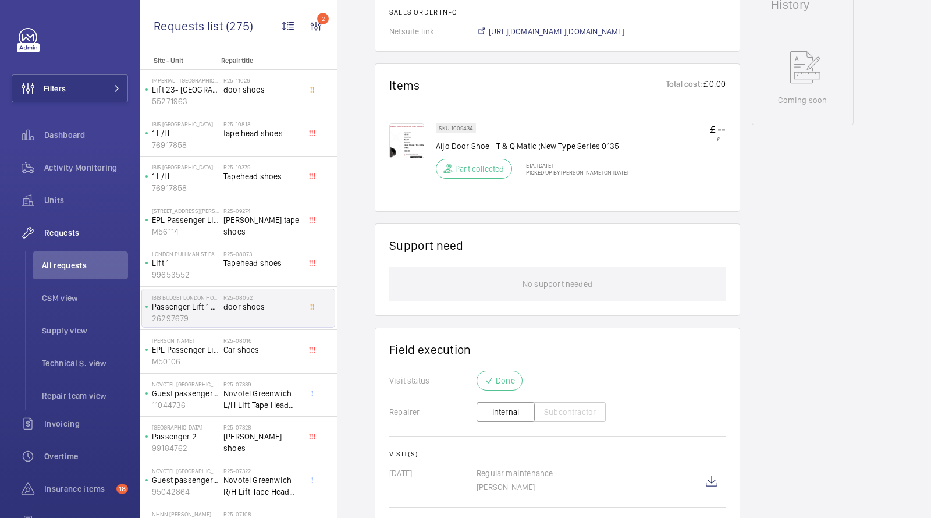
click at [410, 146] on img at bounding box center [406, 140] width 35 height 35
click at [528, 36] on span "[URL][DOMAIN_NAME][DOMAIN_NAME]" at bounding box center [557, 32] width 136 height 12
click at [61, 267] on span "All requests" at bounding box center [85, 265] width 86 height 12
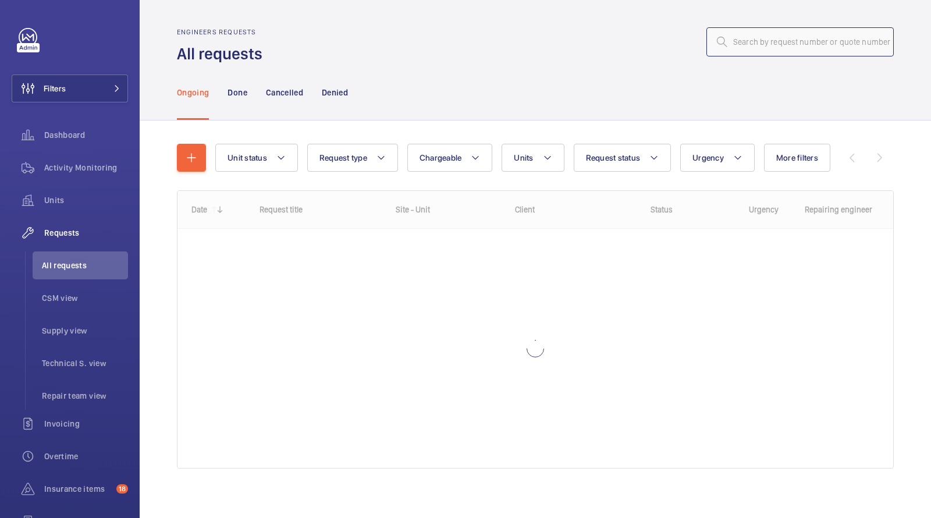
click at [857, 41] on input "text" at bounding box center [799, 41] width 187 height 29
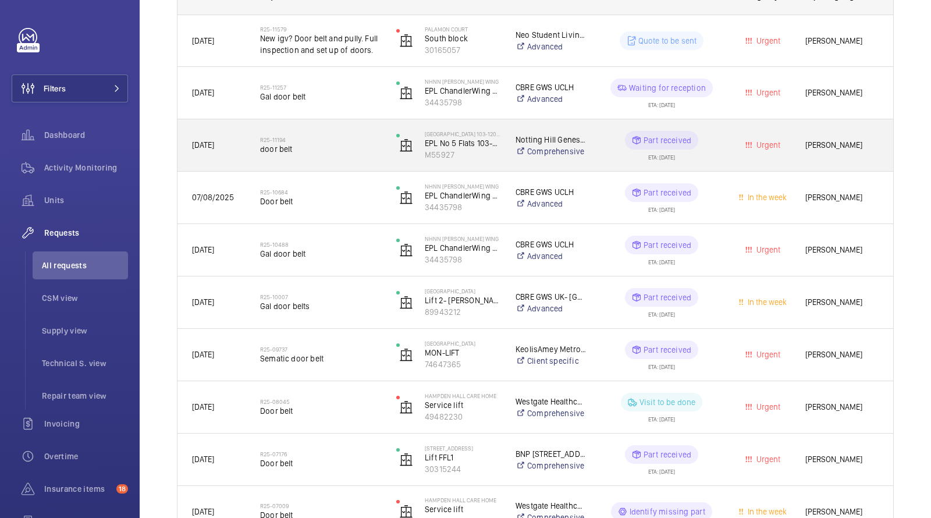
scroll to position [269, 0]
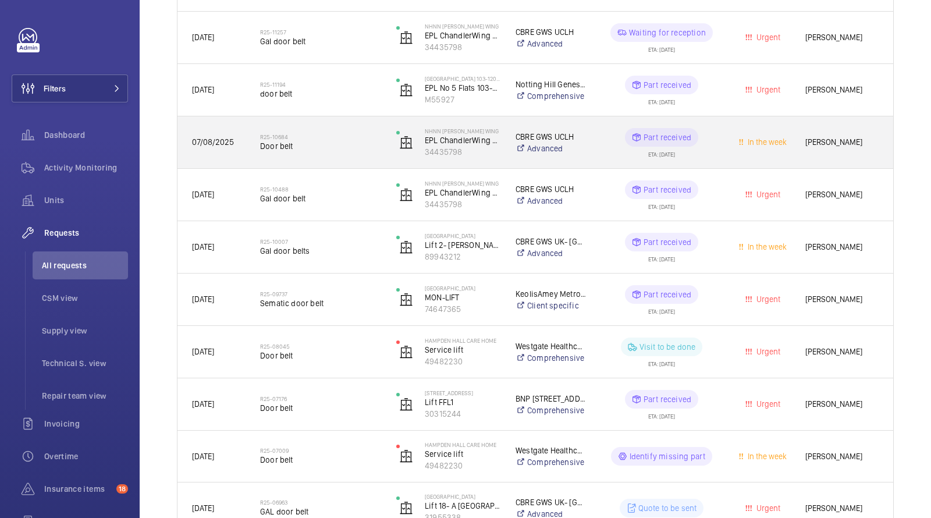
type input "door belt"
click at [306, 138] on h2 "R25-10684" at bounding box center [320, 136] width 121 height 7
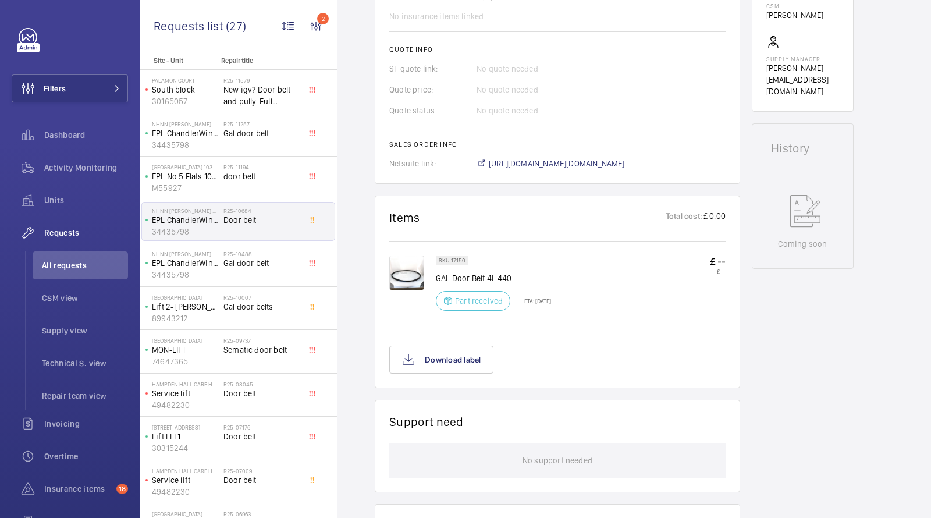
scroll to position [414, 0]
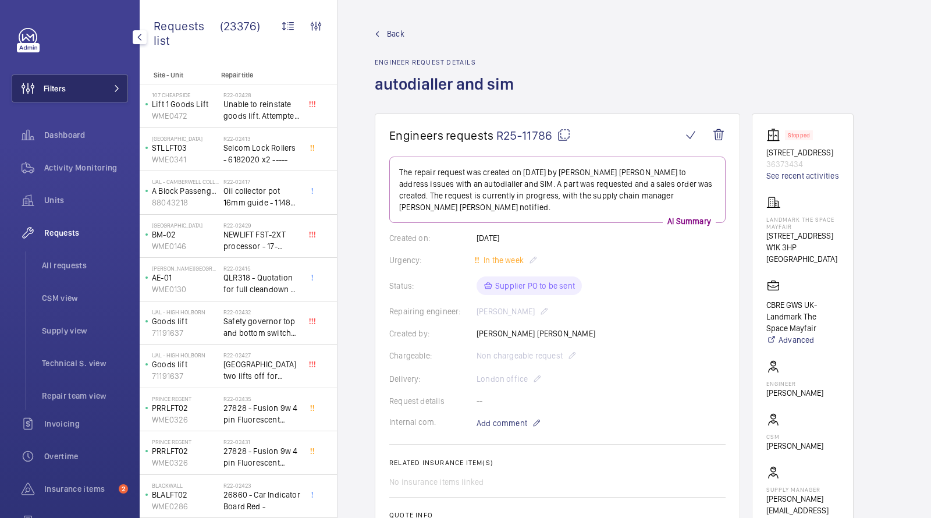
click at [83, 102] on button "Filters" at bounding box center [70, 88] width 116 height 28
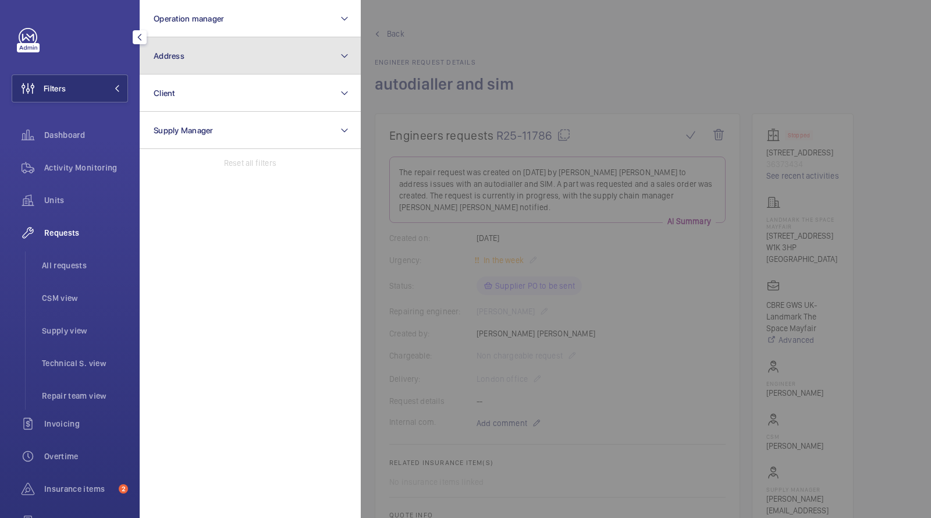
click at [205, 67] on button "Address" at bounding box center [250, 55] width 221 height 37
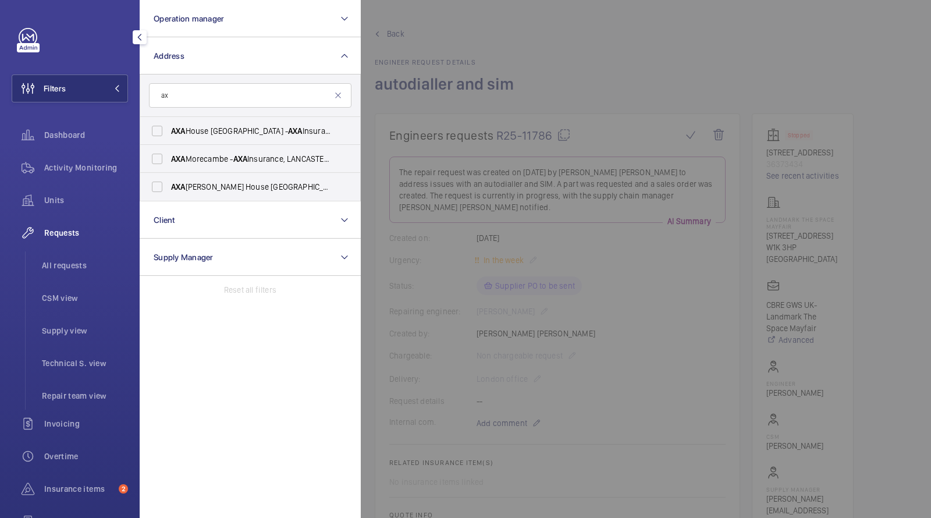
type input "a"
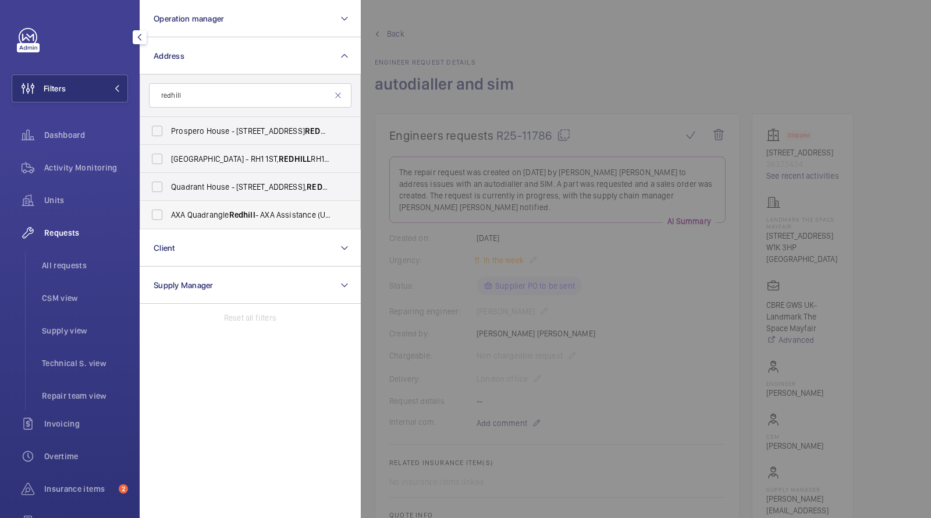
type input "redhill"
click at [227, 208] on label "AXA Quadrangle Redhill - AXA Assistance (UK) Ltd., REDHILL RH1 1PR" at bounding box center [241, 215] width 202 height 28
click at [169, 208] on input "AXA Quadrangle Redhill - AXA Assistance (UK) Ltd., REDHILL RH1 1PR" at bounding box center [156, 214] width 23 height 23
checkbox input "true"
drag, startPoint x: 61, startPoint y: 263, endPoint x: 86, endPoint y: 248, distance: 28.9
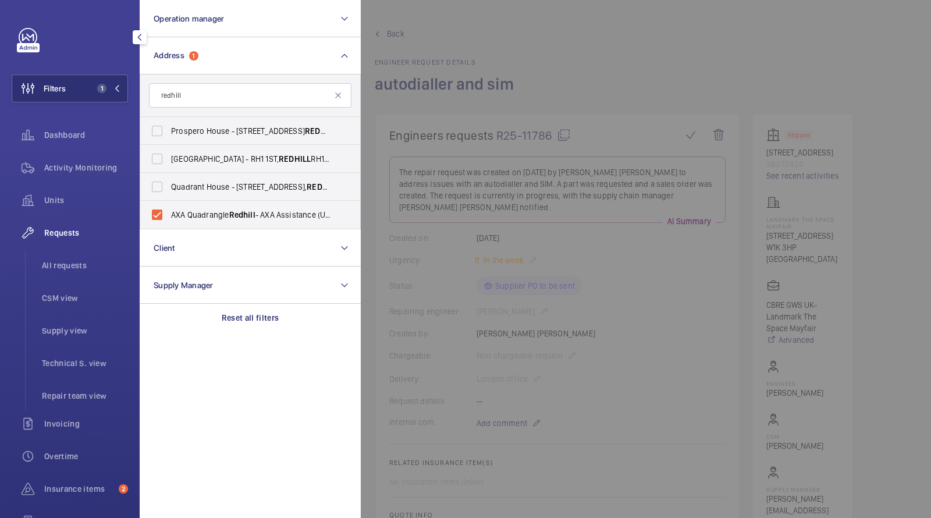
click at [61, 263] on span "All requests" at bounding box center [85, 265] width 86 height 12
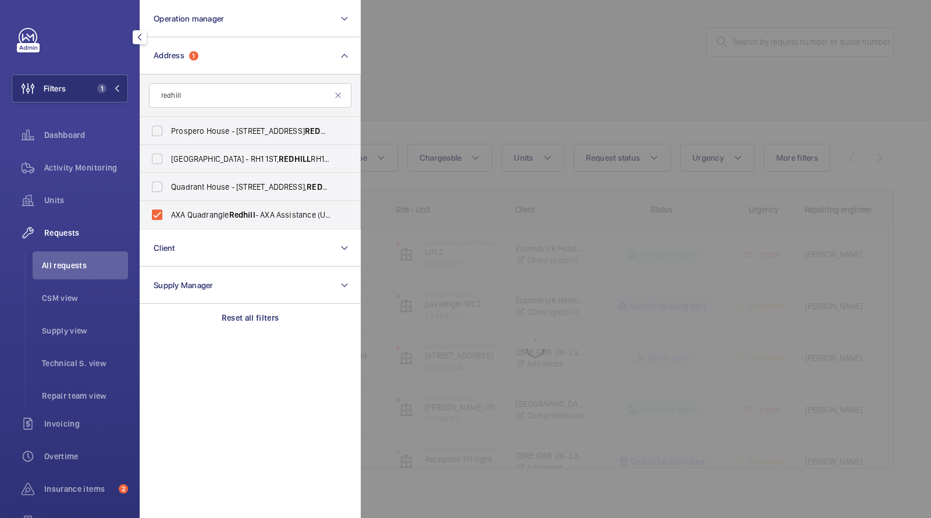
click at [478, 68] on div at bounding box center [826, 259] width 931 height 518
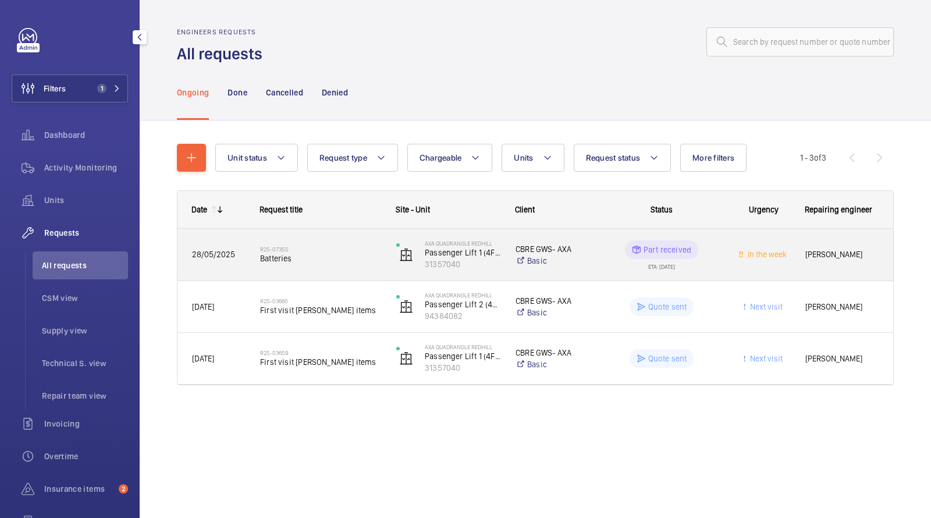
click at [316, 262] on span "Batteries" at bounding box center [320, 258] width 121 height 12
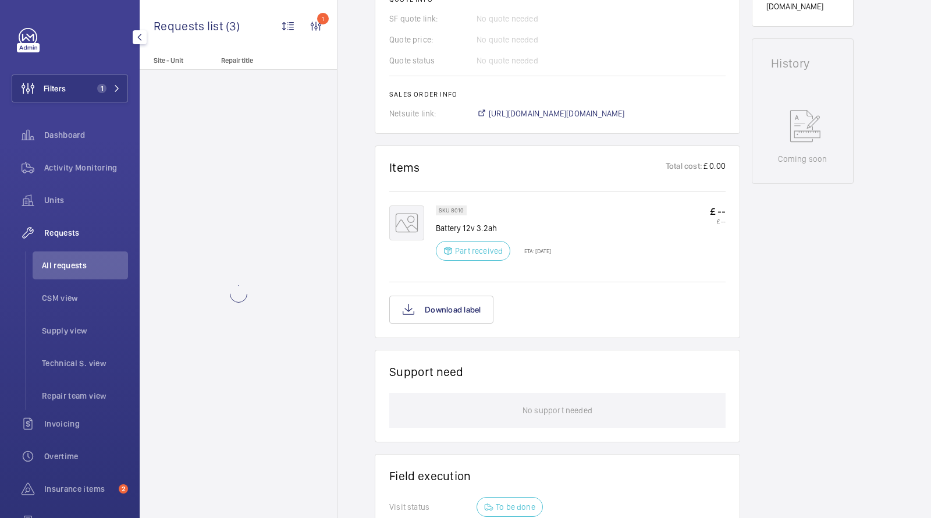
scroll to position [505, 0]
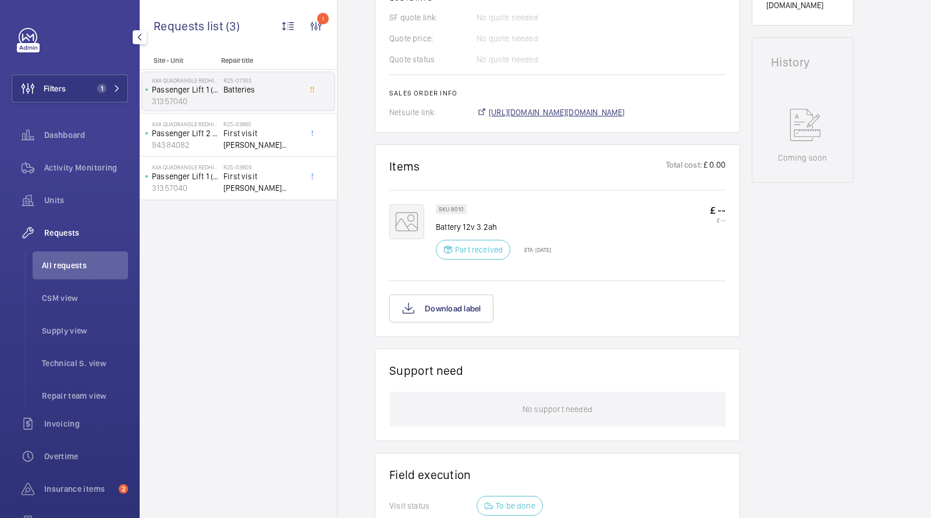
click at [588, 109] on span "https://6461500.app.netsuite.com/app/accounting/transactions/salesord.nl?id=265…" at bounding box center [557, 112] width 136 height 12
click at [534, 114] on span "https://6461500.app.netsuite.com/app/accounting/transactions/salesord.nl?id=265…" at bounding box center [557, 112] width 136 height 12
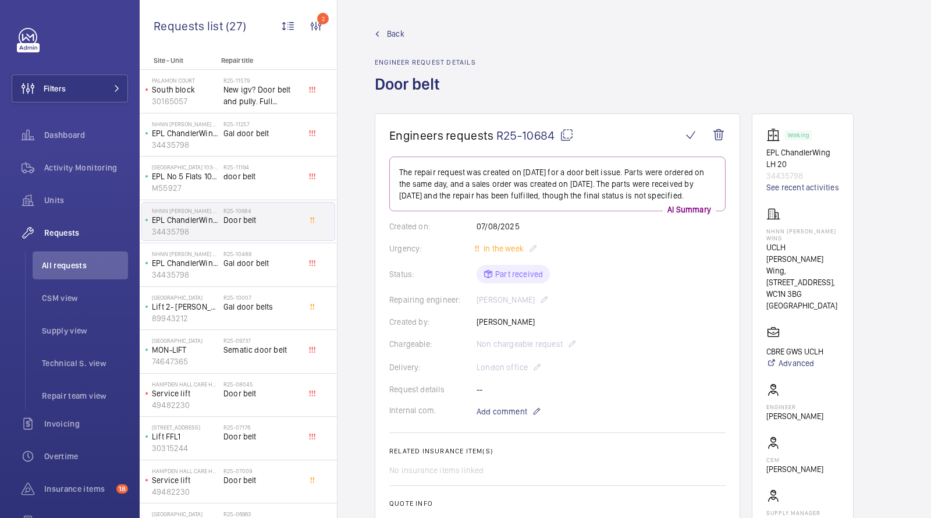
drag, startPoint x: 0, startPoint y: 0, endPoint x: 235, endPoint y: 328, distance: 403.1
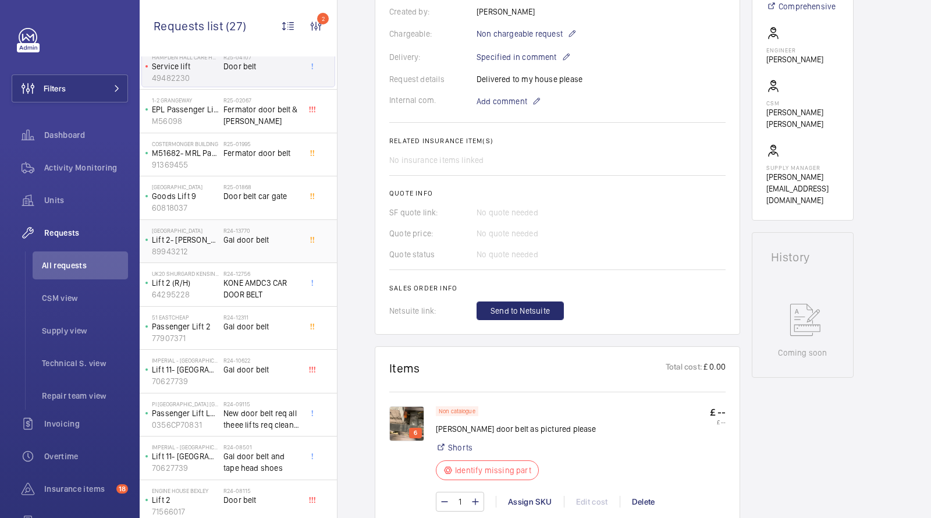
scroll to position [677, 0]
click at [255, 370] on div "R24-10622 Gal door belt" at bounding box center [261, 371] width 77 height 34
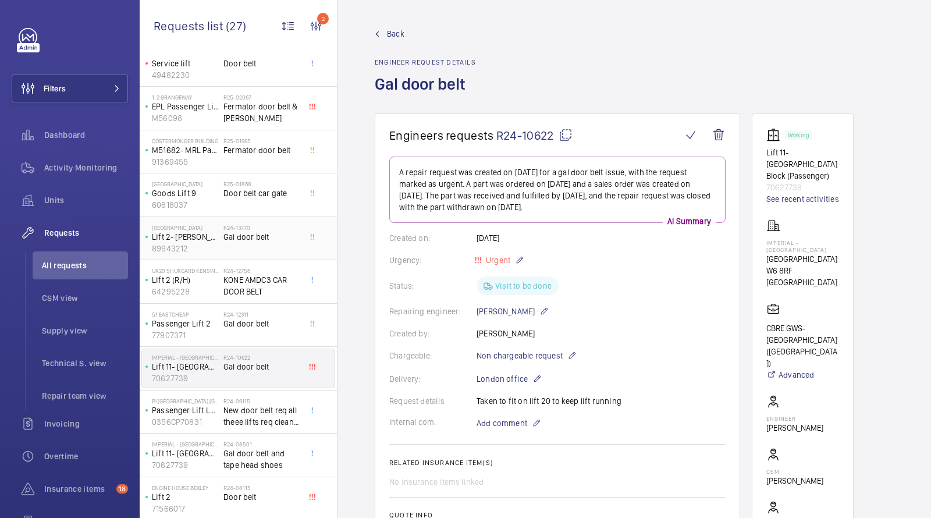
click at [248, 232] on span "Gal door belt" at bounding box center [261, 237] width 77 height 12
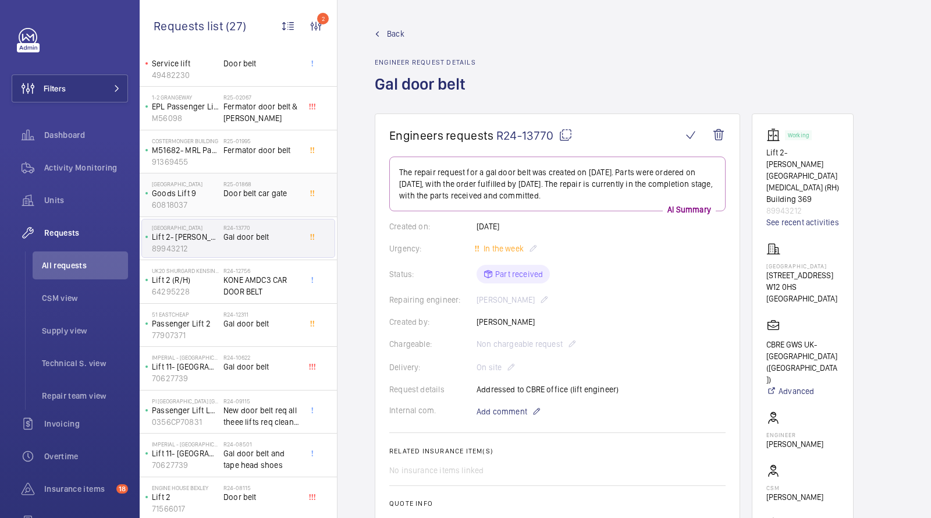
scroll to position [716, 0]
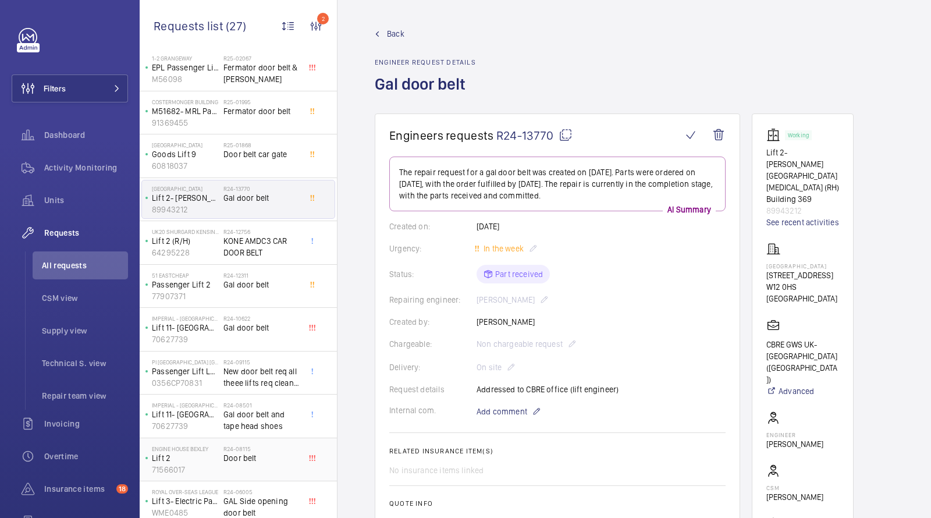
click at [261, 453] on span "Door belt" at bounding box center [261, 458] width 77 height 12
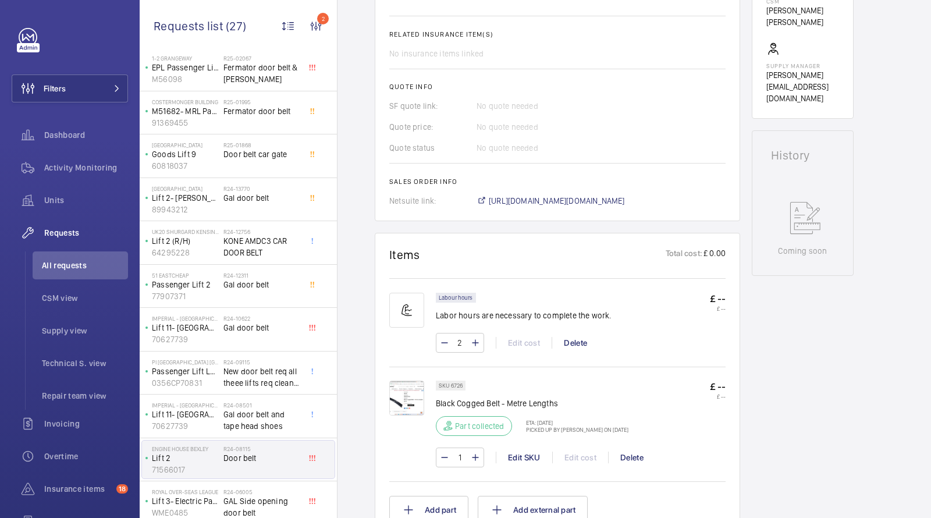
scroll to position [428, 0]
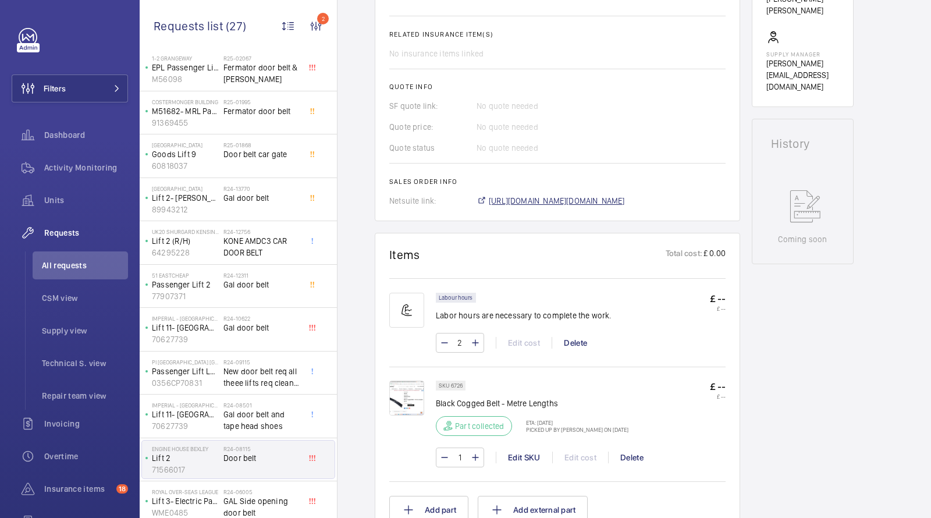
click at [552, 197] on span "https://6461500.app.netsuite.com/app/accounting/transactions/salesord.nl?id=165…" at bounding box center [557, 201] width 136 height 12
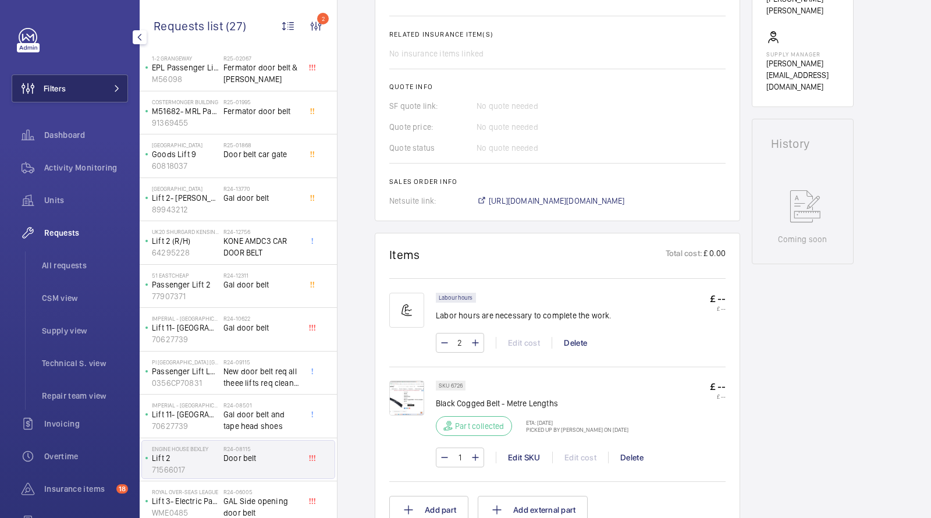
click at [110, 81] on button "Filters" at bounding box center [70, 88] width 116 height 28
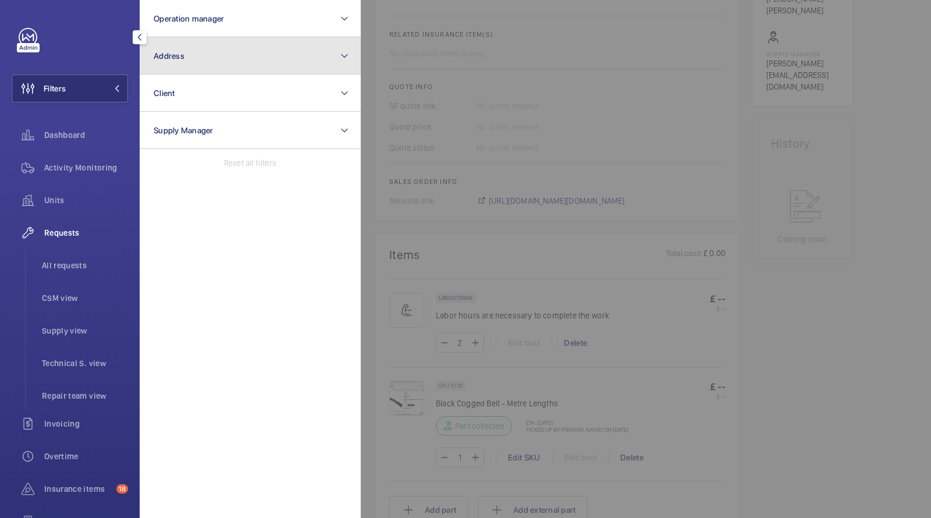
click at [186, 67] on button "Address" at bounding box center [250, 55] width 221 height 37
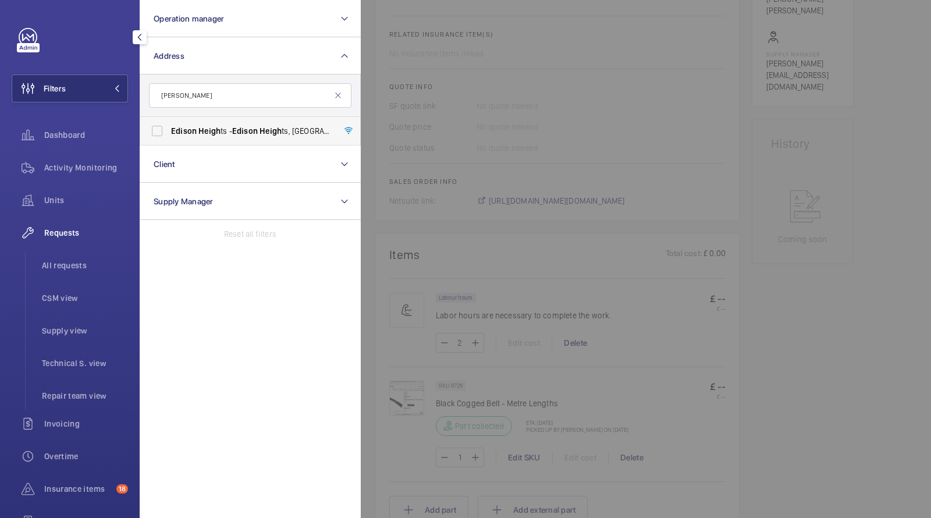
type input "edison heigh"
click at [248, 133] on span "Edison" at bounding box center [245, 130] width 26 height 9
click at [169, 133] on input "Edison Heigh ts - Edison Heigh ts, LONDON E1 6GP" at bounding box center [156, 130] width 23 height 23
checkbox input "true"
click at [62, 255] on li "All requests" at bounding box center [80, 265] width 95 height 28
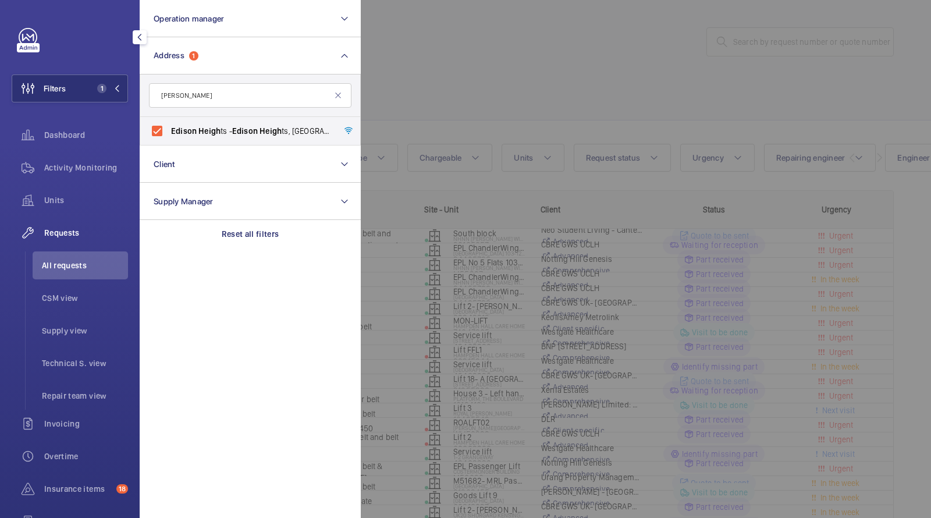
click at [549, 105] on div at bounding box center [826, 259] width 931 height 518
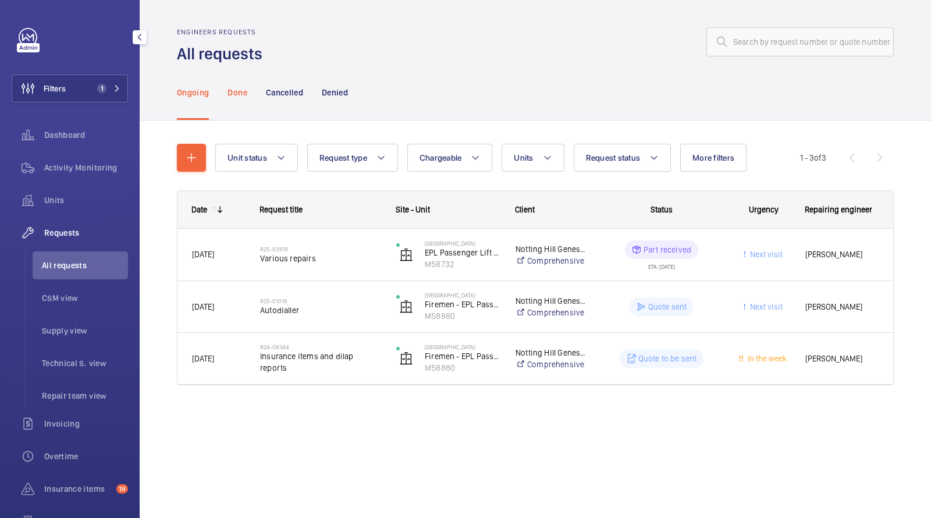
click at [239, 91] on p "Done" at bounding box center [236, 93] width 19 height 12
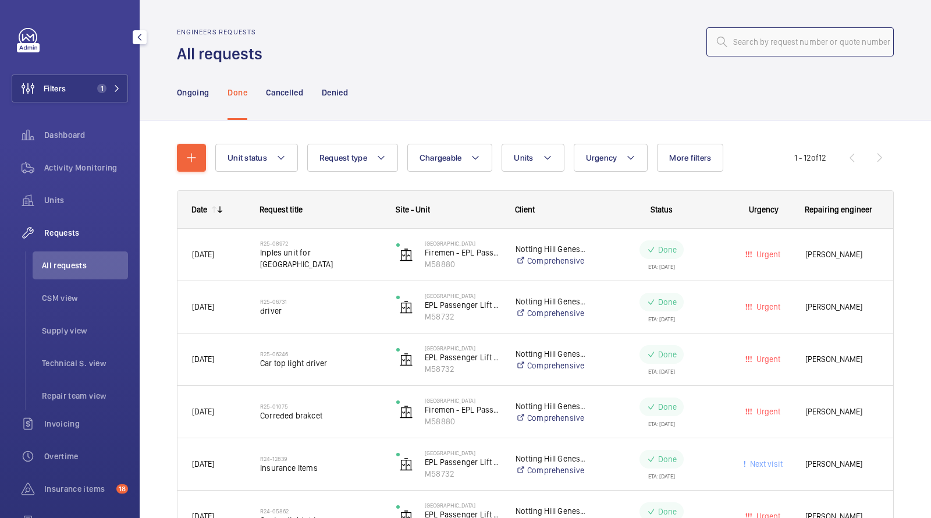
click at [773, 46] on input "text" at bounding box center [799, 41] width 187 height 29
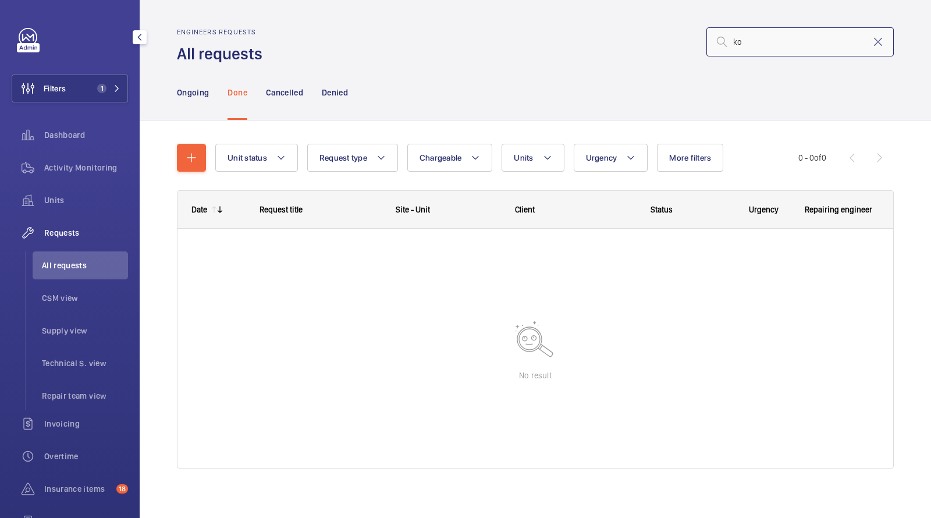
type input "k"
type input "p"
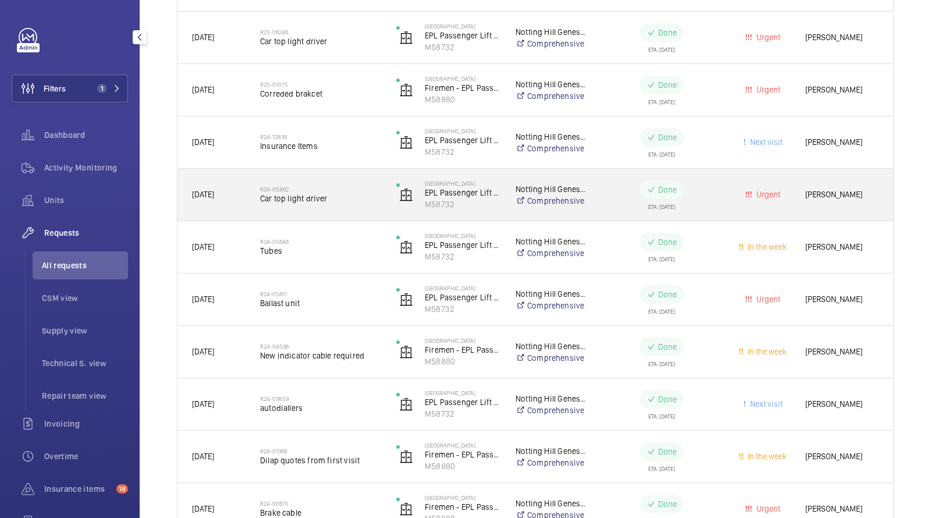
scroll to position [313, 0]
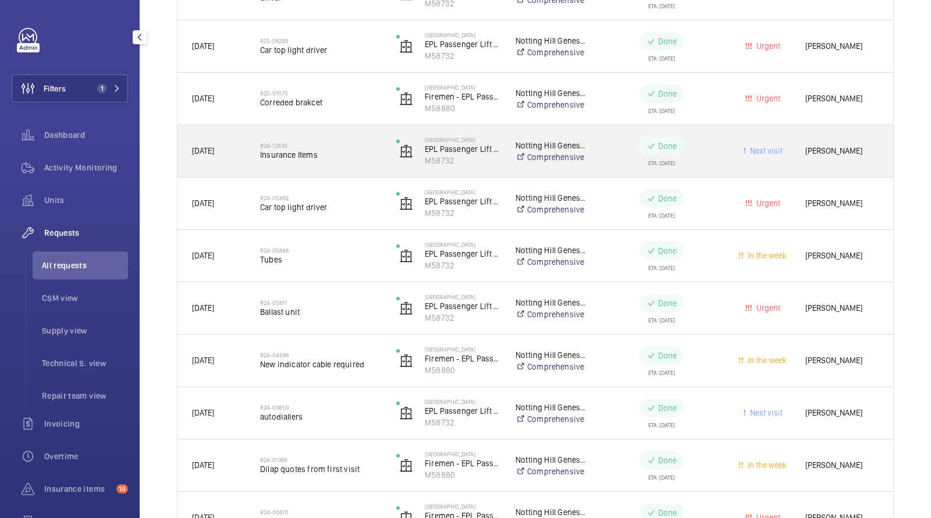
click at [315, 152] on span "Insurance Items" at bounding box center [320, 155] width 121 height 12
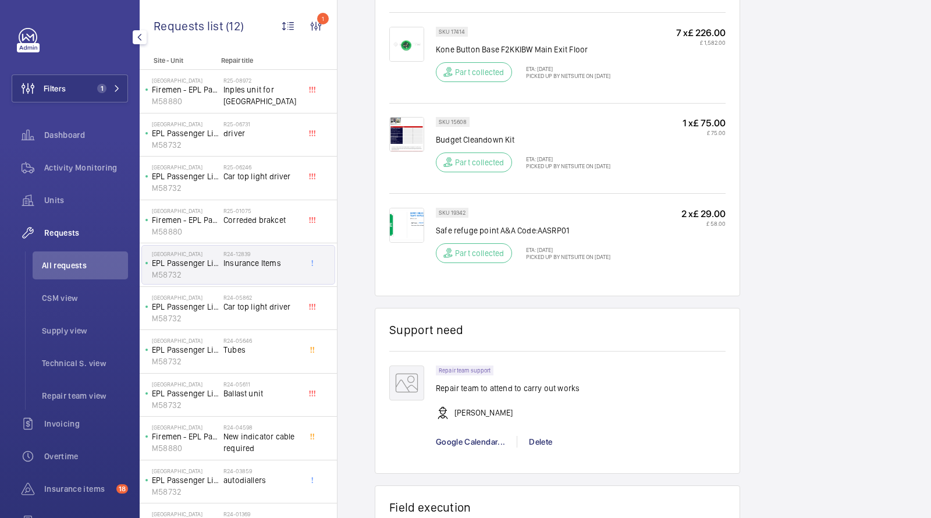
scroll to position [1044, 0]
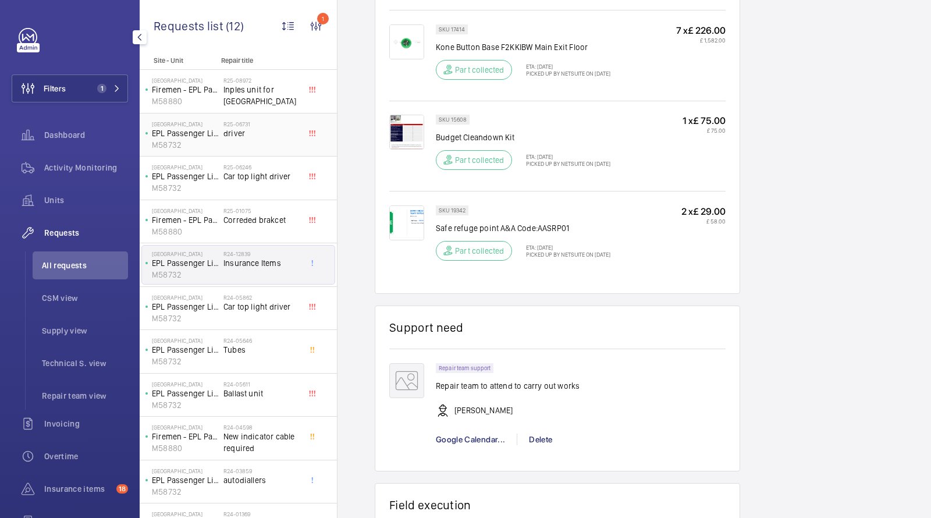
click at [245, 134] on span "driver" at bounding box center [261, 133] width 77 height 12
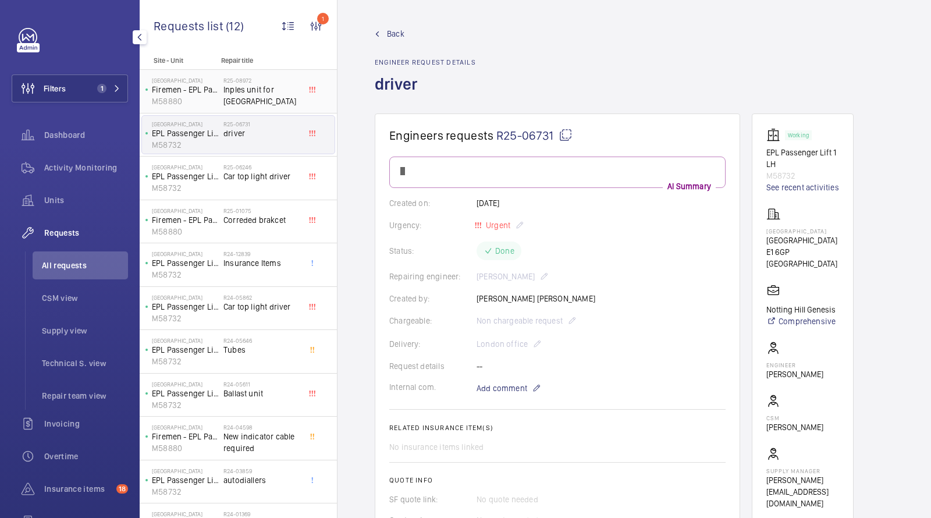
click at [253, 99] on span "Inples unit for Edison heights" at bounding box center [261, 95] width 77 height 23
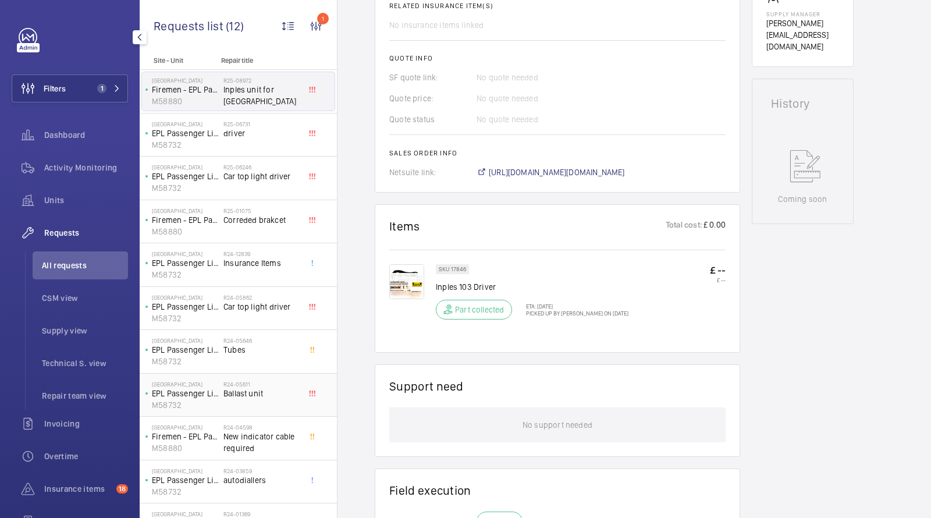
scroll to position [69, 0]
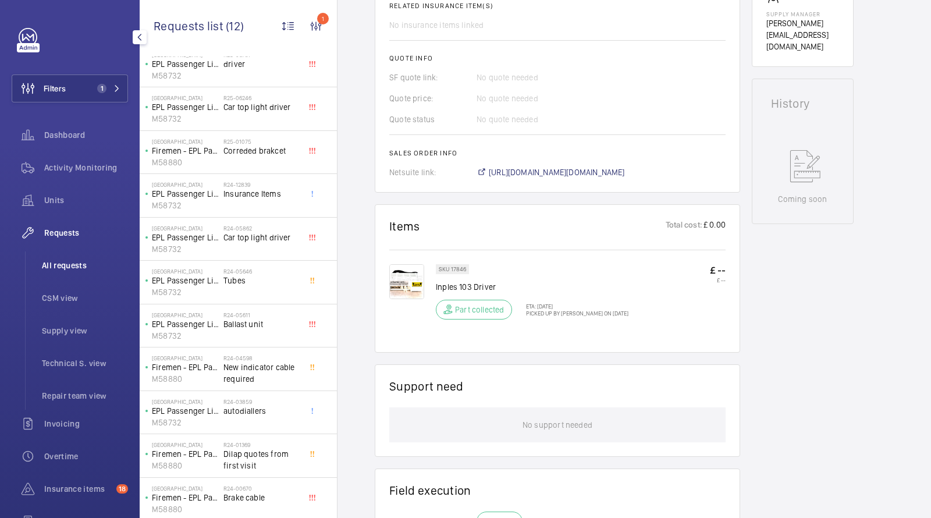
click at [69, 264] on span "All requests" at bounding box center [85, 265] width 86 height 12
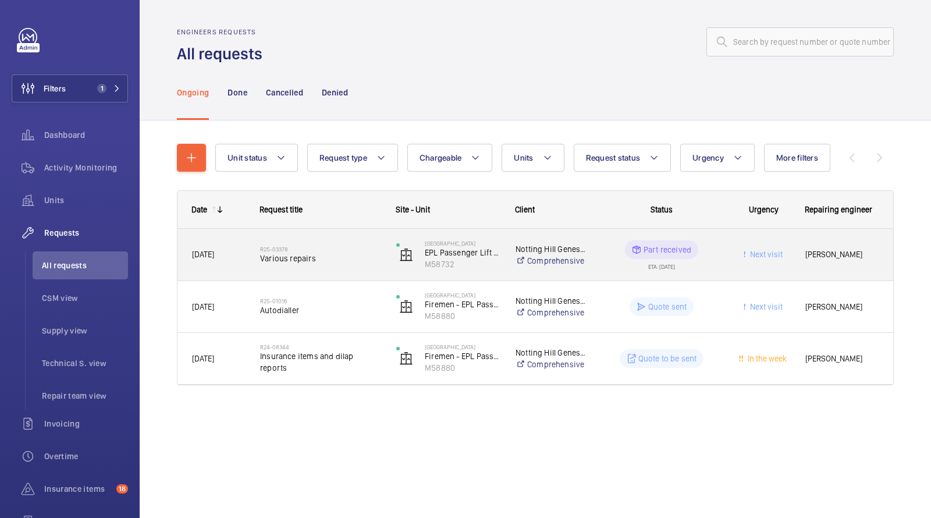
click at [329, 257] on span "Various repairs" at bounding box center [320, 258] width 121 height 12
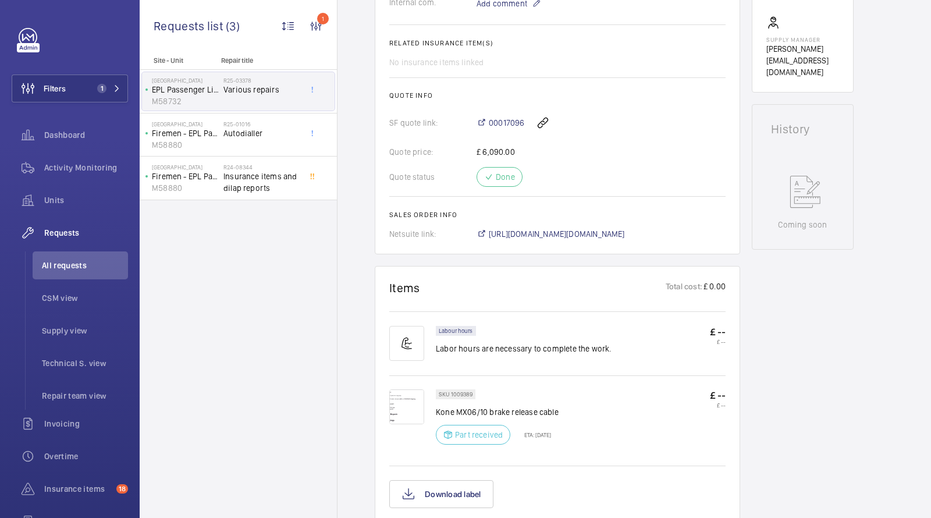
scroll to position [429, 0]
click at [539, 239] on span "https://6461500.app.netsuite.com/app/accounting/transactions/salesord.nl?id=268…" at bounding box center [557, 236] width 136 height 12
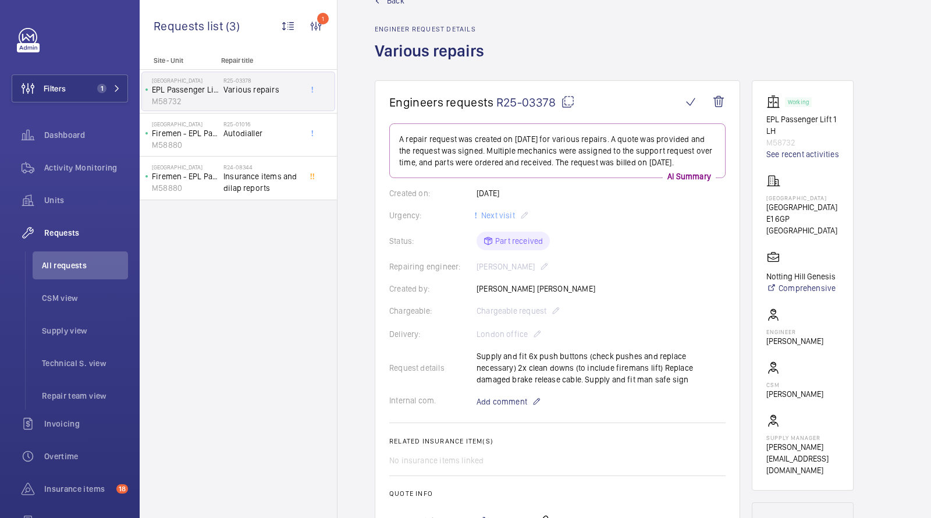
scroll to position [0, 0]
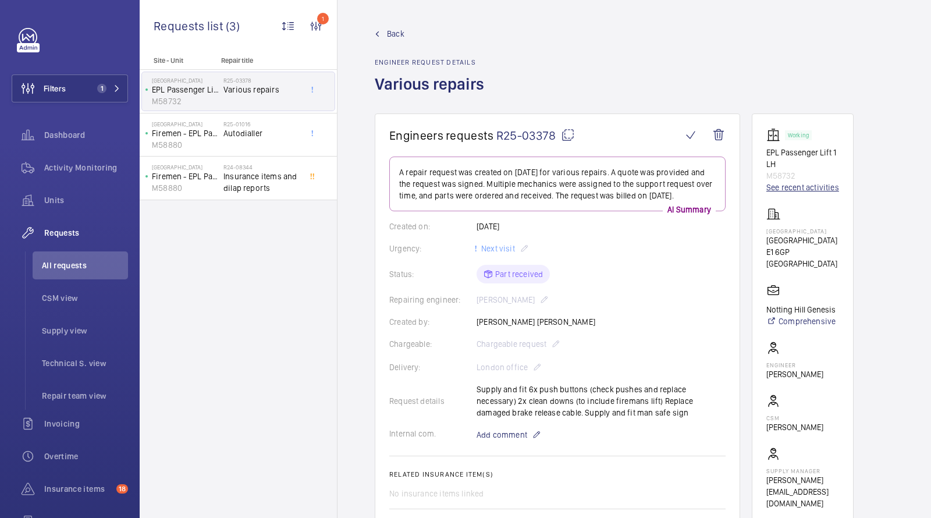
click at [796, 190] on link "See recent activities" at bounding box center [802, 188] width 73 height 12
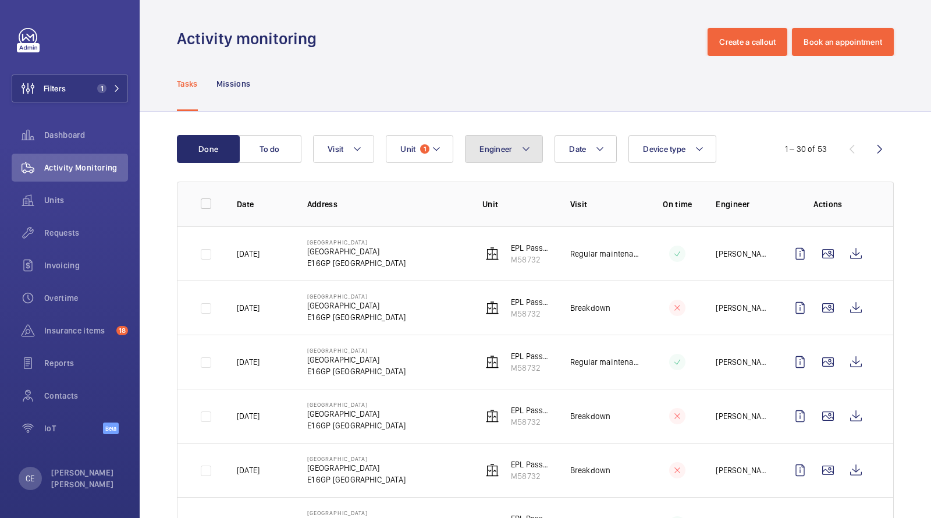
click at [515, 140] on button "Engineer" at bounding box center [504, 149] width 78 height 28
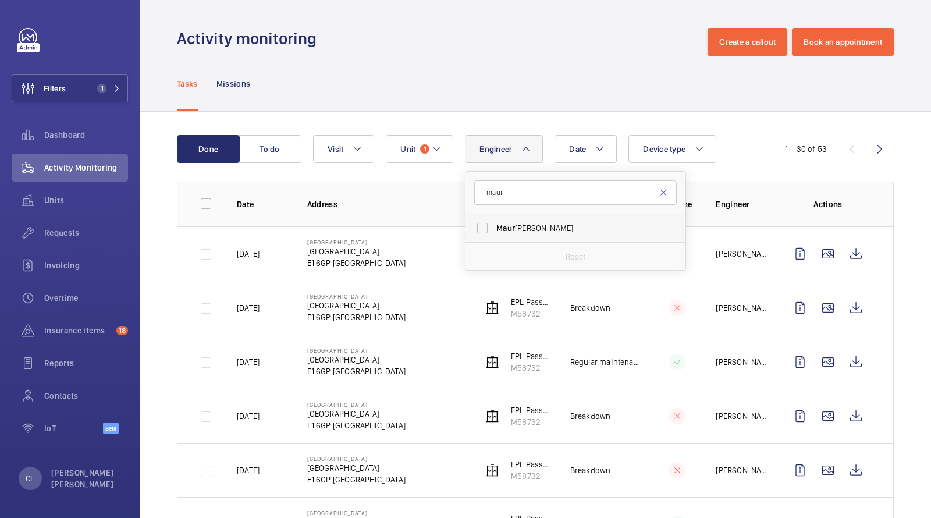
type input "maur"
click at [518, 220] on label "Maur ice Shanley" at bounding box center [566, 228] width 202 height 28
click at [494, 220] on input "Maur ice Shanley" at bounding box center [482, 227] width 23 height 23
checkbox input "true"
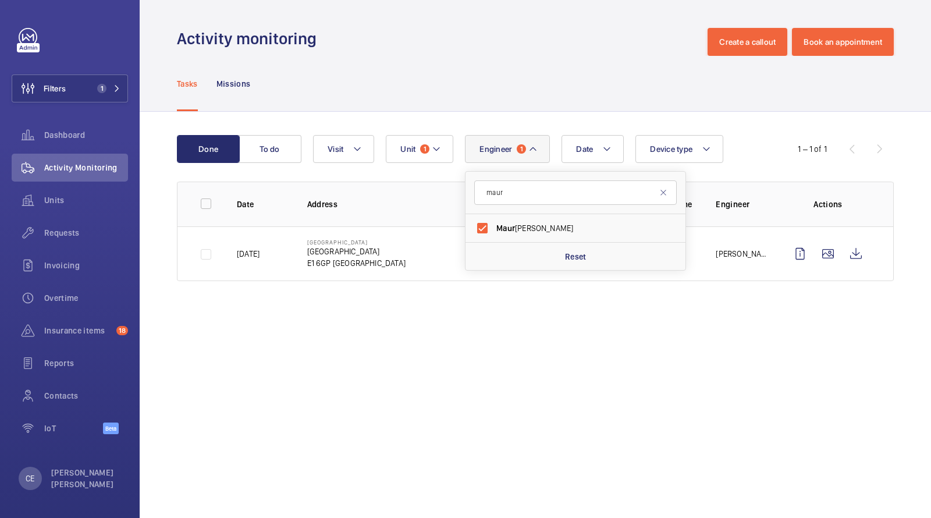
click at [551, 81] on div "Tasks Missions" at bounding box center [535, 83] width 717 height 55
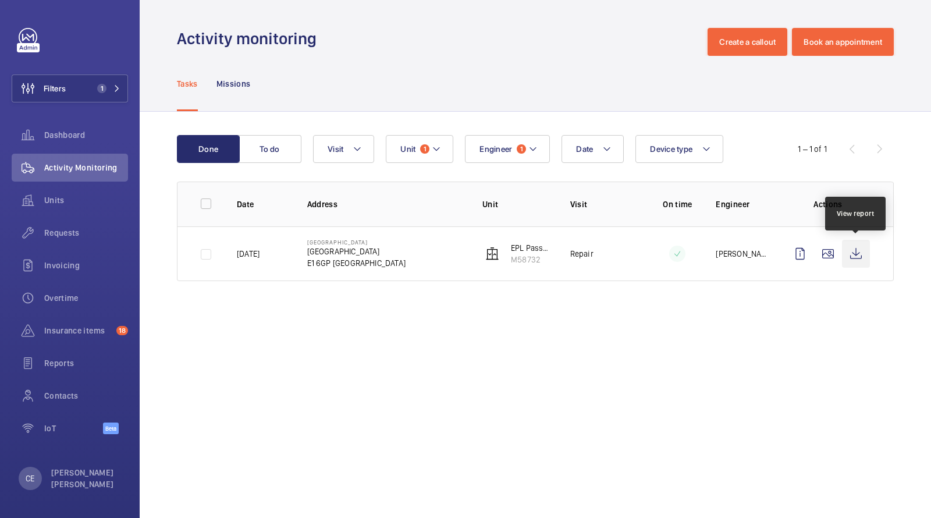
click at [861, 254] on wm-front-icon-button at bounding box center [856, 254] width 28 height 28
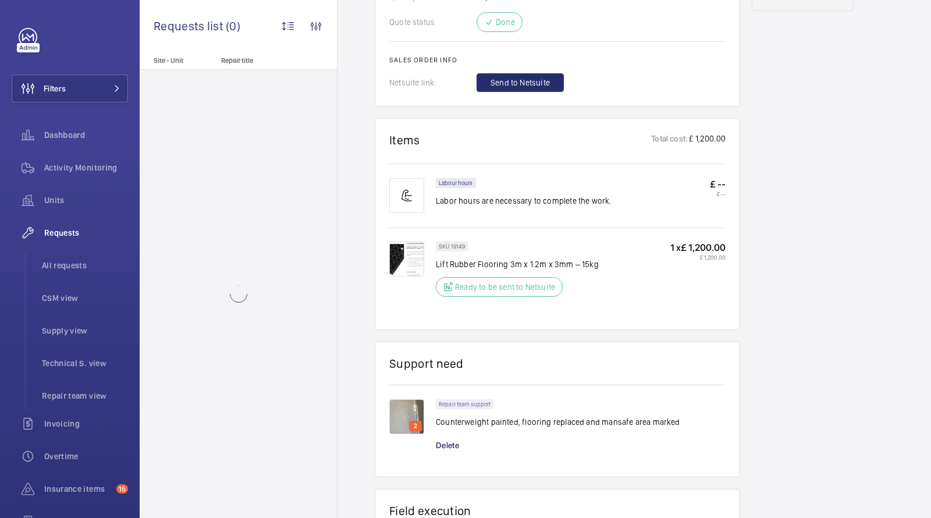
scroll to position [678, 0]
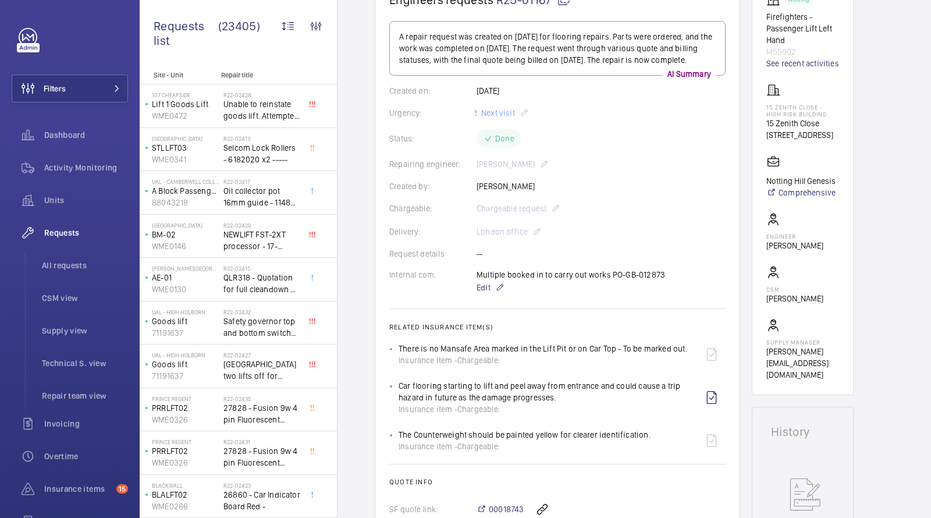
scroll to position [138, 0]
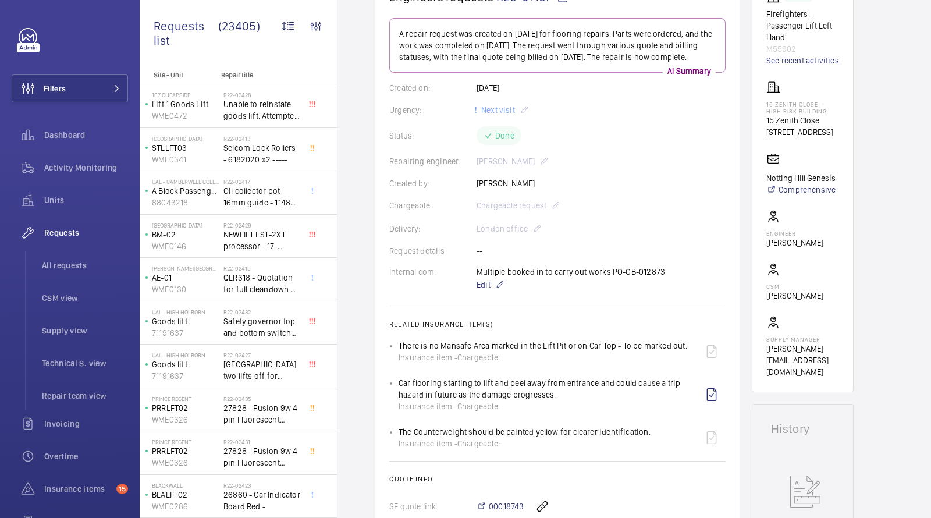
drag, startPoint x: 666, startPoint y: 280, endPoint x: 609, endPoint y: 280, distance: 56.4
click at [608, 280] on div "Internal com. Multiple booked in to carry out works PO-GB-012873 Edit" at bounding box center [557, 279] width 336 height 26
copy p "PO-GB-012873"
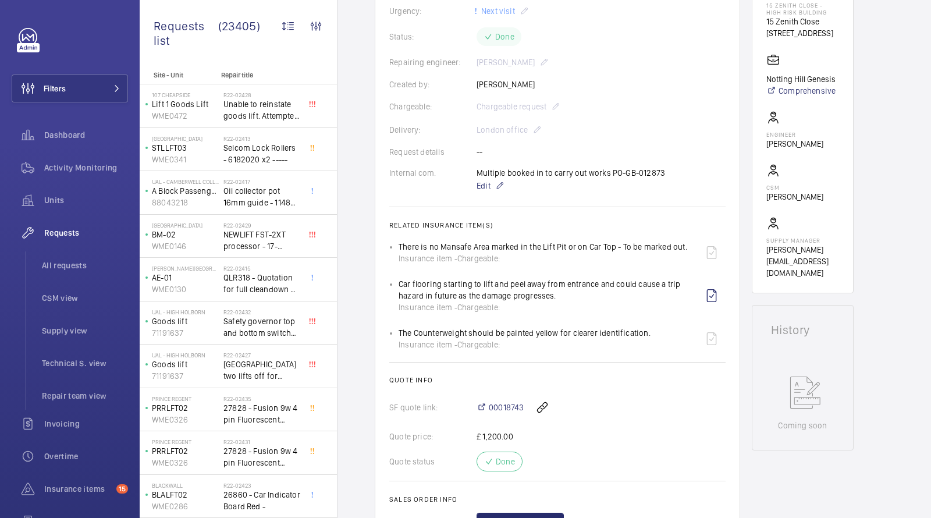
scroll to position [0, 0]
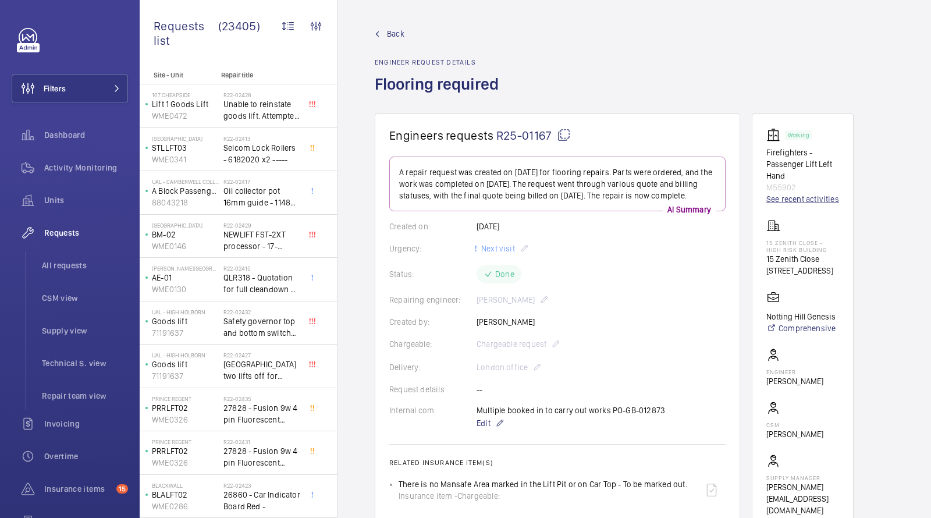
click at [790, 201] on link "See recent activities" at bounding box center [802, 199] width 73 height 12
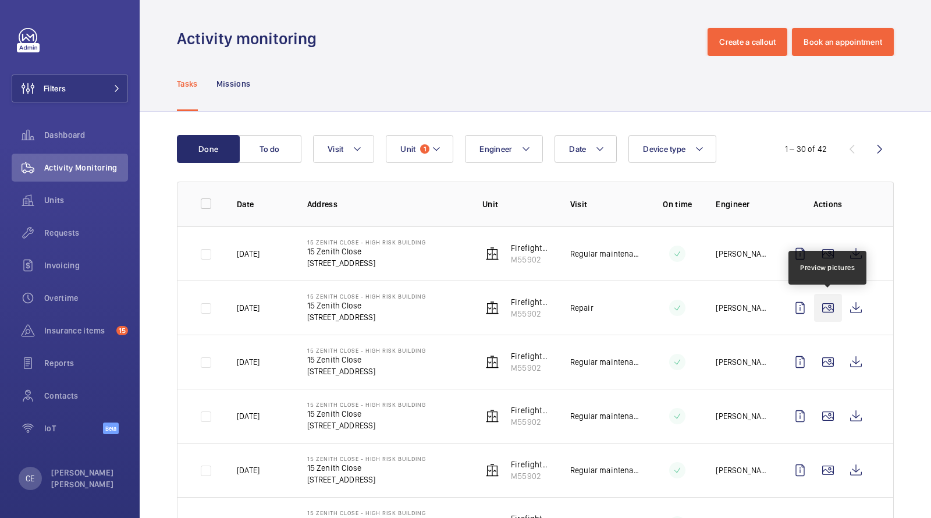
click at [836, 309] on wm-front-icon-button at bounding box center [828, 308] width 28 height 28
click at [857, 311] on wm-front-icon-button at bounding box center [856, 308] width 28 height 28
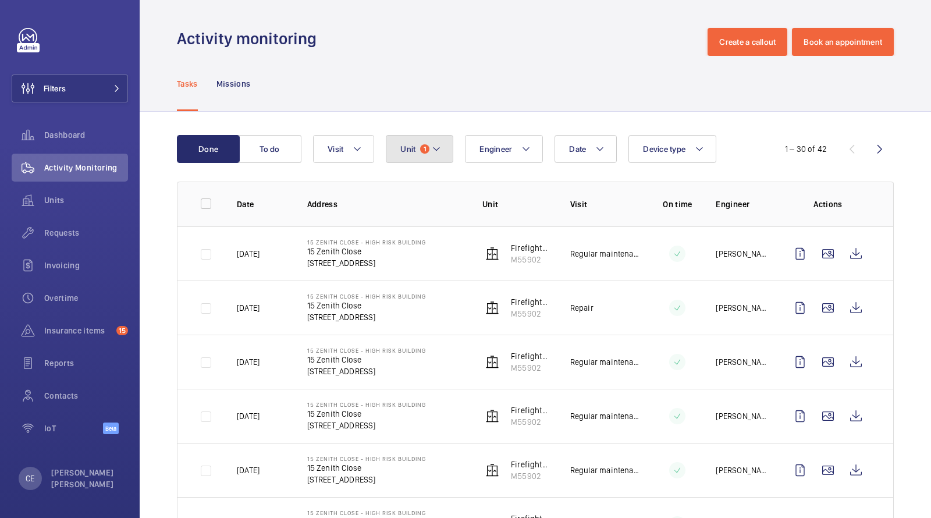
click at [428, 154] on button "Unit 1" at bounding box center [419, 149] width 67 height 28
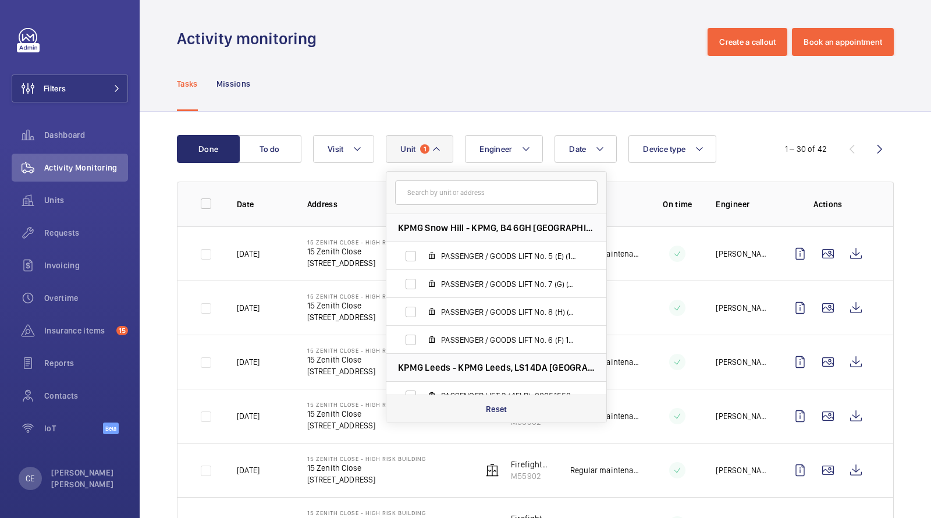
click at [482, 411] on div "Reset" at bounding box center [496, 408] width 220 height 28
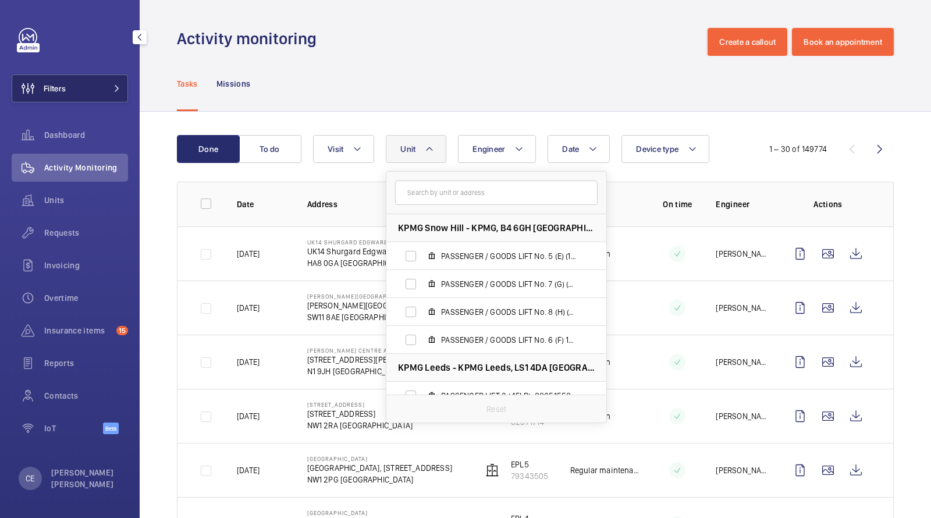
click at [89, 93] on button "Filters" at bounding box center [70, 88] width 116 height 28
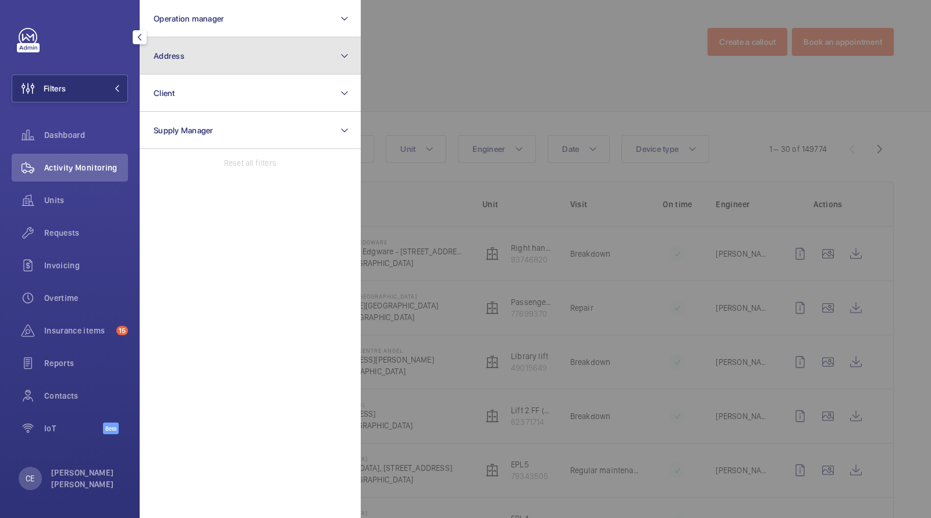
click at [177, 63] on button "Address" at bounding box center [250, 55] width 221 height 37
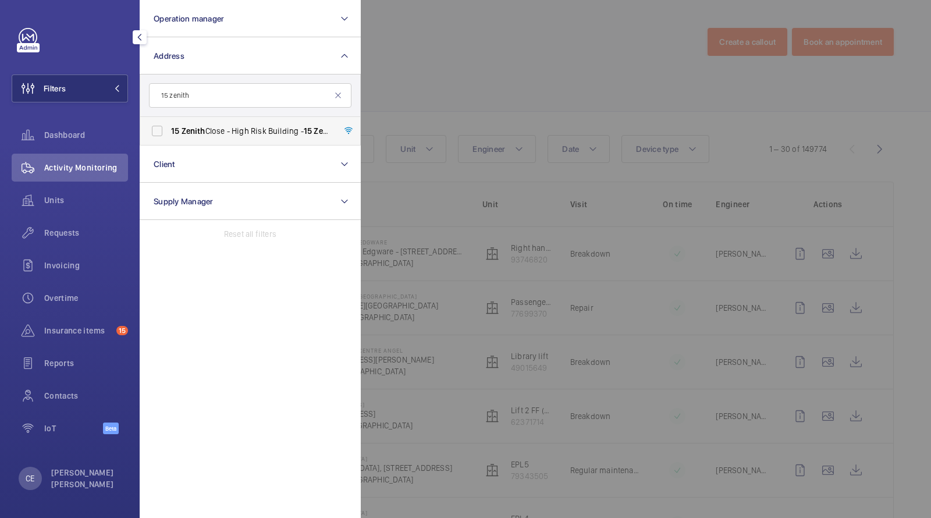
type input "15 zenith"
click at [211, 133] on span "15 Zenith Close - High Risk Building - 15 Zenith Close, LONDON NW9 6FB" at bounding box center [251, 131] width 160 height 12
click at [169, 133] on input "15 Zenith Close - High Risk Building - 15 Zenith Close, LONDON NW9 6FB" at bounding box center [156, 130] width 23 height 23
checkbox input "true"
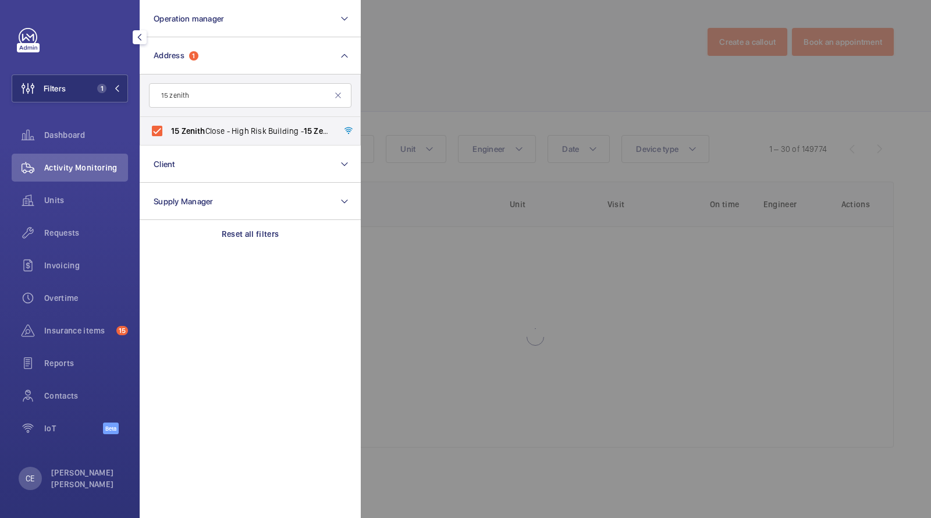
click at [427, 58] on div at bounding box center [826, 259] width 931 height 518
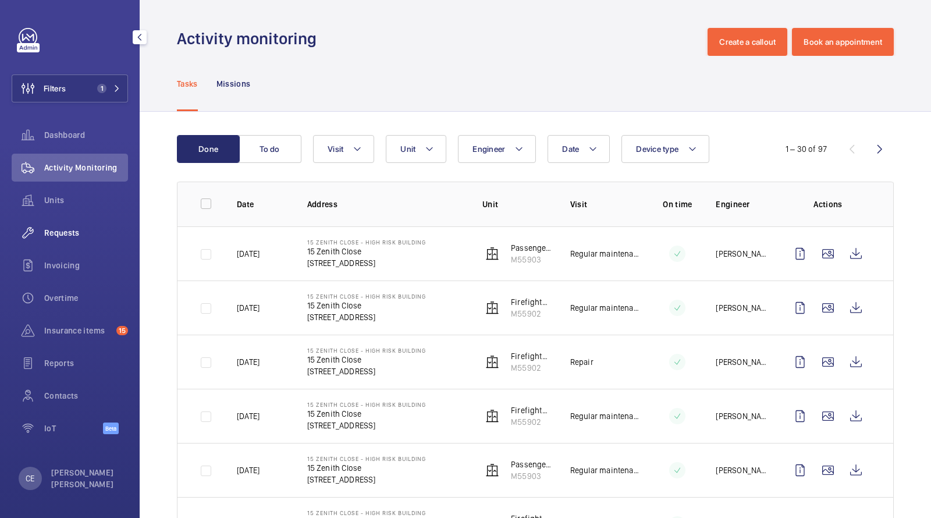
click at [62, 224] on div "Requests" at bounding box center [70, 233] width 116 height 28
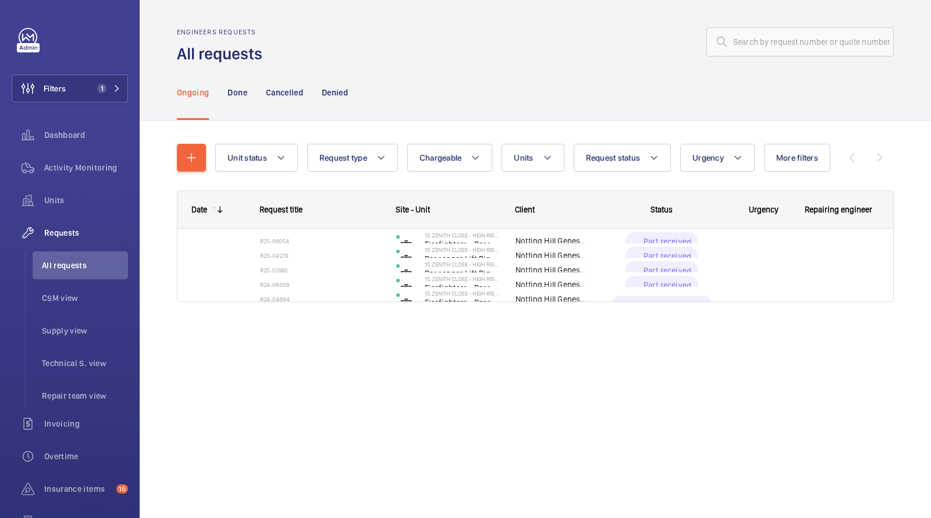
click at [410, 75] on div "Ongoing Done Cancelled Denied" at bounding box center [535, 92] width 717 height 55
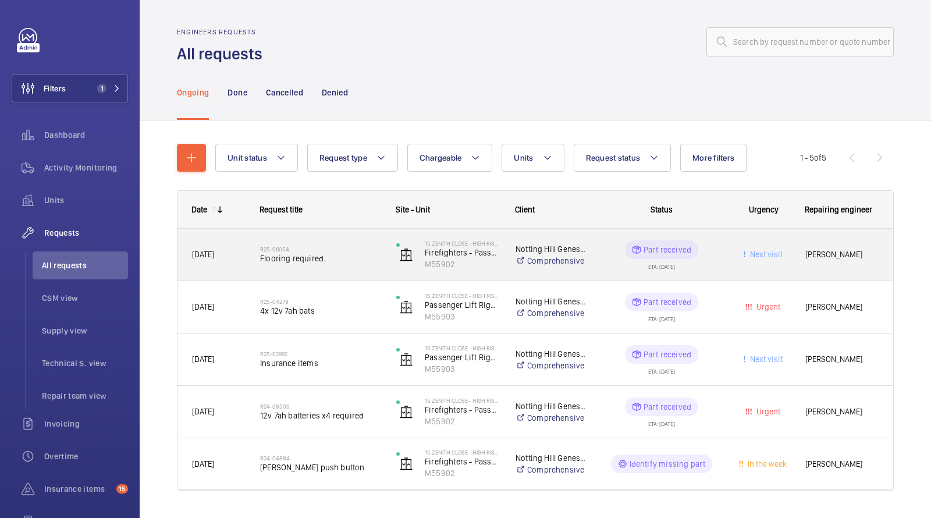
click at [301, 250] on h2 "R25-06054" at bounding box center [320, 248] width 121 height 7
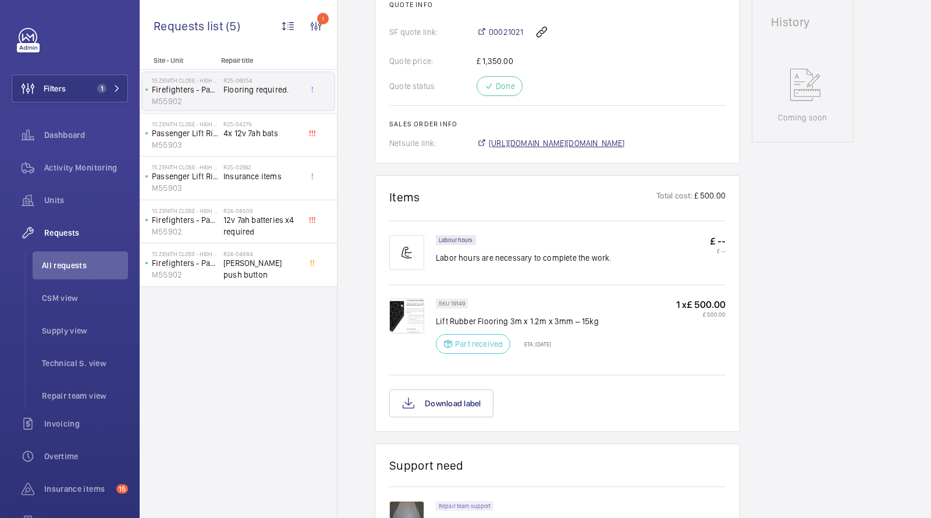
scroll to position [557, 0]
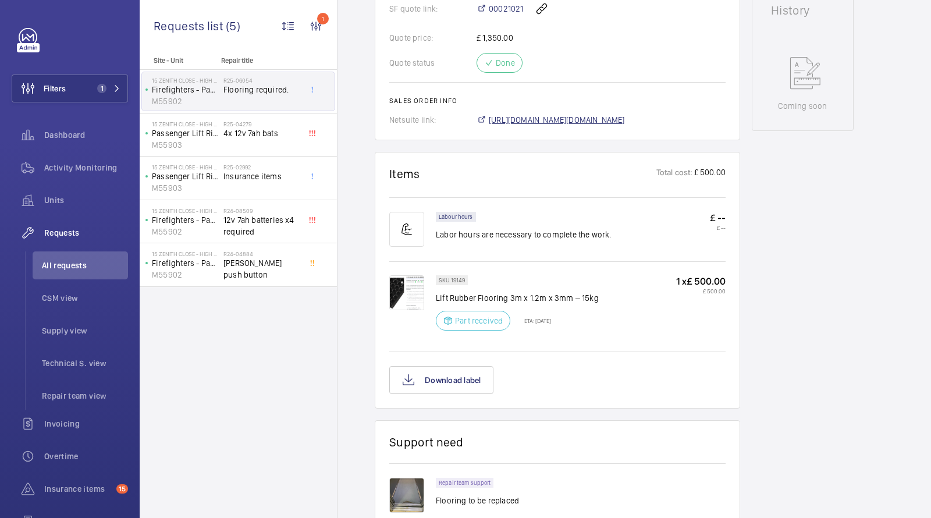
click at [549, 126] on span "https://6461500.app.netsuite.com/app/accounting/transactions/salesord.nl?id=284…" at bounding box center [557, 120] width 136 height 12
click at [78, 259] on span "All requests" at bounding box center [85, 265] width 86 height 12
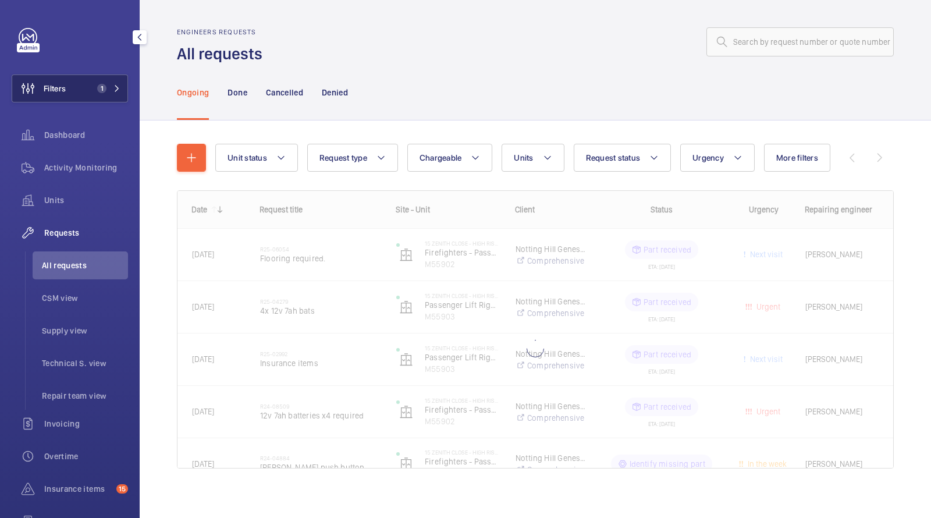
click at [108, 80] on button "Filters 1" at bounding box center [70, 88] width 116 height 28
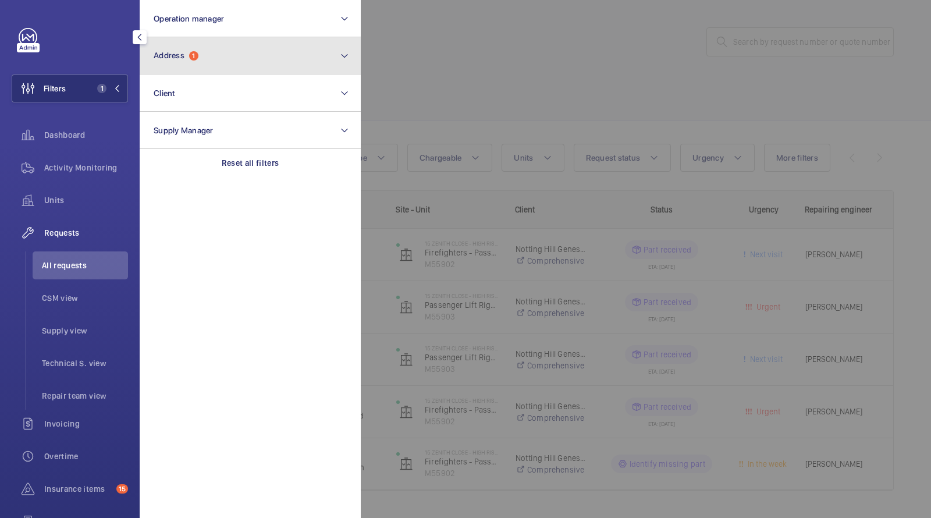
click at [198, 52] on span "Address 1" at bounding box center [176, 56] width 45 height 10
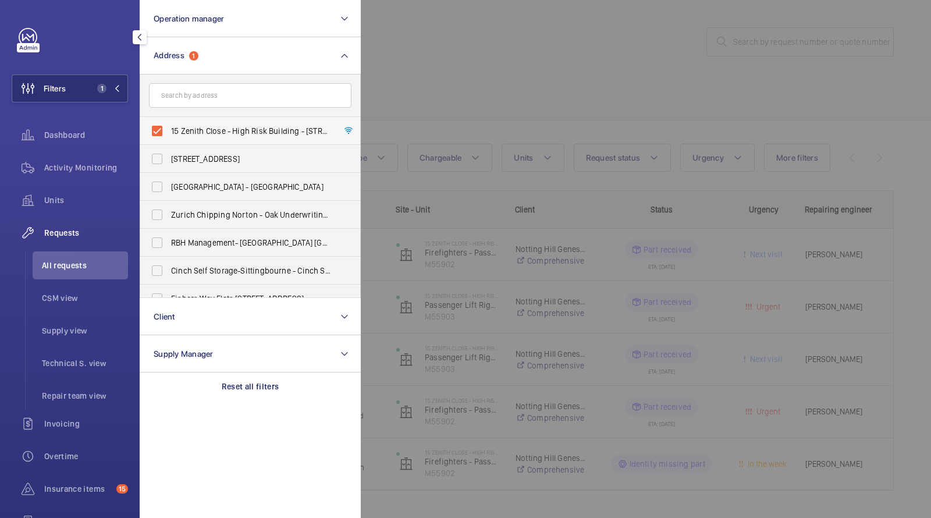
click at [202, 129] on span "15 Zenith Close - High Risk Building - 15 Zenith Close, LONDON NW9 6FB" at bounding box center [251, 131] width 160 height 12
click at [169, 129] on input "15 Zenith Close - High Risk Building - 15 Zenith Close, LONDON NW9 6FB" at bounding box center [156, 130] width 23 height 23
checkbox input "false"
click at [460, 91] on div at bounding box center [826, 259] width 931 height 518
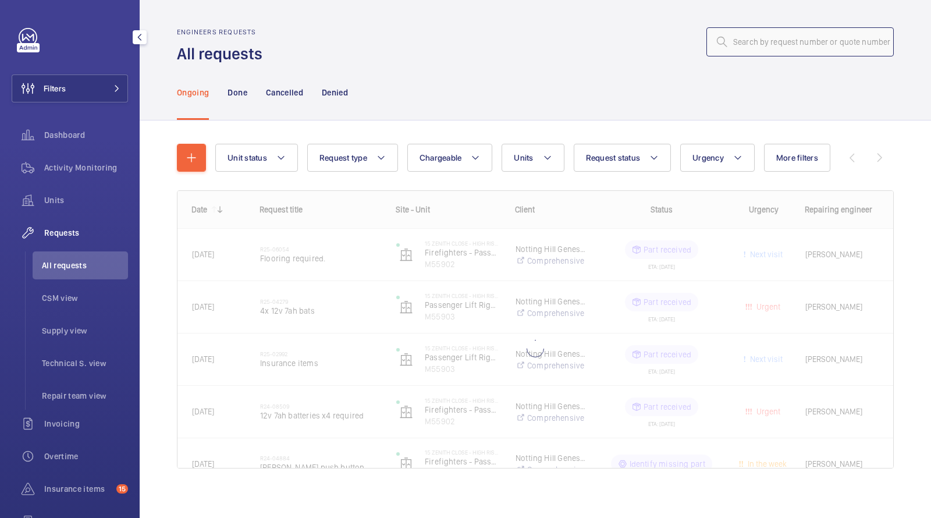
click at [767, 36] on input "text" at bounding box center [799, 41] width 187 height 29
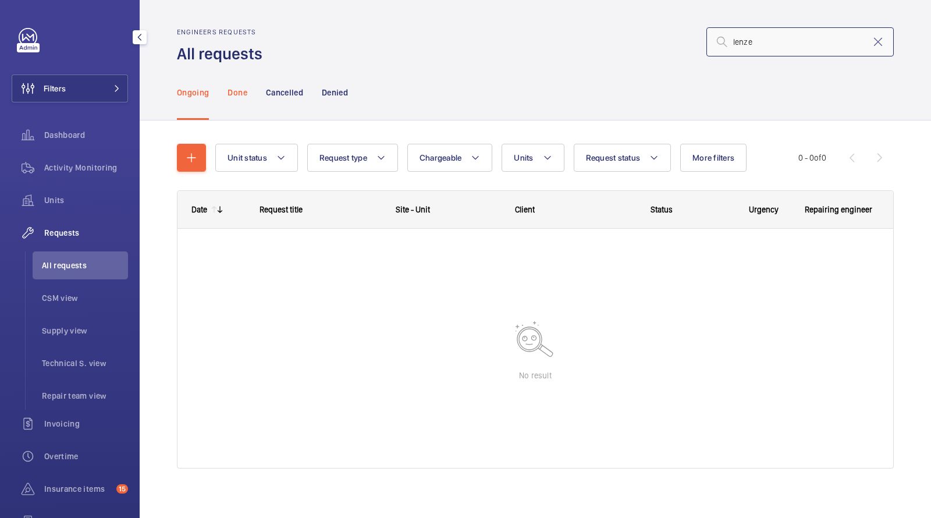
type input "lenze"
click at [233, 88] on p "Done" at bounding box center [236, 93] width 19 height 12
click at [232, 88] on p "Done" at bounding box center [236, 93] width 19 height 12
click at [205, 89] on p "Ongoing" at bounding box center [193, 93] width 32 height 12
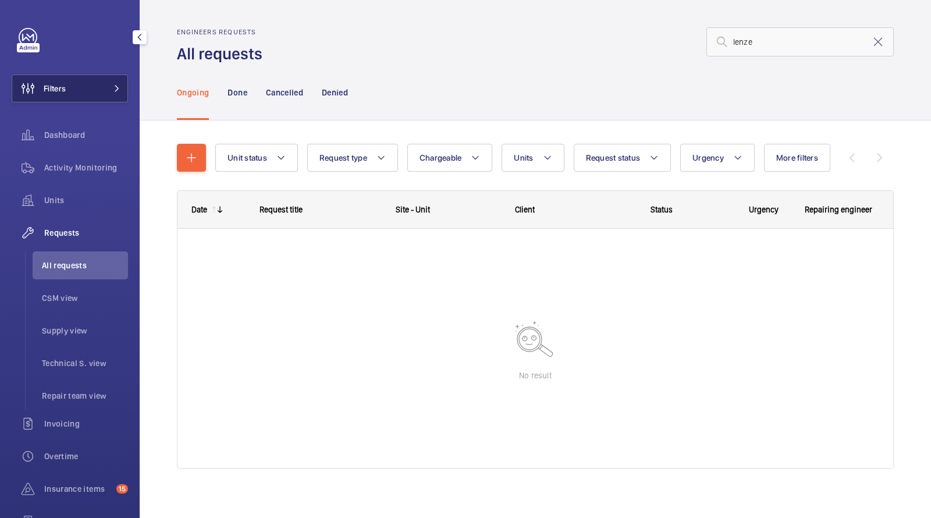
click at [98, 89] on button "Filters" at bounding box center [70, 88] width 116 height 28
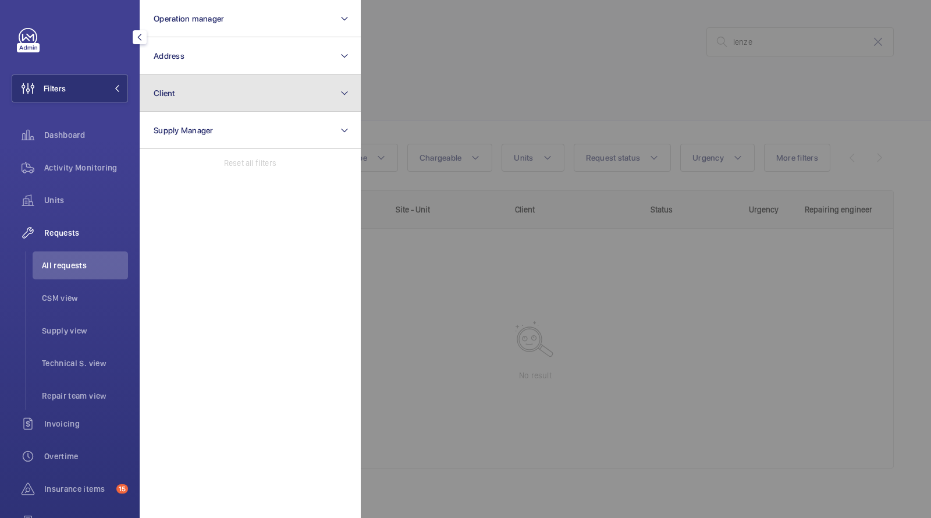
click at [194, 74] on button "Client" at bounding box center [250, 92] width 221 height 37
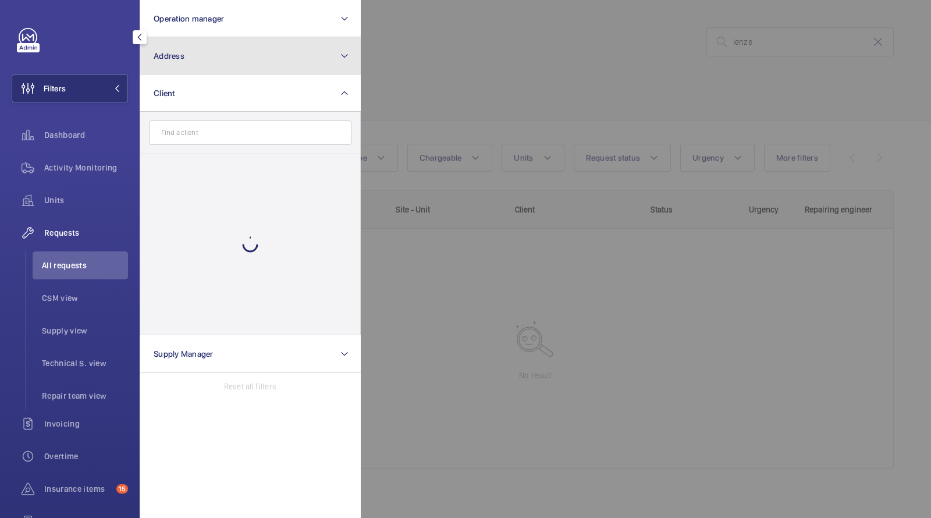
click at [193, 61] on button "Address" at bounding box center [250, 55] width 221 height 37
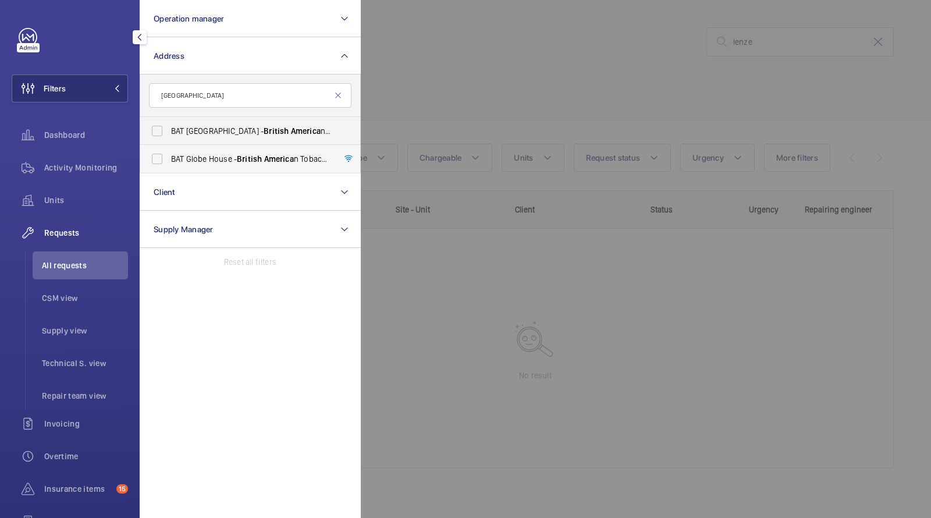
type input "british america"
click at [229, 161] on span "BAT Globe House - British America n Tobacco Global Headquarters, LONDON WC2R 2PG" at bounding box center [251, 159] width 160 height 12
click at [169, 161] on input "BAT Globe House - British America n Tobacco Global Headquarters, LONDON WC2R 2PG" at bounding box center [156, 158] width 23 height 23
checkbox input "true"
click at [492, 77] on div at bounding box center [826, 259] width 931 height 518
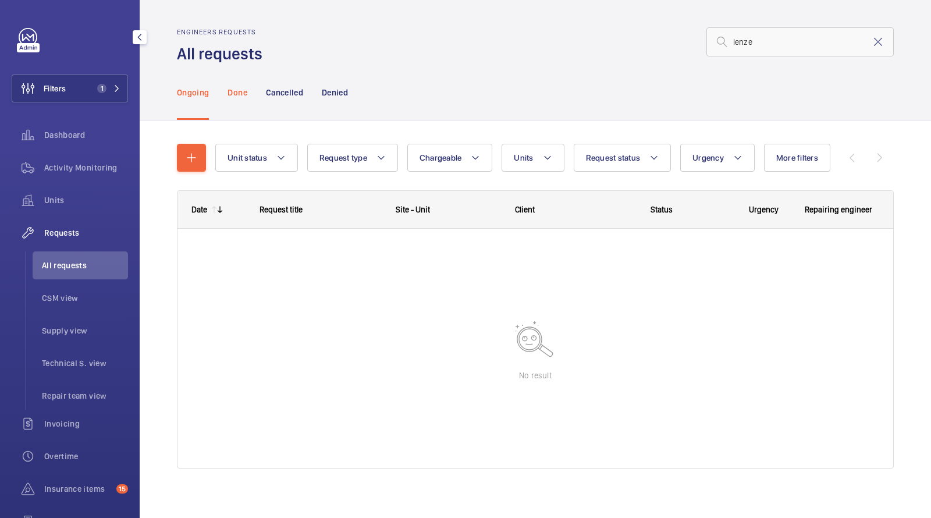
click at [239, 86] on div "Done" at bounding box center [236, 92] width 19 height 55
click at [869, 42] on input "lenze" at bounding box center [799, 41] width 187 height 29
click at [879, 43] on mat-icon at bounding box center [878, 42] width 14 height 14
click at [847, 44] on input "text" at bounding box center [799, 41] width 187 height 29
type input "drive"
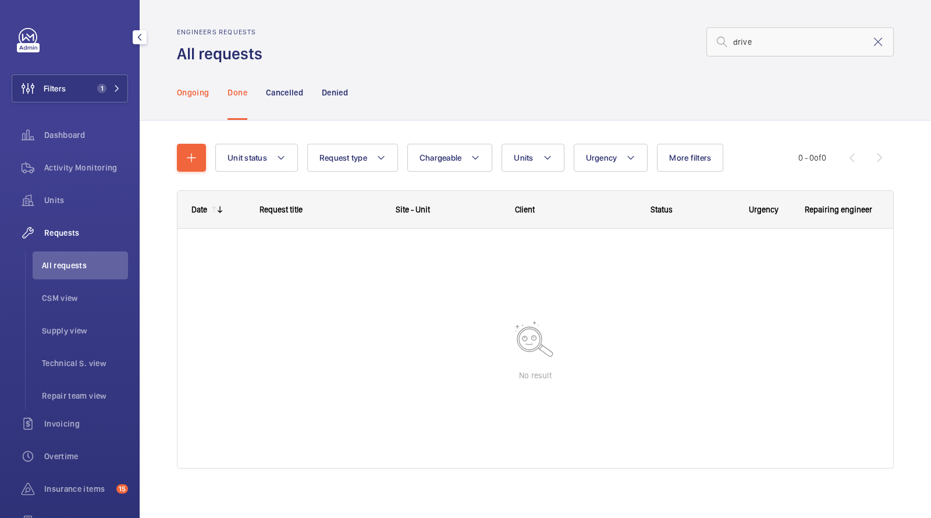
click at [202, 87] on p "Ongoing" at bounding box center [193, 93] width 32 height 12
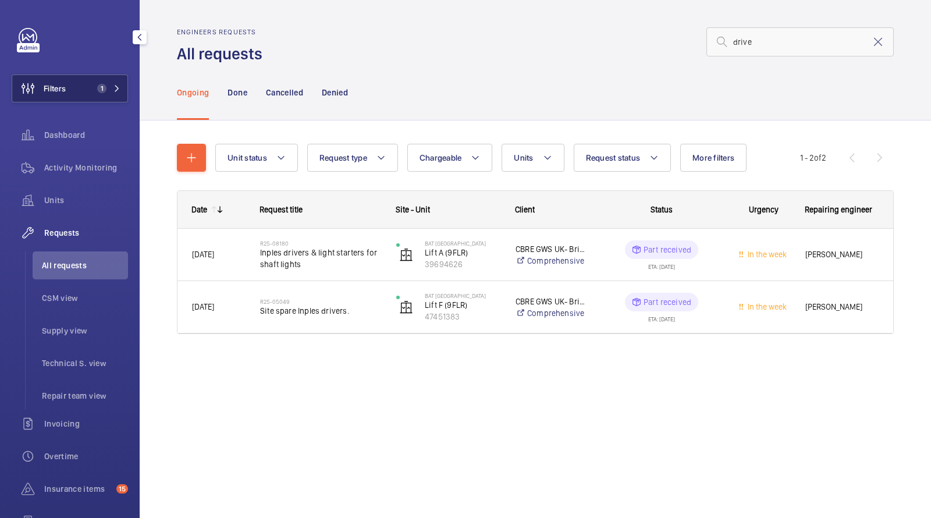
click at [106, 92] on span "1" at bounding box center [99, 88] width 14 height 9
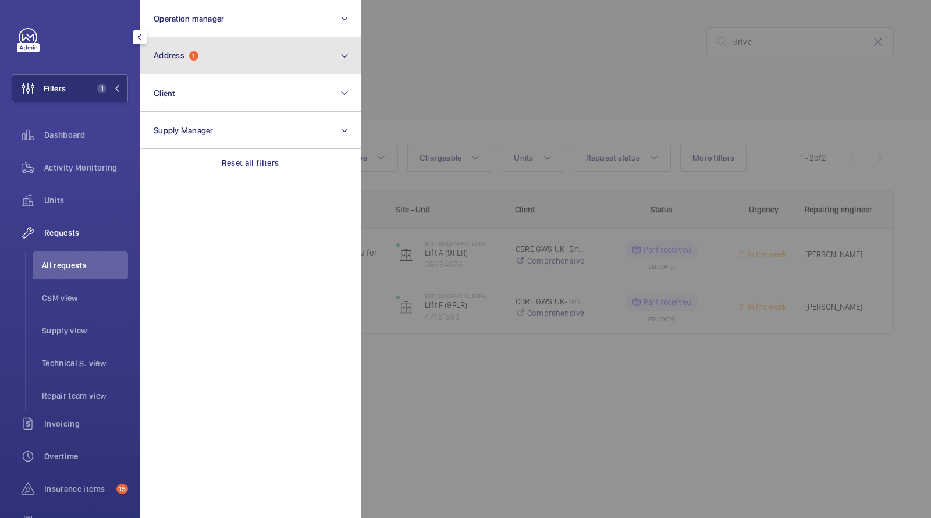
click at [205, 52] on button "Address 1" at bounding box center [250, 55] width 221 height 37
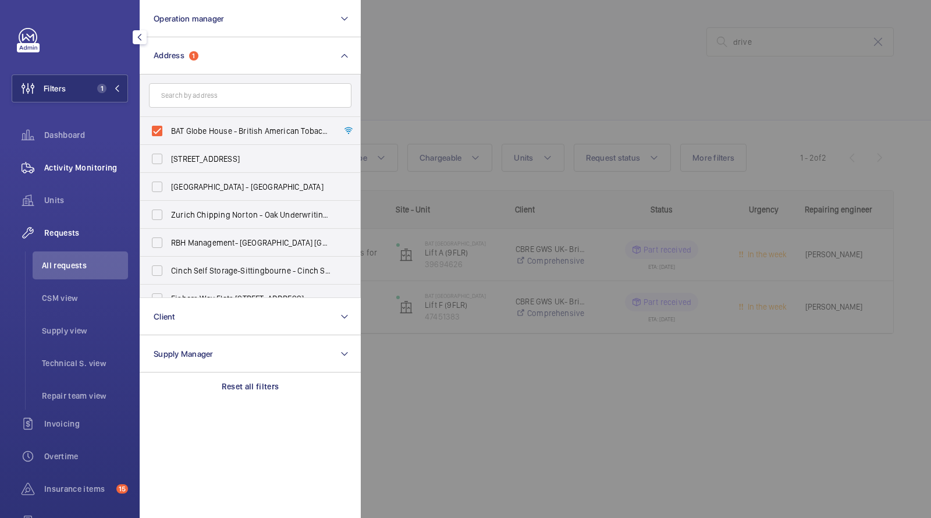
click at [105, 165] on span "Activity Monitoring" at bounding box center [86, 168] width 84 height 12
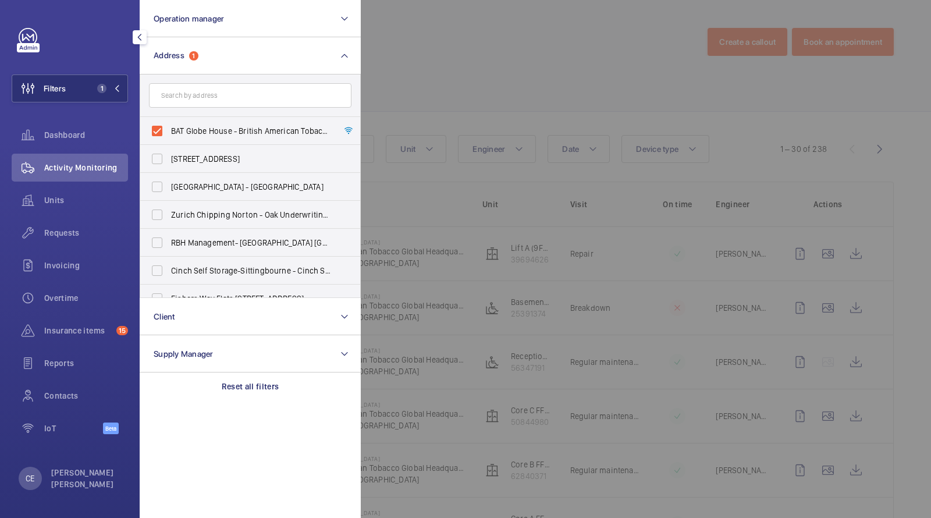
click at [457, 55] on div at bounding box center [826, 259] width 931 height 518
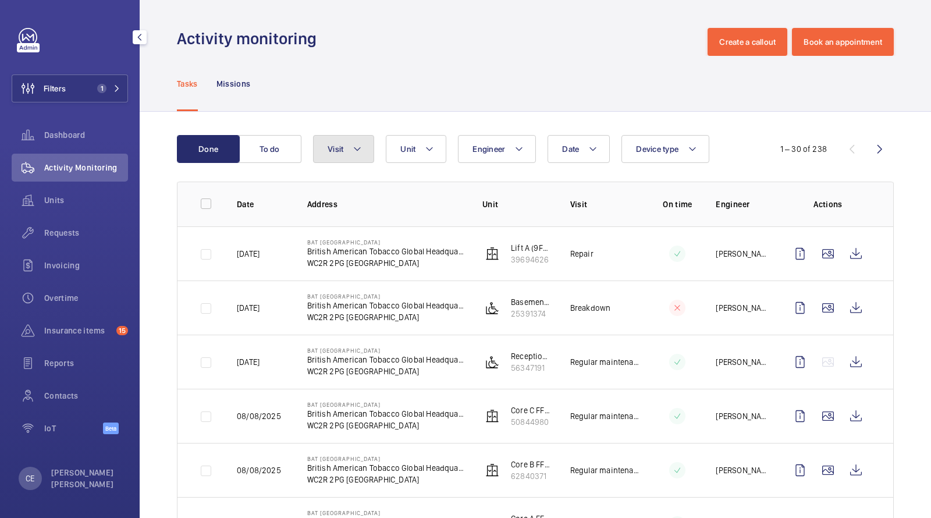
click at [353, 145] on mat-icon at bounding box center [357, 149] width 9 height 14
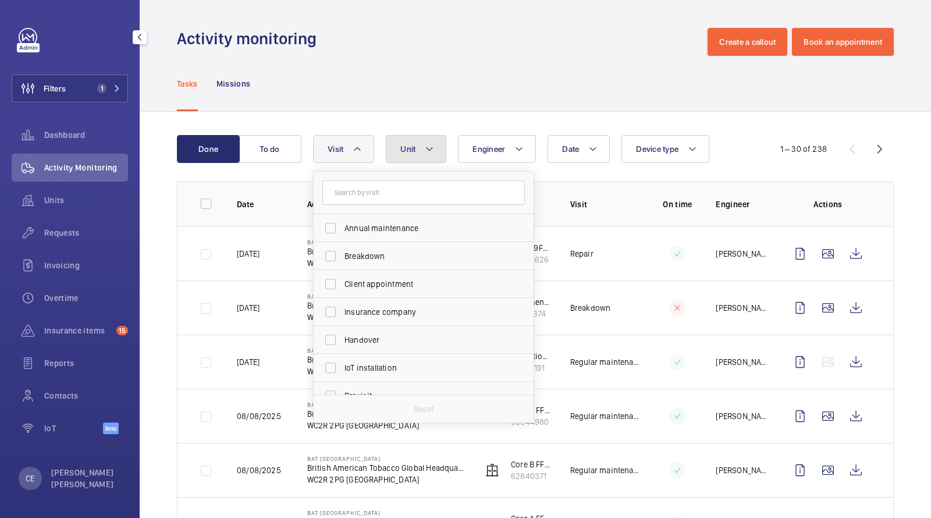
click at [412, 148] on span "Unit" at bounding box center [407, 148] width 15 height 9
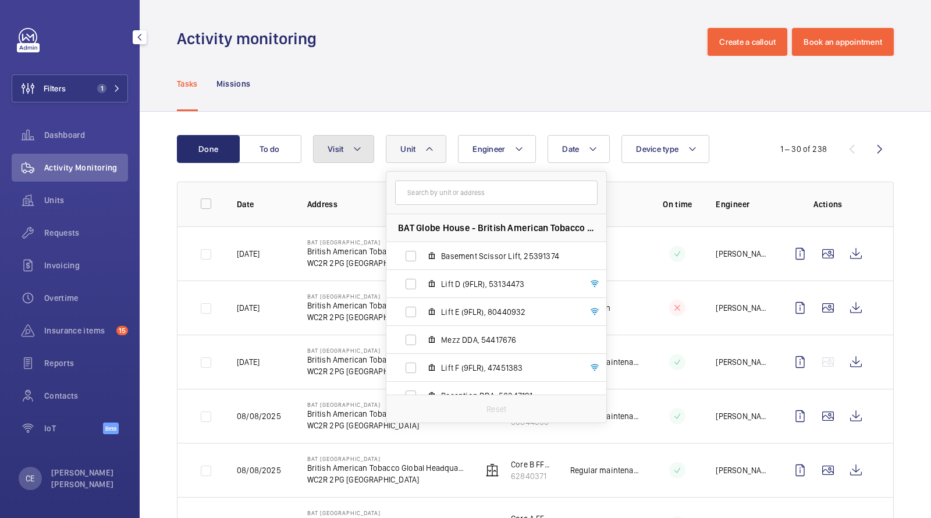
click at [371, 154] on button "Visit" at bounding box center [343, 149] width 61 height 28
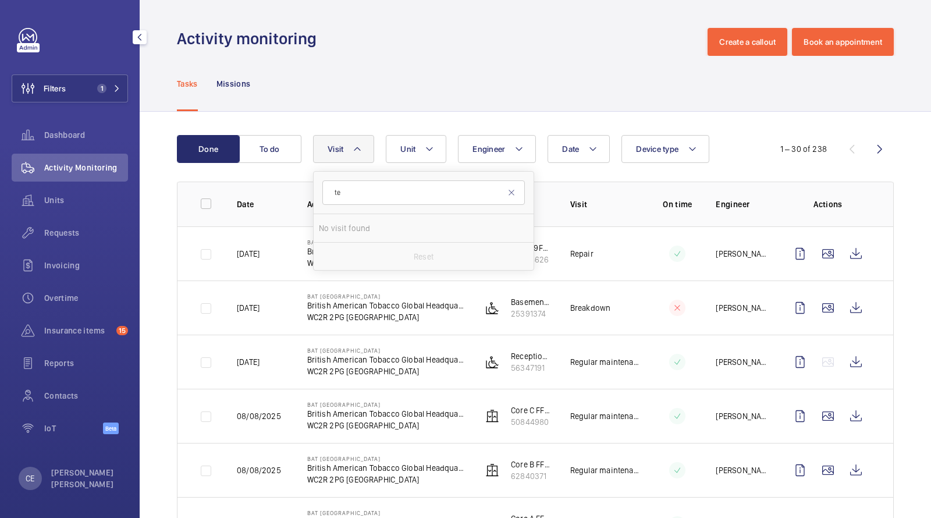
type input "t"
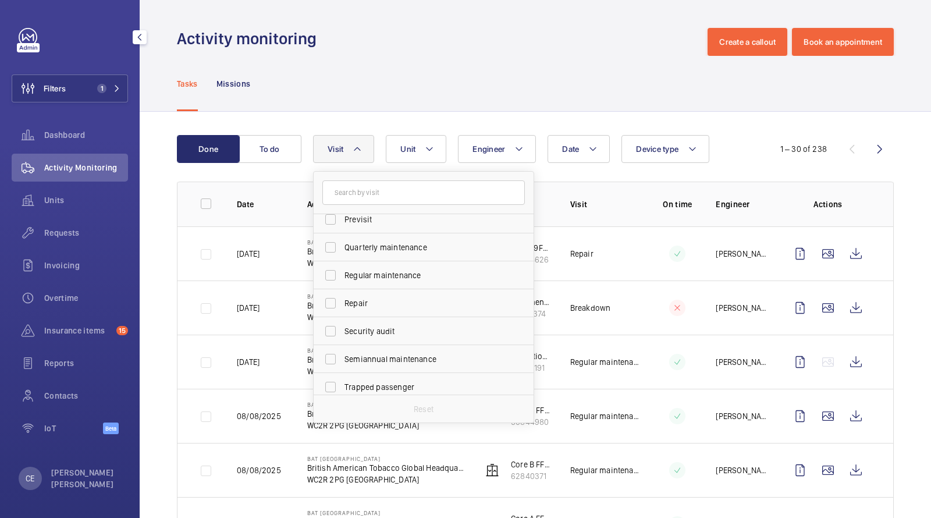
scroll to position [182, 0]
click at [389, 291] on span "Repair" at bounding box center [424, 297] width 160 height 12
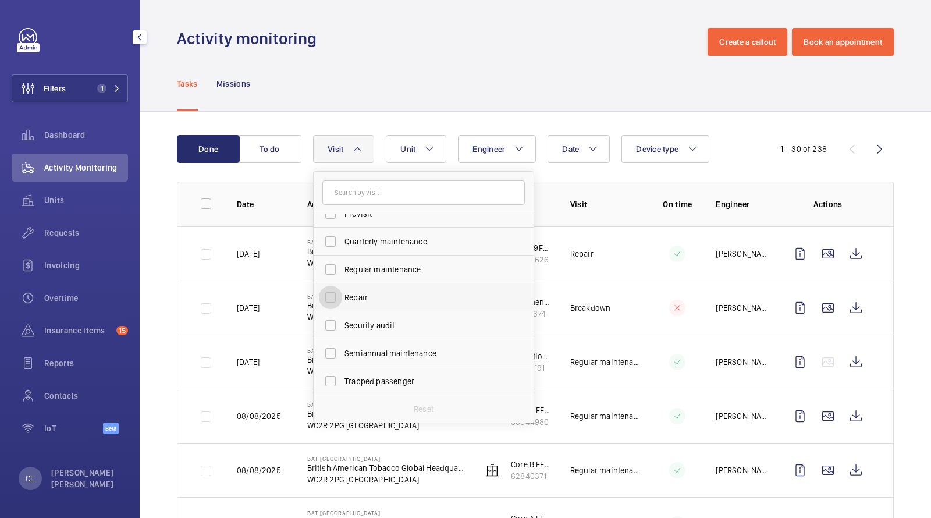
click at [342, 291] on input "Repair" at bounding box center [330, 297] width 23 height 23
checkbox input "true"
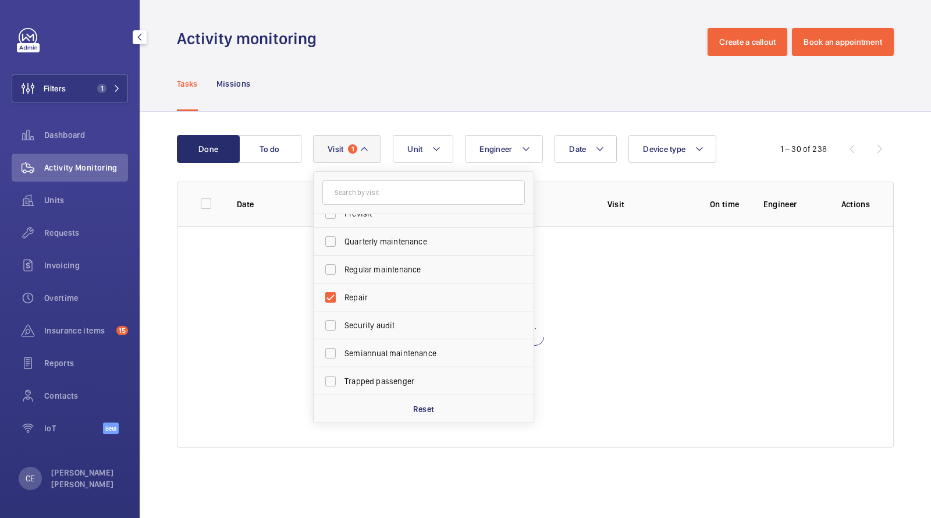
click at [458, 67] on div "Tasks Missions" at bounding box center [535, 83] width 717 height 55
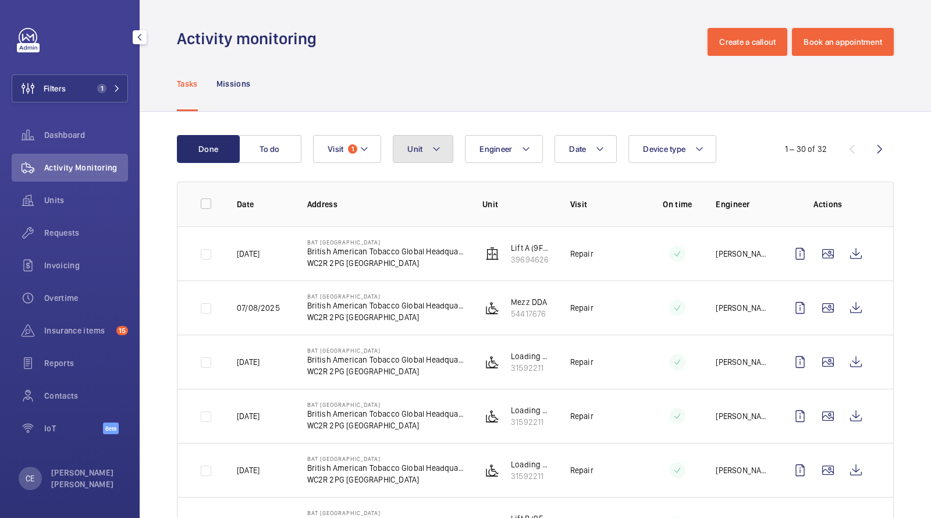
click at [426, 146] on button "Unit" at bounding box center [423, 149] width 61 height 28
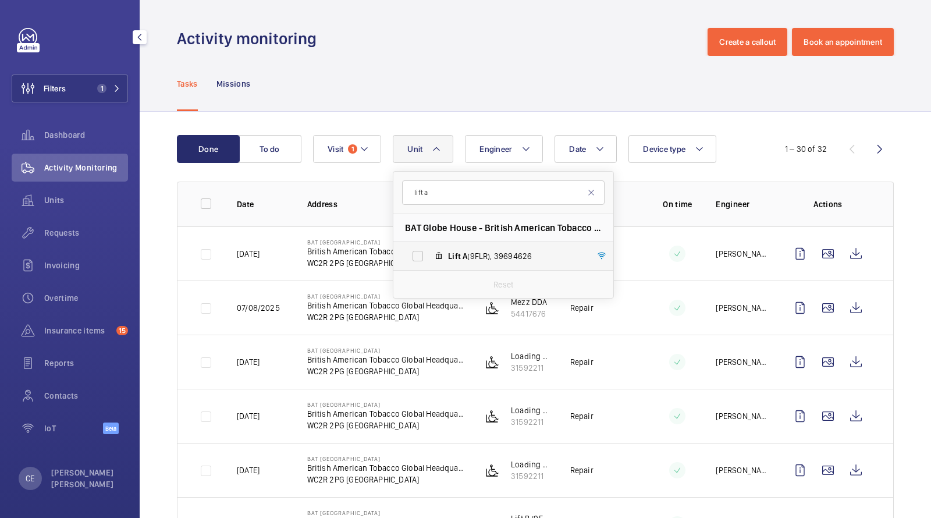
type input "lift a"
click at [449, 253] on span "Lift" at bounding box center [454, 255] width 13 height 9
click at [429, 253] on input "Lift A (9FLR), 39694626" at bounding box center [417, 255] width 23 height 23
checkbox input "true"
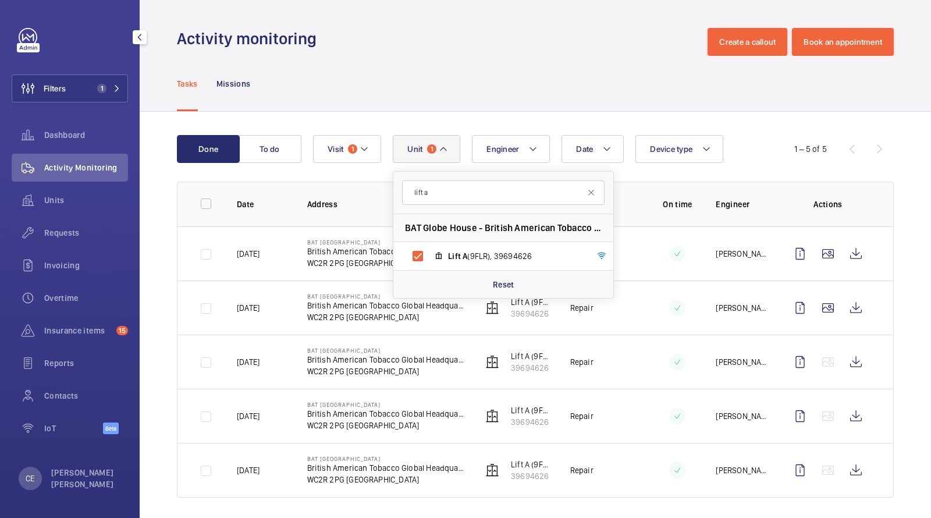
click at [499, 70] on div "Tasks Missions" at bounding box center [535, 83] width 717 height 55
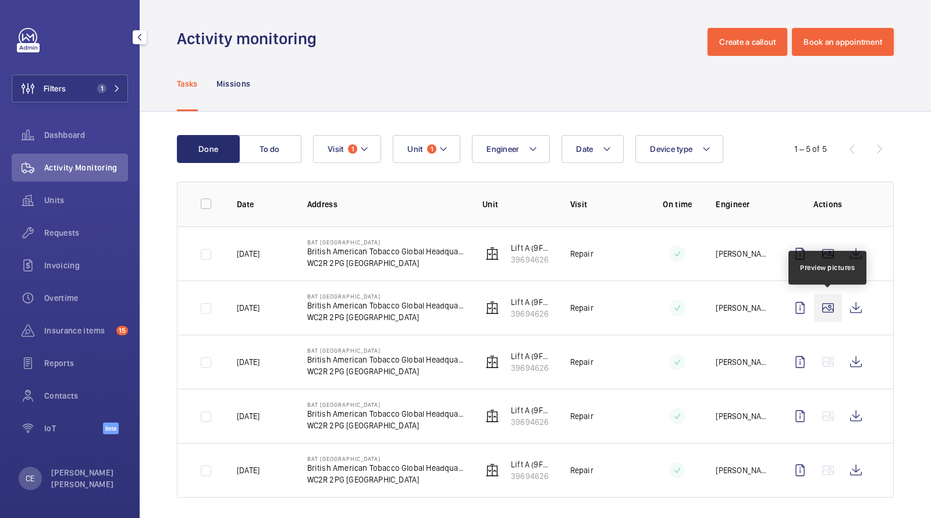
click at [830, 309] on wm-front-icon-button at bounding box center [828, 308] width 28 height 28
click at [864, 307] on wm-front-icon-button at bounding box center [856, 308] width 28 height 28
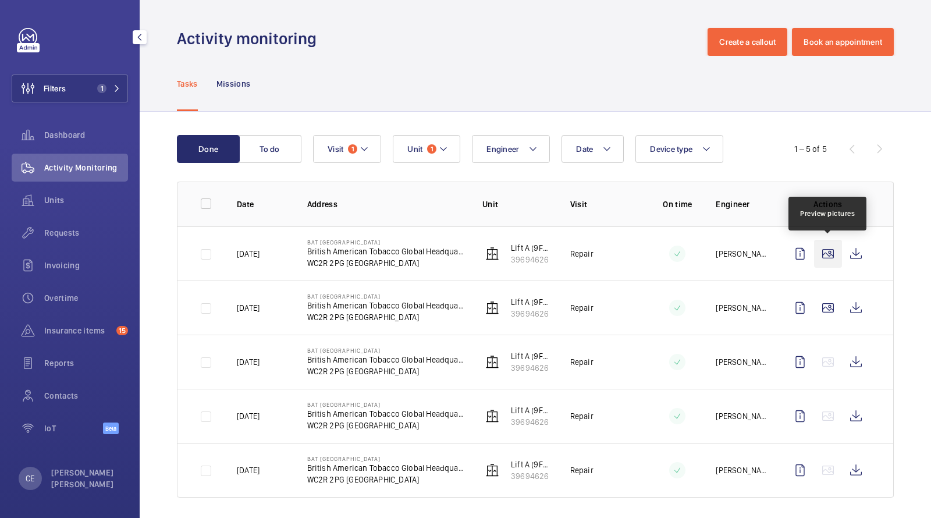
click at [828, 256] on wm-front-icon-button at bounding box center [828, 254] width 28 height 28
click at [70, 234] on span "Requests" at bounding box center [86, 233] width 84 height 12
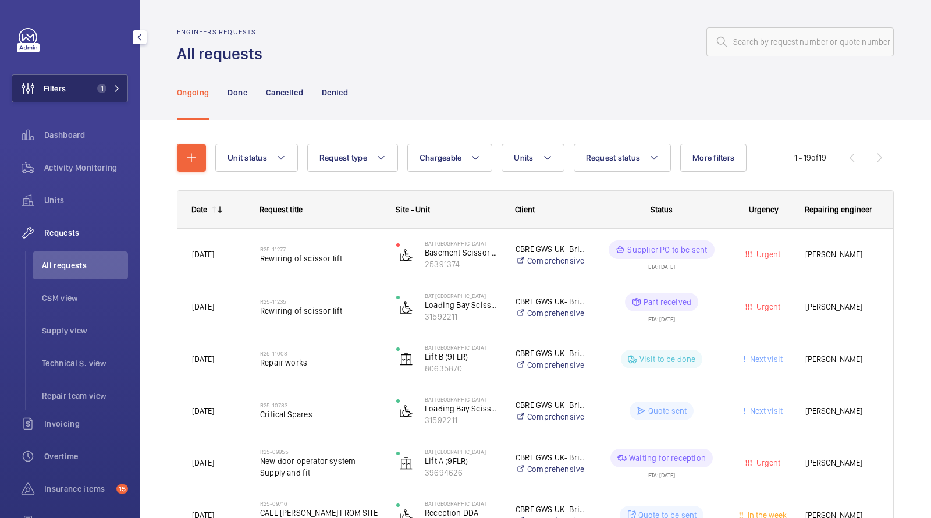
click at [97, 86] on span "1" at bounding box center [99, 88] width 14 height 9
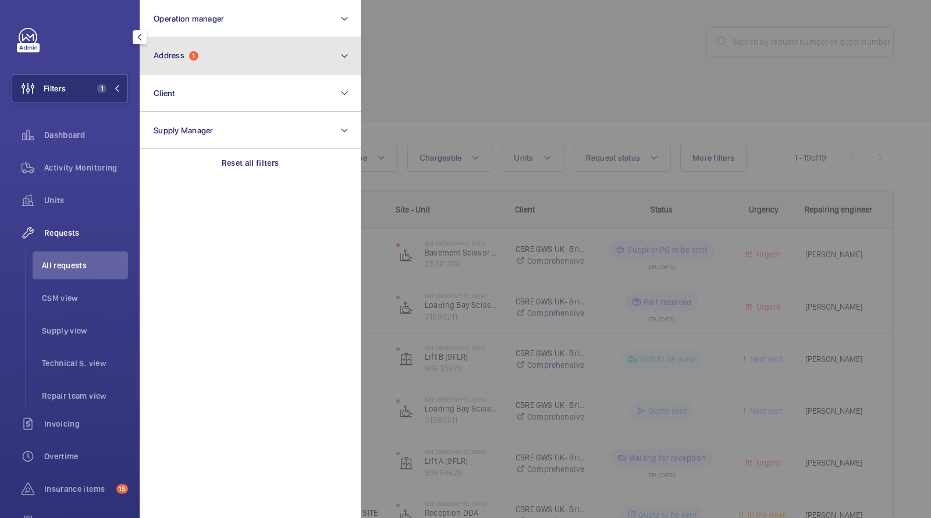
click at [225, 67] on button "Address 1" at bounding box center [250, 55] width 221 height 37
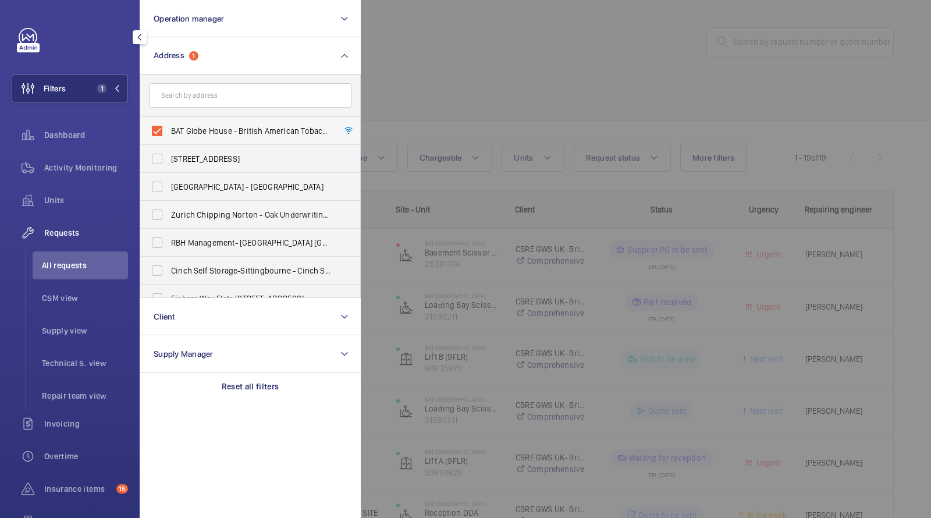
click at [215, 129] on span "BAT Globe House - British American Tobacco Global Headquarters, LONDON WC2R 2PG" at bounding box center [251, 131] width 160 height 12
click at [169, 129] on input "BAT Globe House - British American Tobacco Global Headquarters, LONDON WC2R 2PG" at bounding box center [156, 130] width 23 height 23
checkbox input "false"
click at [603, 23] on div at bounding box center [826, 259] width 931 height 518
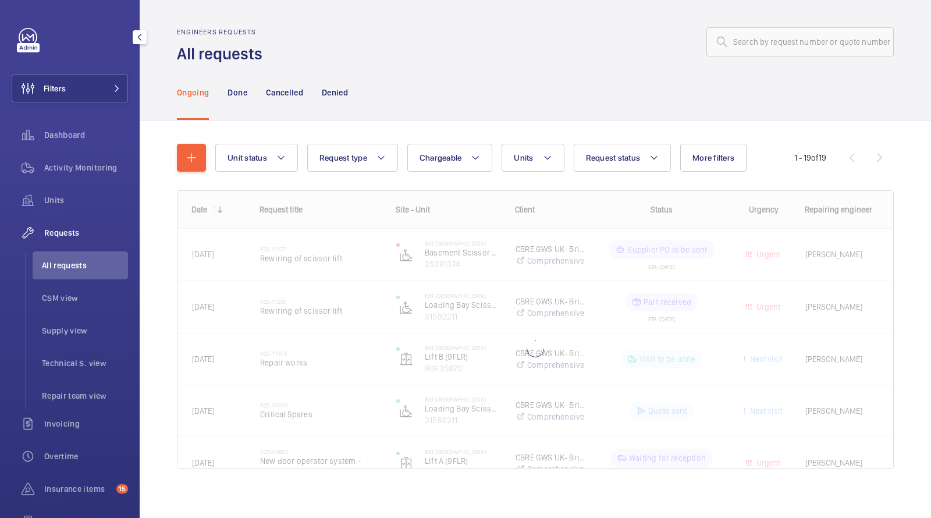
click at [796, 23] on wm-front-admin-header "Engineers requests All requests" at bounding box center [535, 32] width 791 height 65
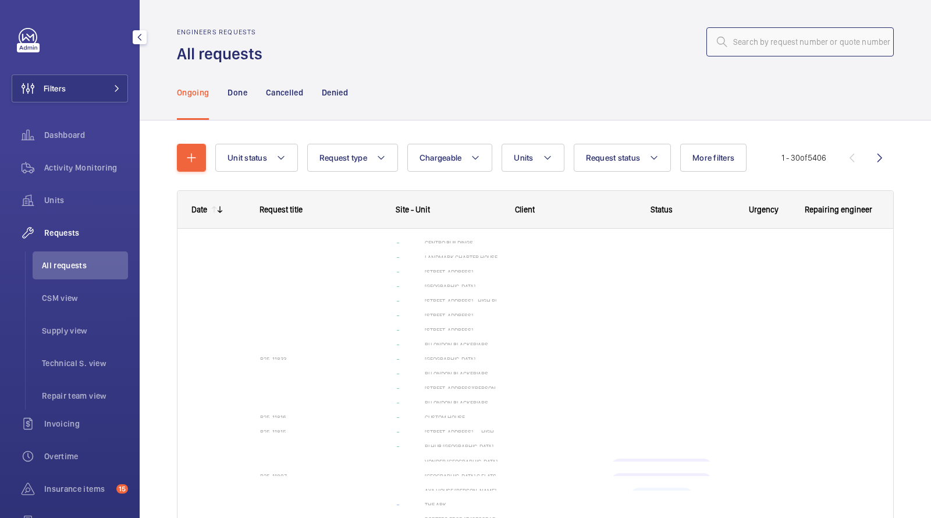
click at [780, 39] on input "text" at bounding box center [799, 41] width 187 height 29
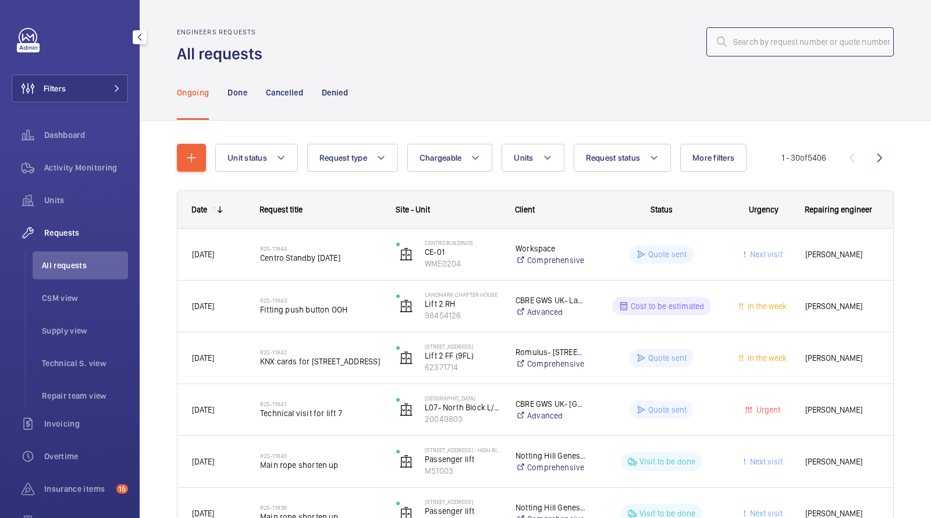
click at [767, 47] on input "text" at bounding box center [799, 41] width 187 height 29
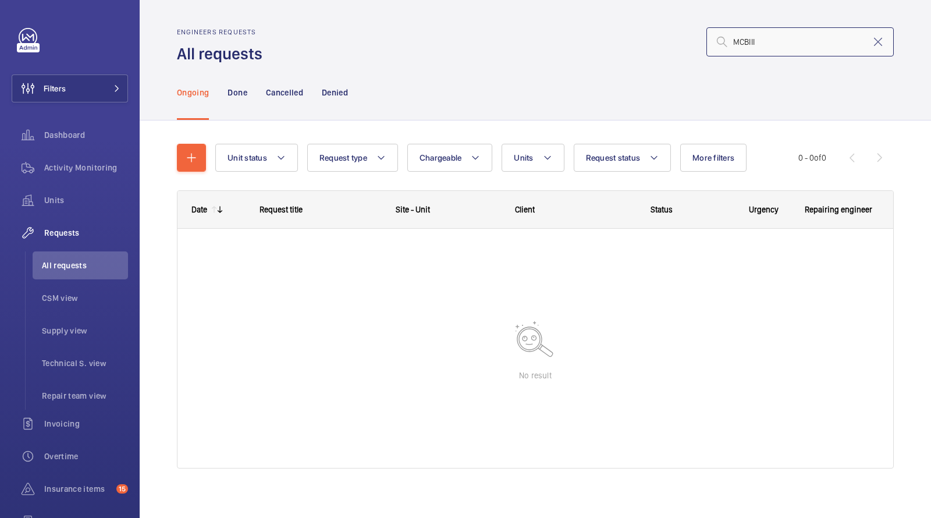
type input "MCBIII"
click at [80, 275] on li "All requests" at bounding box center [80, 265] width 95 height 28
drag, startPoint x: 810, startPoint y: 35, endPoint x: 635, endPoint y: 27, distance: 175.3
click at [647, 30] on div "MCBIII" at bounding box center [581, 42] width 624 height 28
click at [744, 41] on input "MCBIII" at bounding box center [799, 41] width 187 height 29
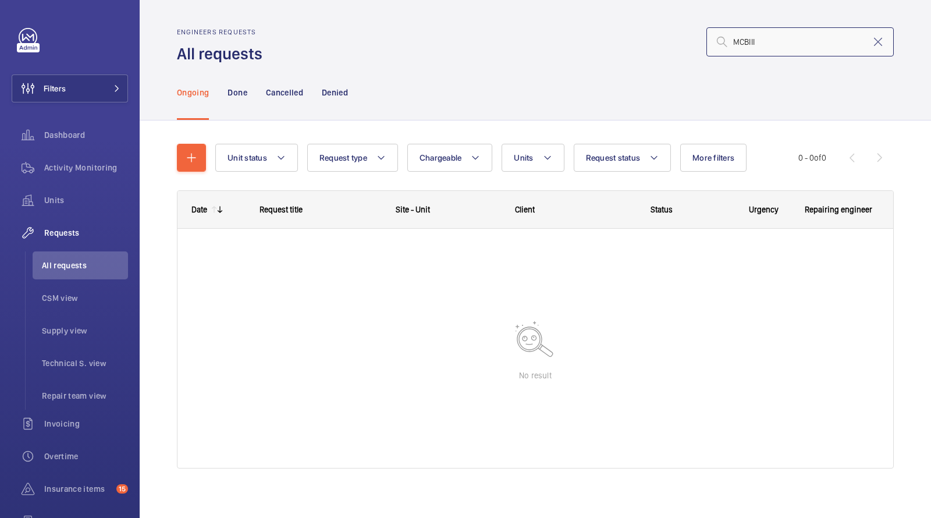
click at [745, 41] on input "MCBIII" at bounding box center [799, 41] width 187 height 29
paste input "R25-11006"
type input "R25-11006"
click at [338, 92] on p "Denied" at bounding box center [335, 93] width 26 height 12
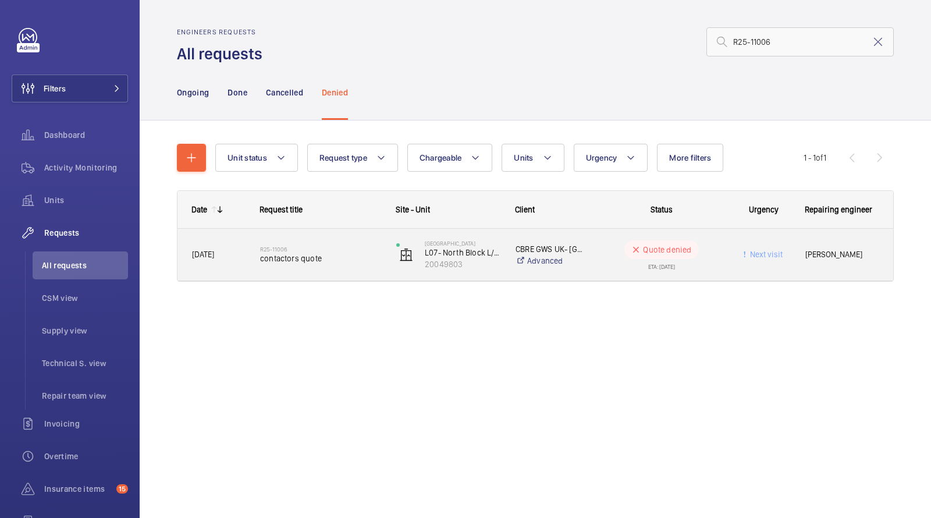
click at [322, 254] on span "contactors quote" at bounding box center [320, 258] width 121 height 12
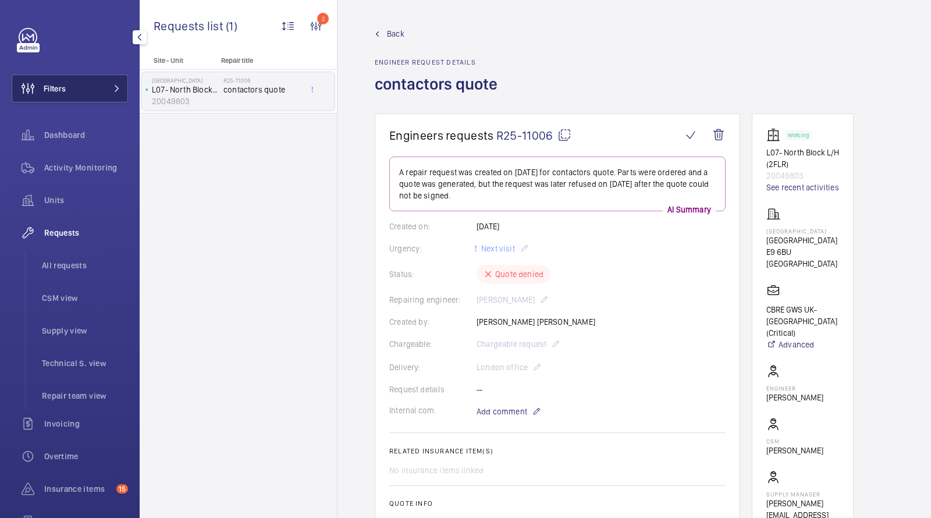
click at [74, 94] on button "Filters" at bounding box center [70, 88] width 116 height 28
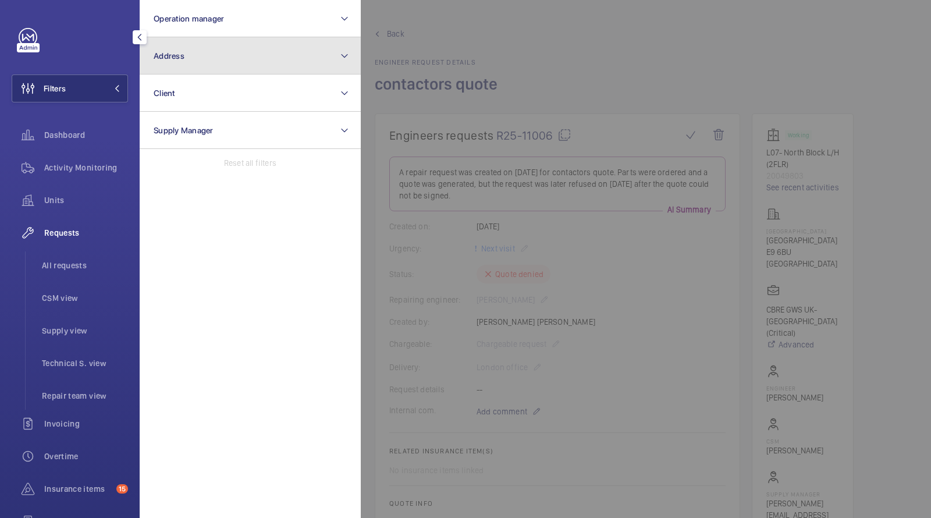
click at [228, 40] on button "Address" at bounding box center [250, 55] width 221 height 37
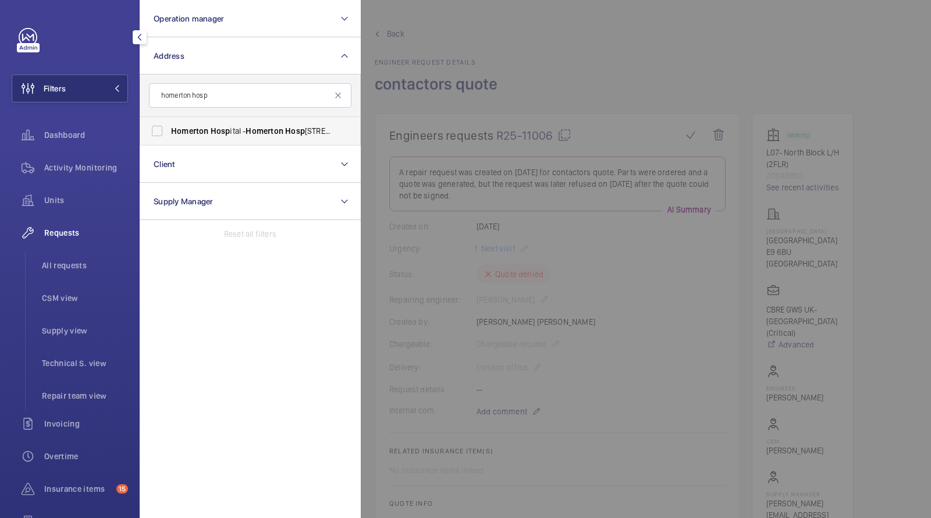
type input "homerton hosp"
click at [232, 128] on span "Homerton Hosp ital - Homerton Hosp ital, LONDON E9 6BU" at bounding box center [251, 131] width 160 height 12
click at [169, 128] on input "Homerton Hosp ital - Homerton Hosp ital, LONDON E9 6BU" at bounding box center [156, 130] width 23 height 23
checkbox input "true"
click at [64, 259] on span "All requests" at bounding box center [85, 265] width 86 height 12
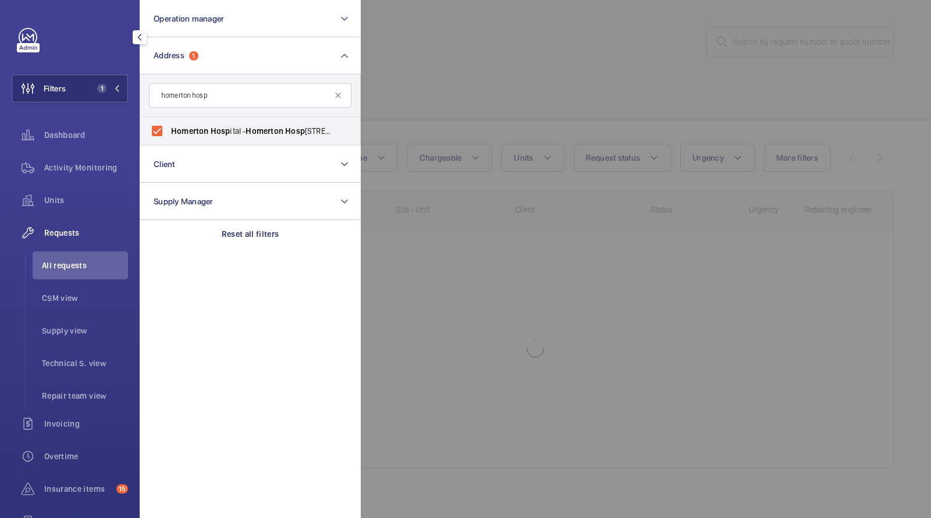
click at [482, 99] on div at bounding box center [826, 259] width 931 height 518
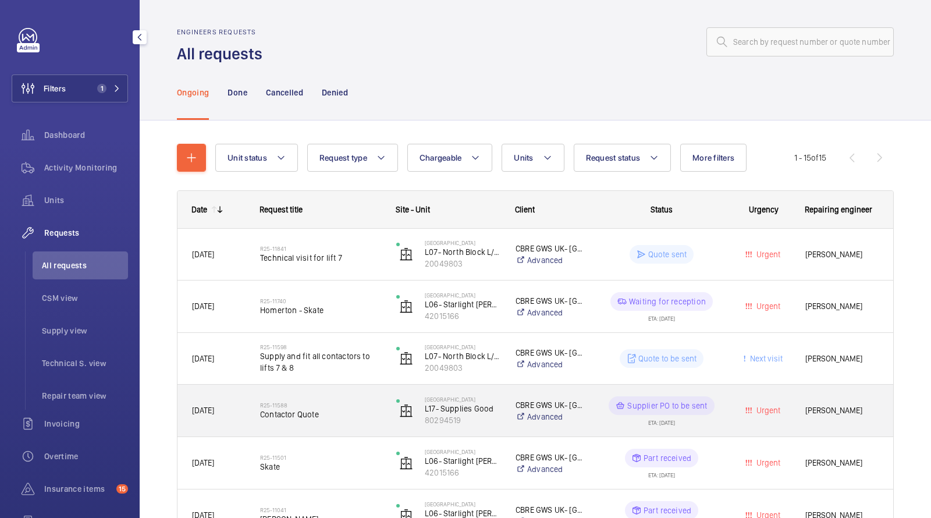
click at [304, 410] on span "Contactor Quote" at bounding box center [320, 414] width 121 height 12
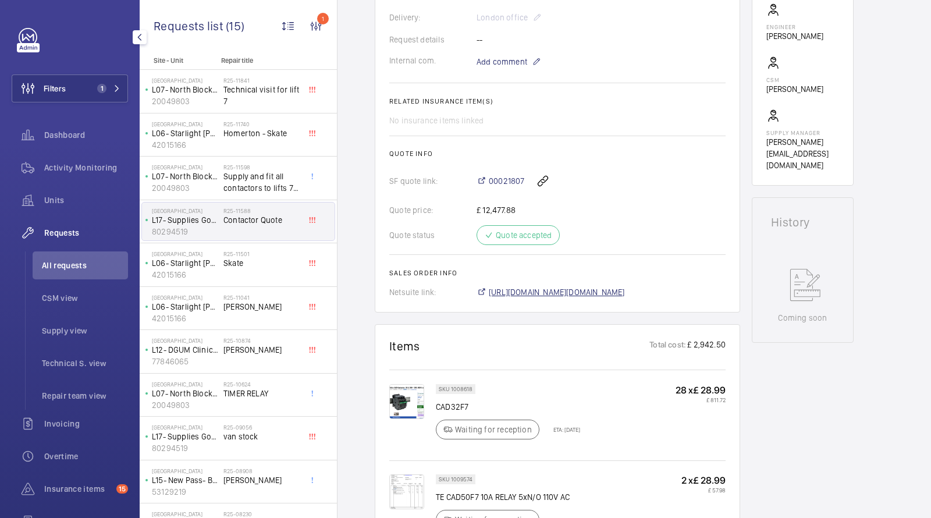
scroll to position [361, 0]
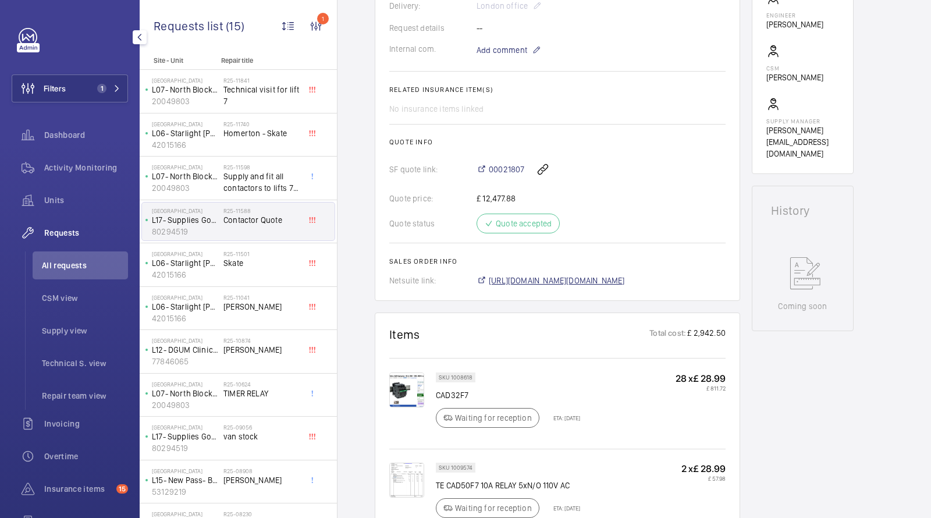
click at [516, 280] on span "https://6461500.app.netsuite.com/app/accounting/transactions/salesord.nl?id=298…" at bounding box center [557, 281] width 136 height 12
